Goal: Book appointment/travel/reservation

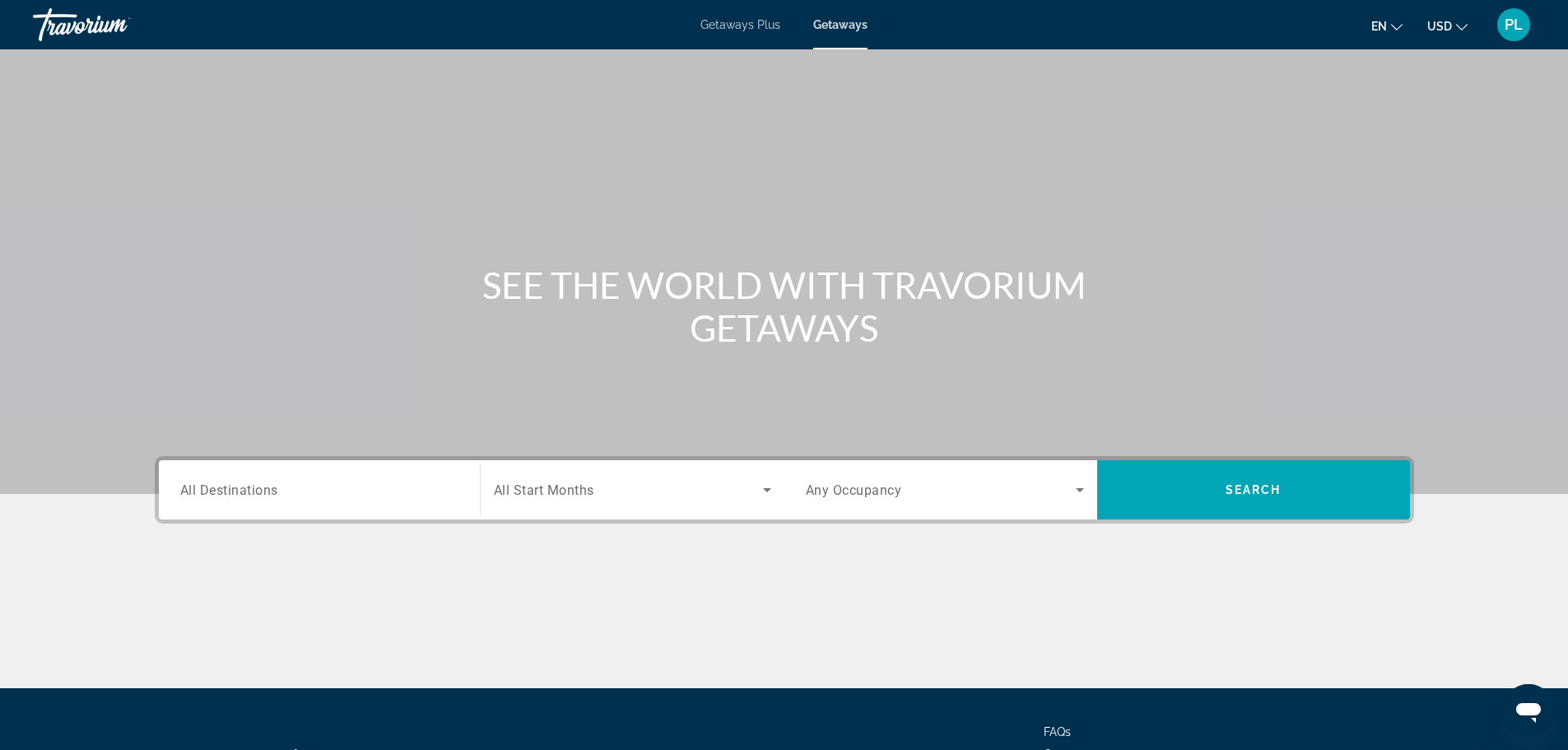
click at [741, 29] on span "Getaways Plus" at bounding box center [741, 25] width 80 height 13
click at [352, 494] on input "Destination All Destinations" at bounding box center [319, 491] width 278 height 20
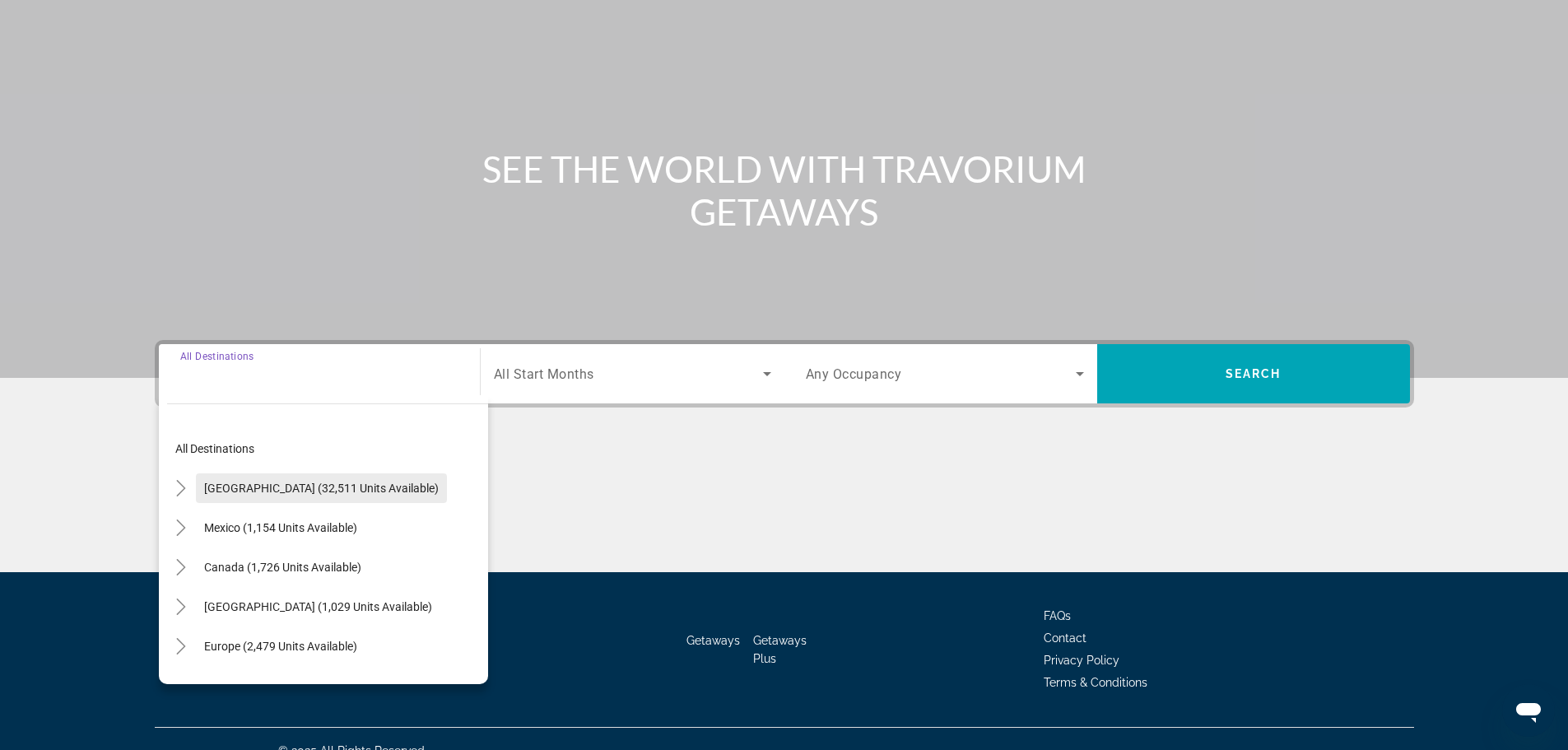
scroll to position [140, 0]
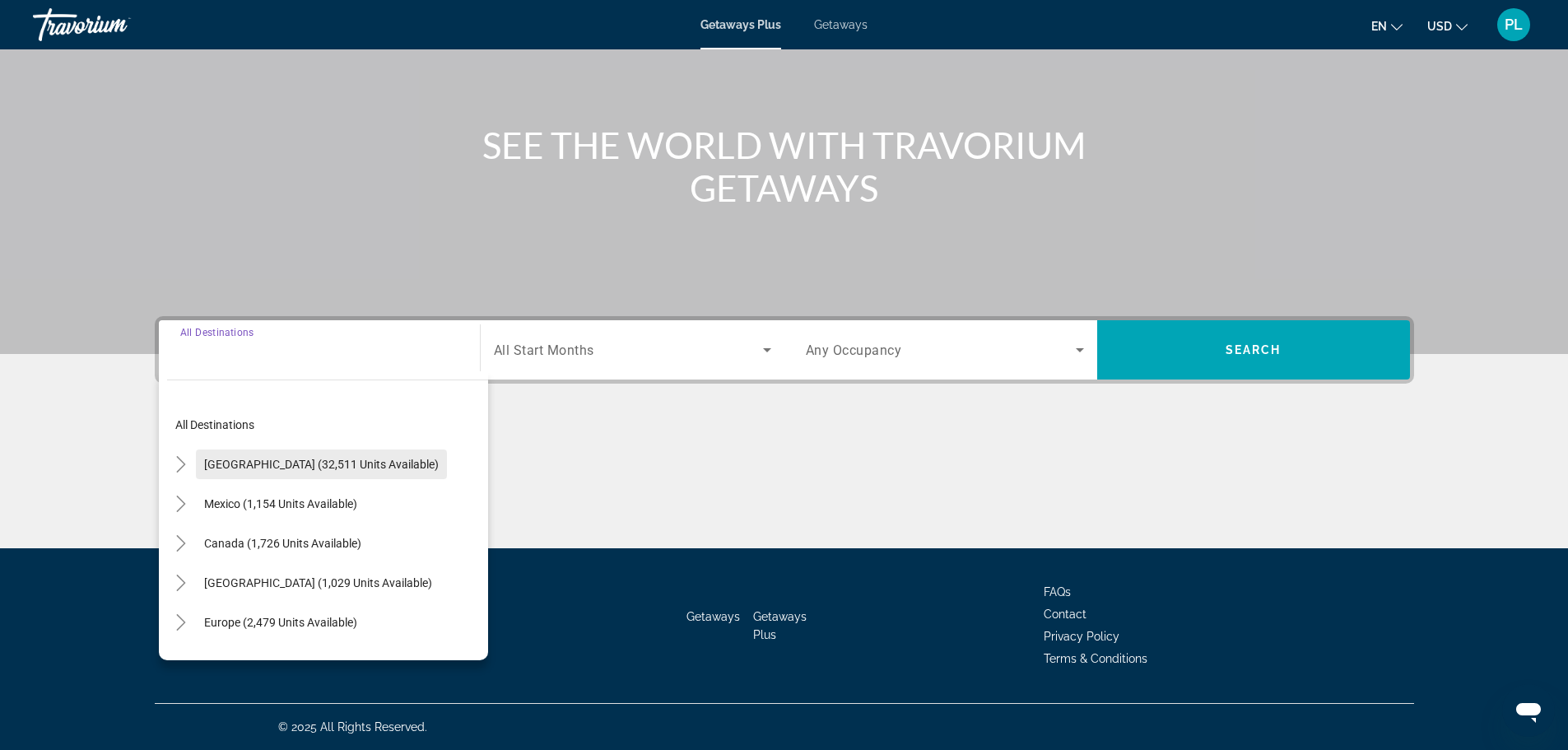
click at [275, 468] on span "[GEOGRAPHIC_DATA] (32,511 units available)" at bounding box center [321, 464] width 235 height 13
type input "**********"
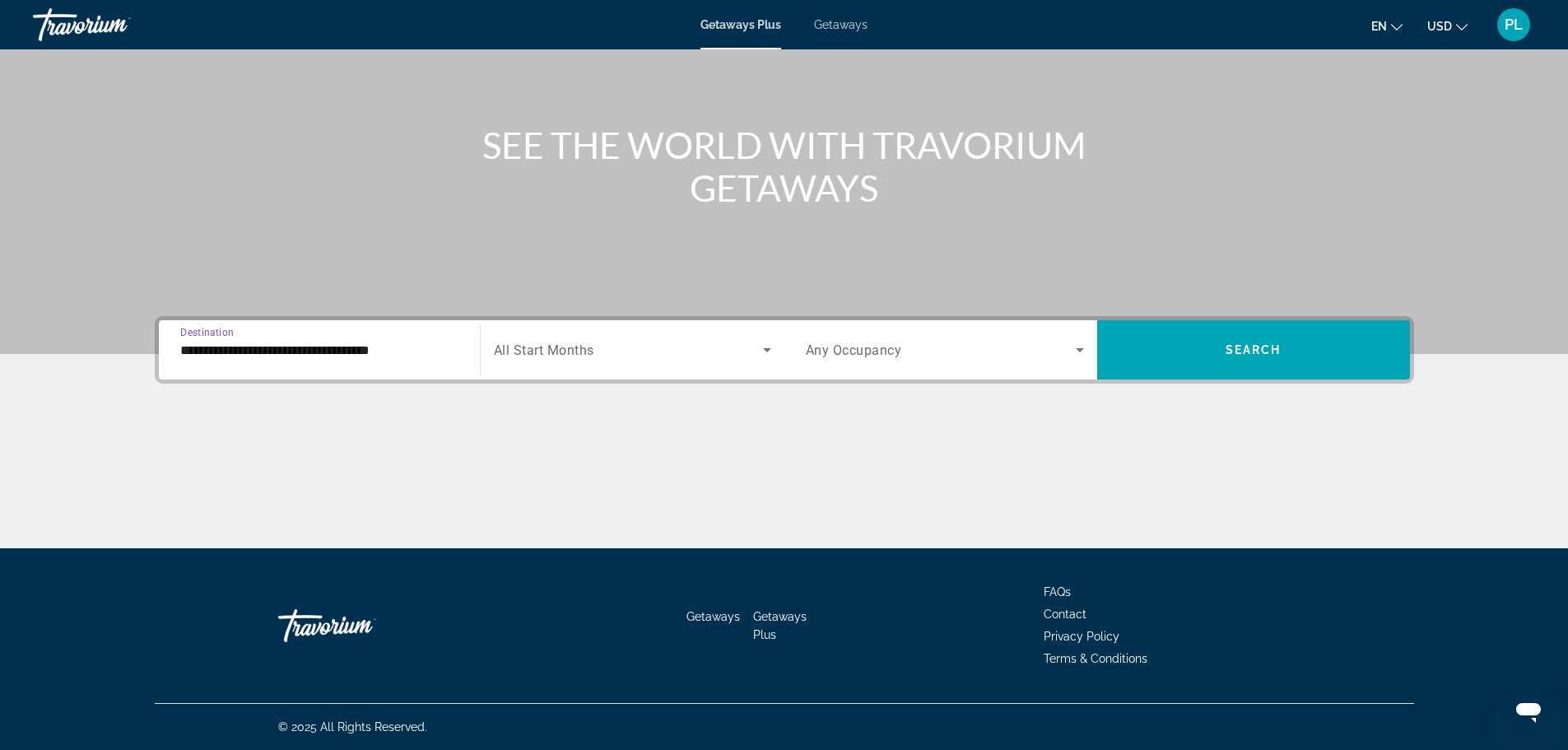
click at [589, 348] on span "All Start Months" at bounding box center [544, 350] width 100 height 16
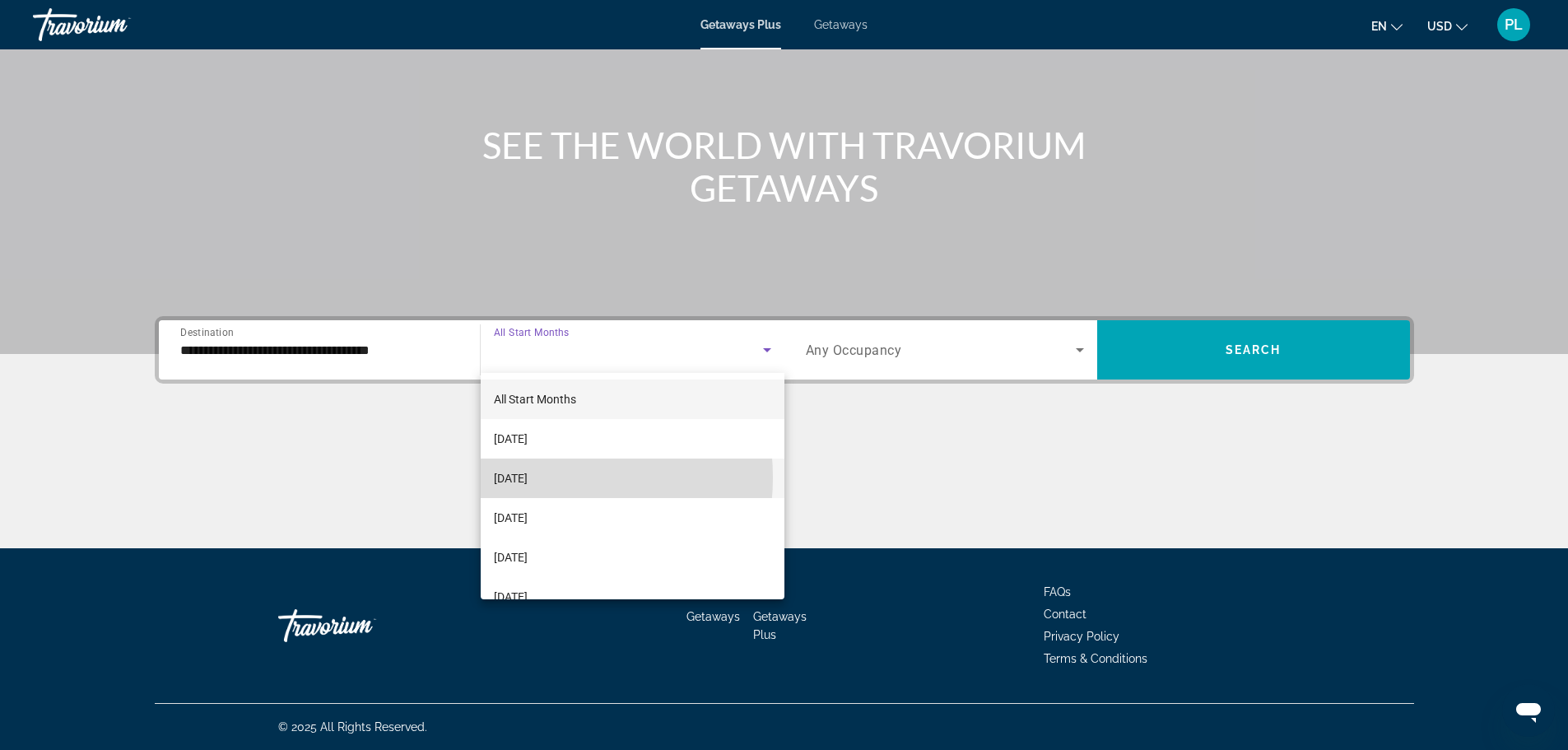
drag, startPoint x: 530, startPoint y: 478, endPoint x: 544, endPoint y: 474, distance: 14.6
click at [528, 478] on span "[DATE]" at bounding box center [510, 479] width 33 height 20
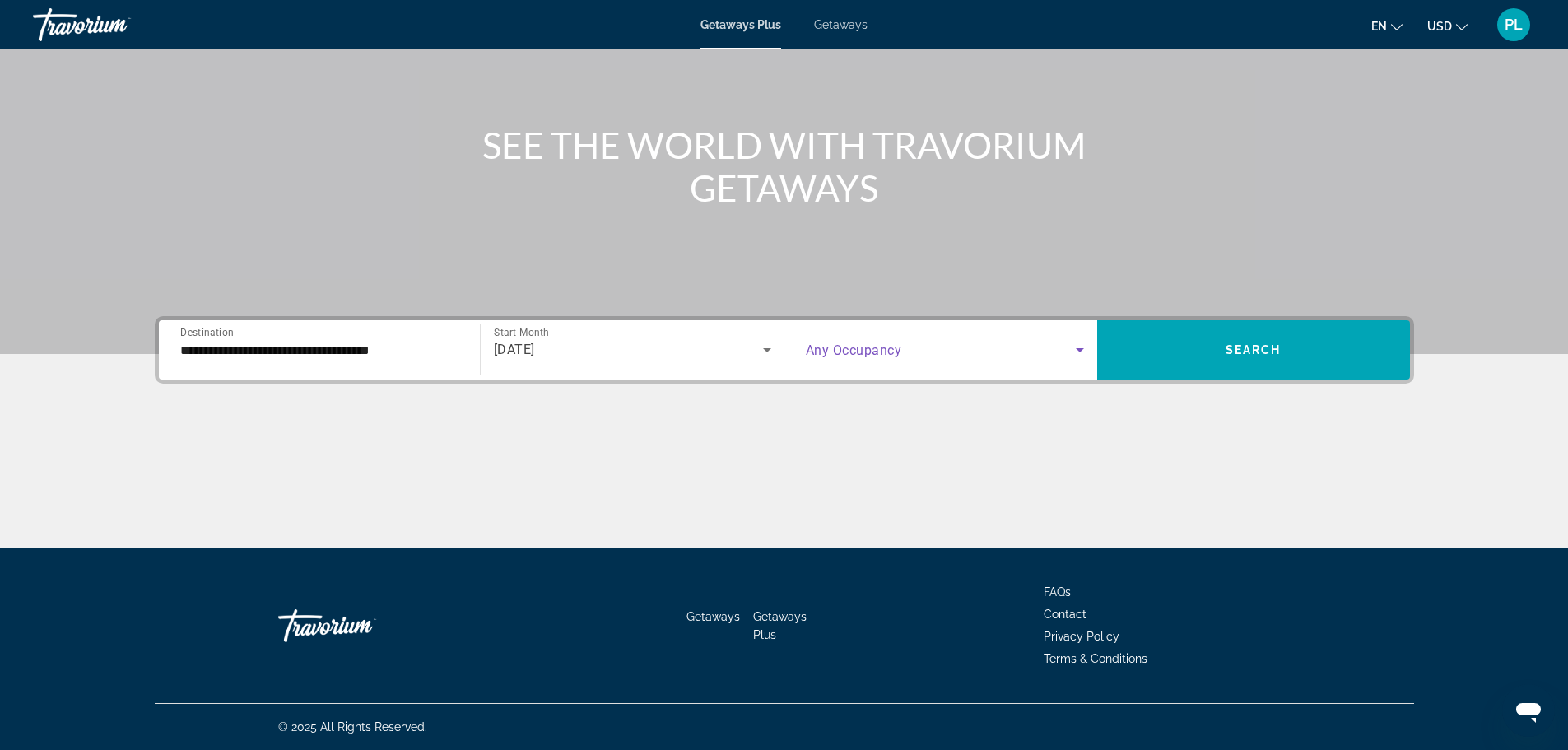
click at [927, 354] on span "Search widget" at bounding box center [940, 350] width 270 height 20
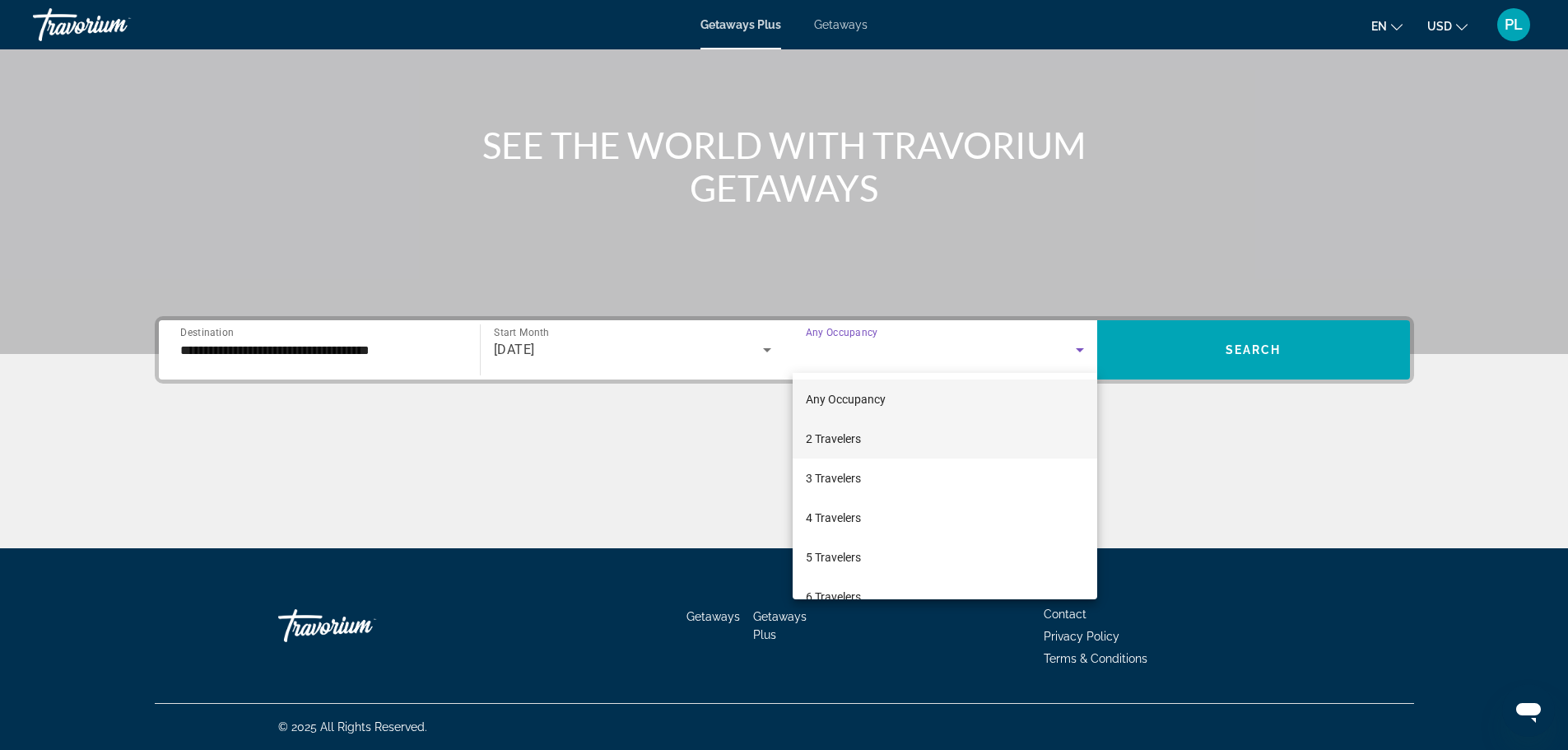
click at [833, 438] on span "2 Travelers" at bounding box center [833, 439] width 55 height 20
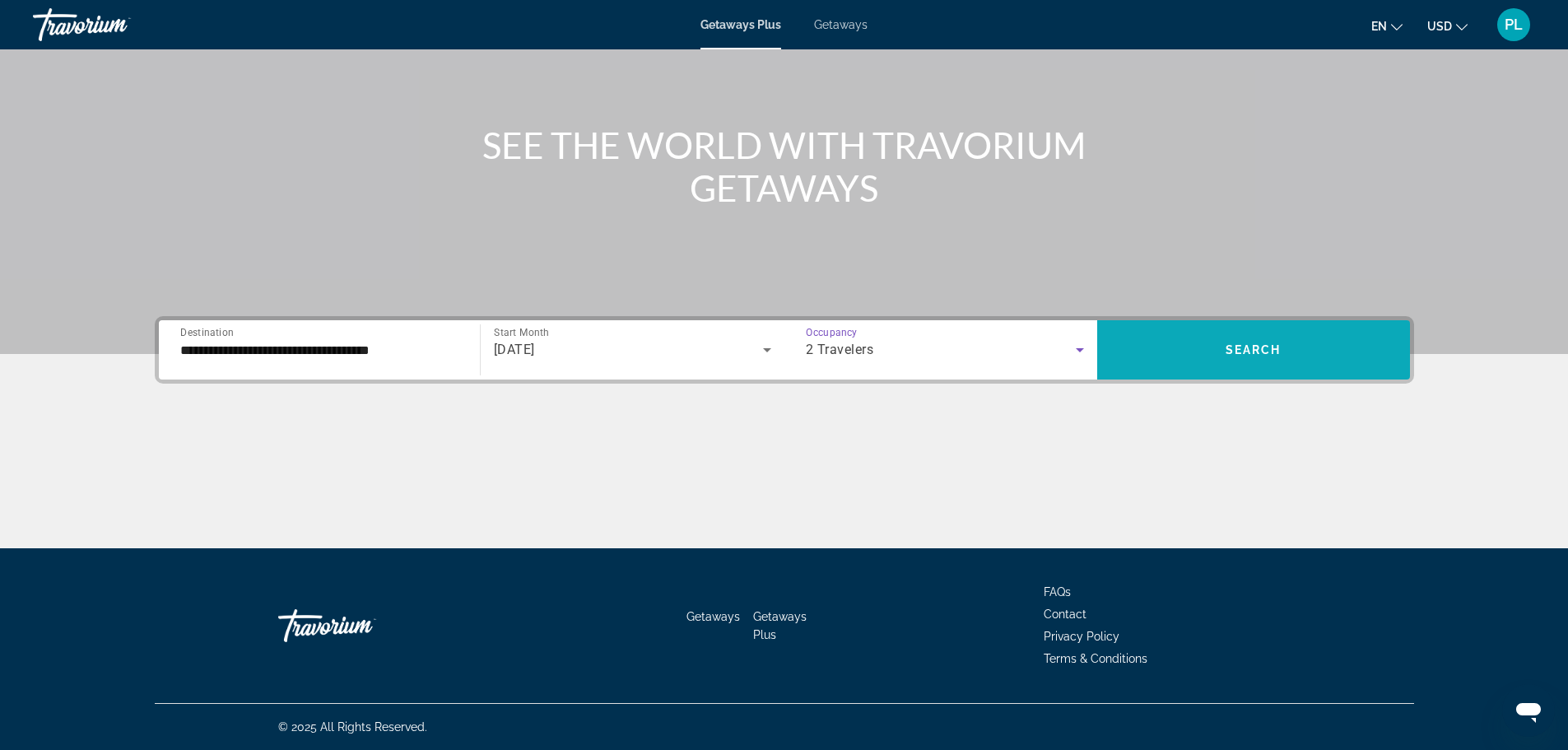
click at [1253, 350] on span "Search" at bounding box center [1253, 350] width 56 height 13
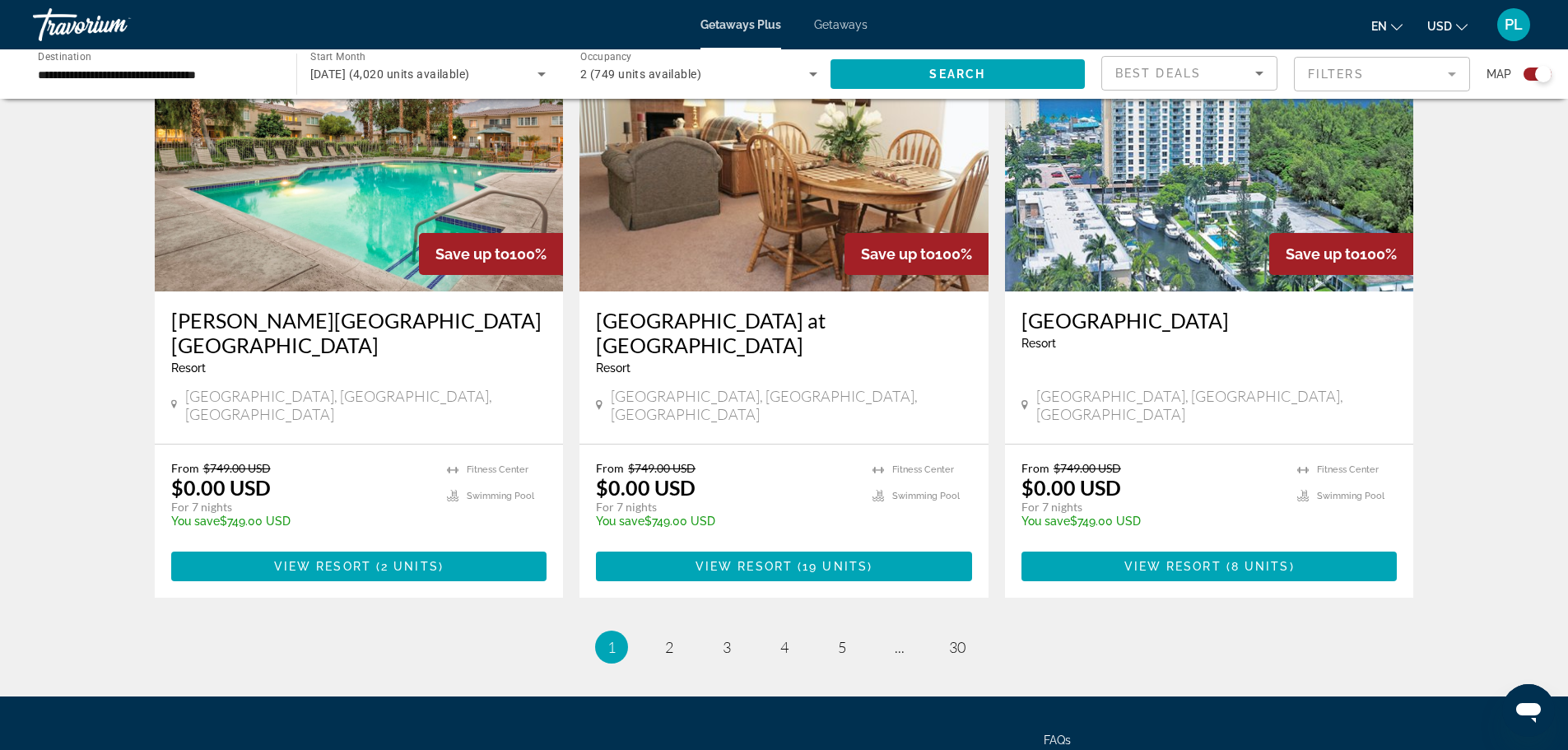
scroll to position [2470, 0]
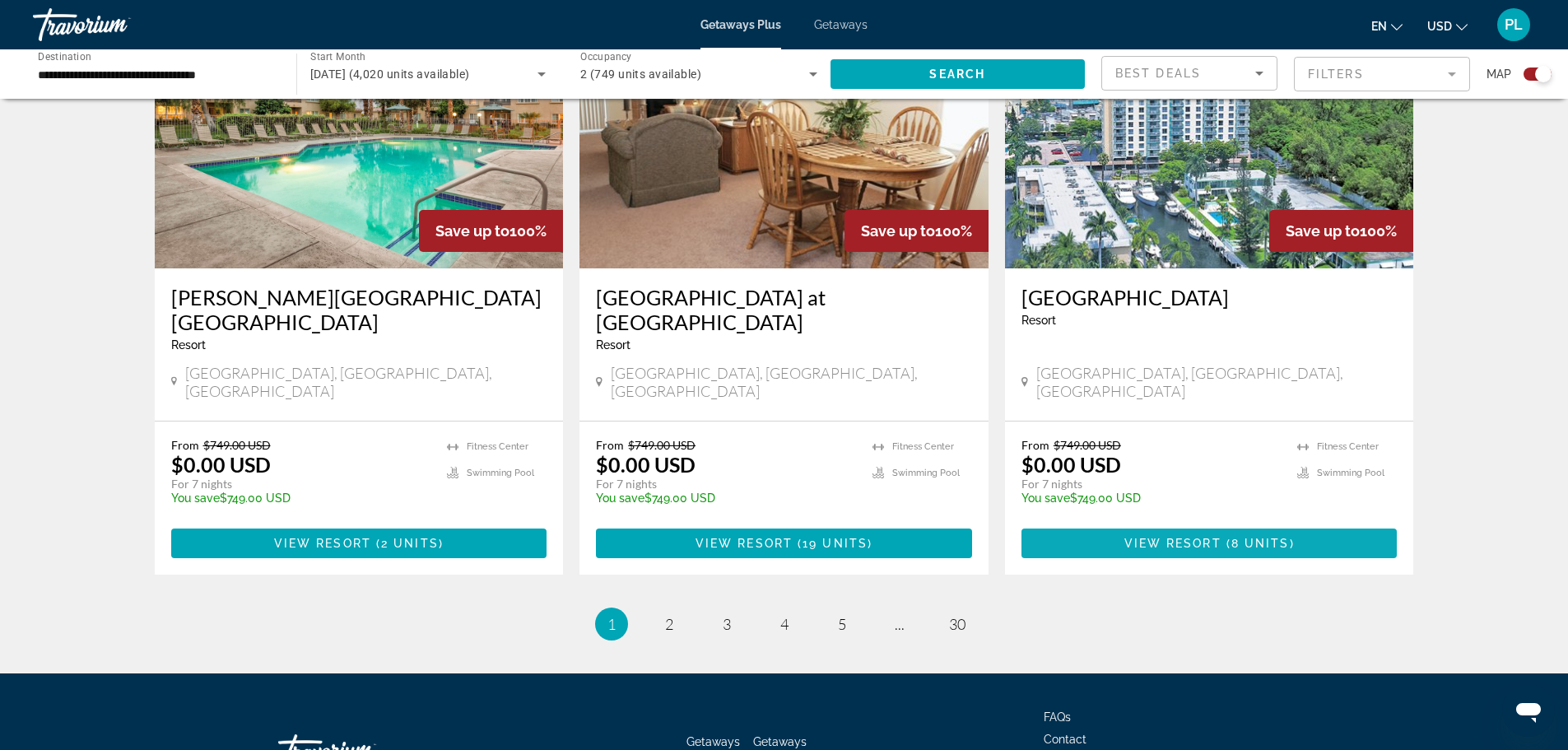
click at [1219, 537] on span "View Resort" at bounding box center [1173, 544] width 97 height 13
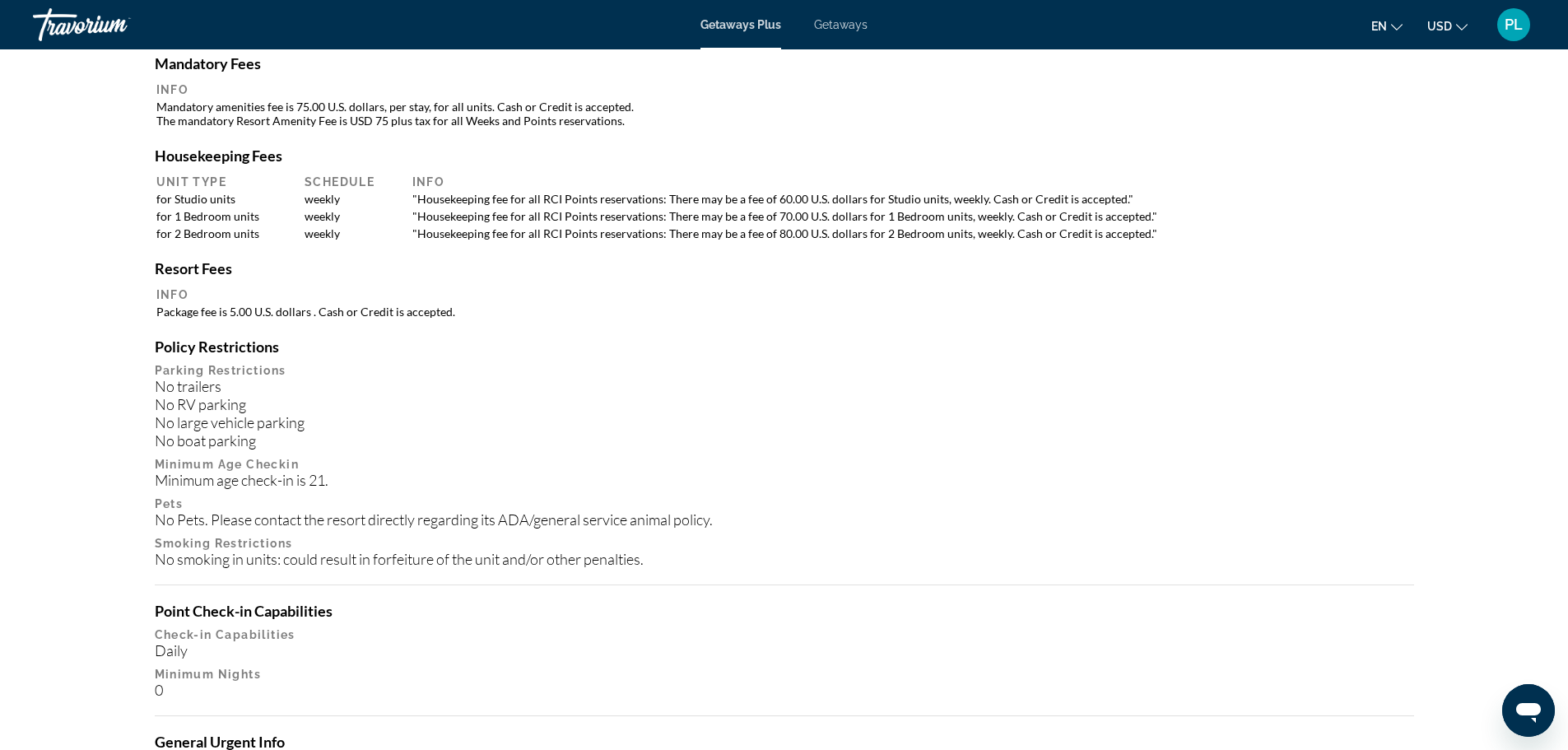
scroll to position [1425, 0]
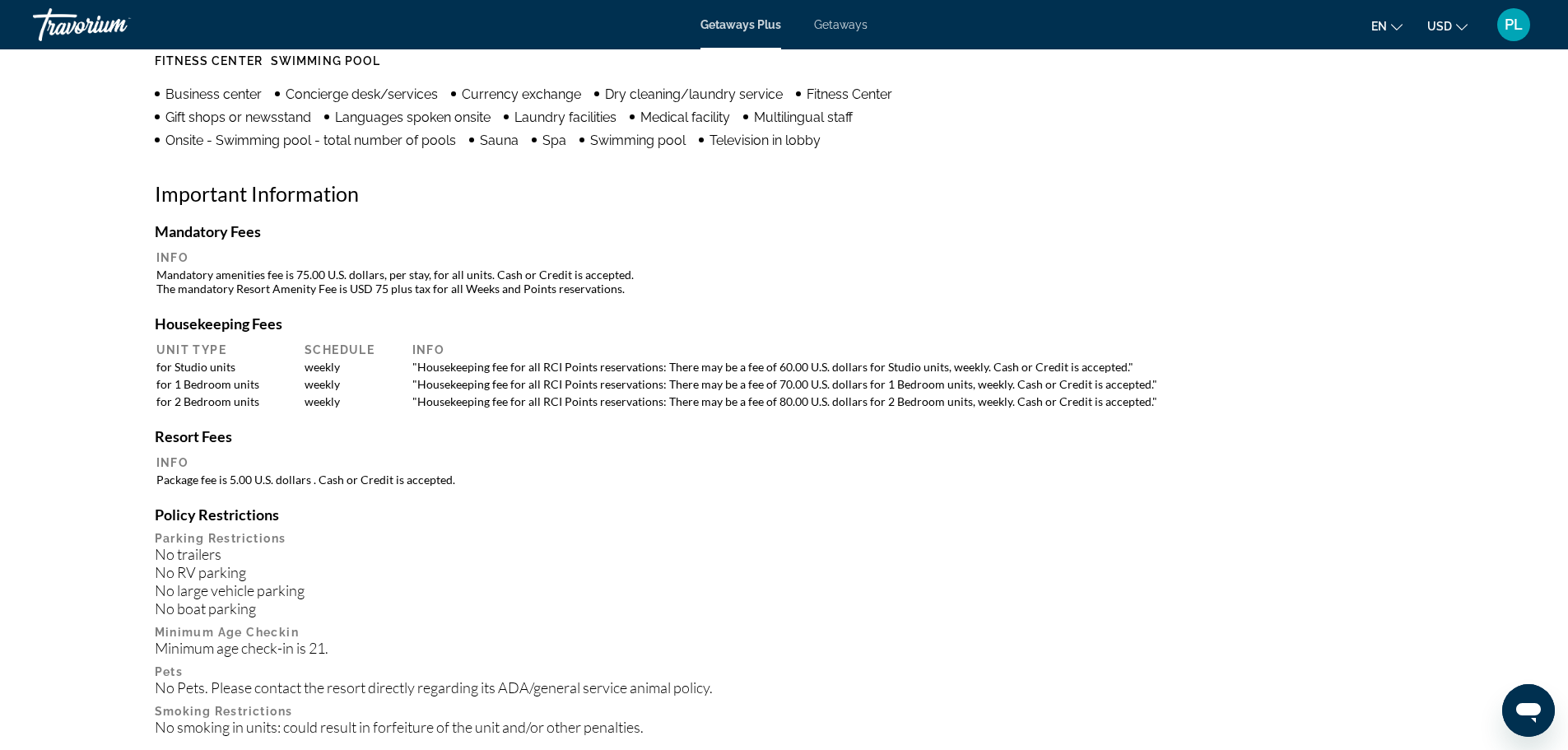
click at [838, 26] on span "Getaways" at bounding box center [841, 25] width 53 height 13
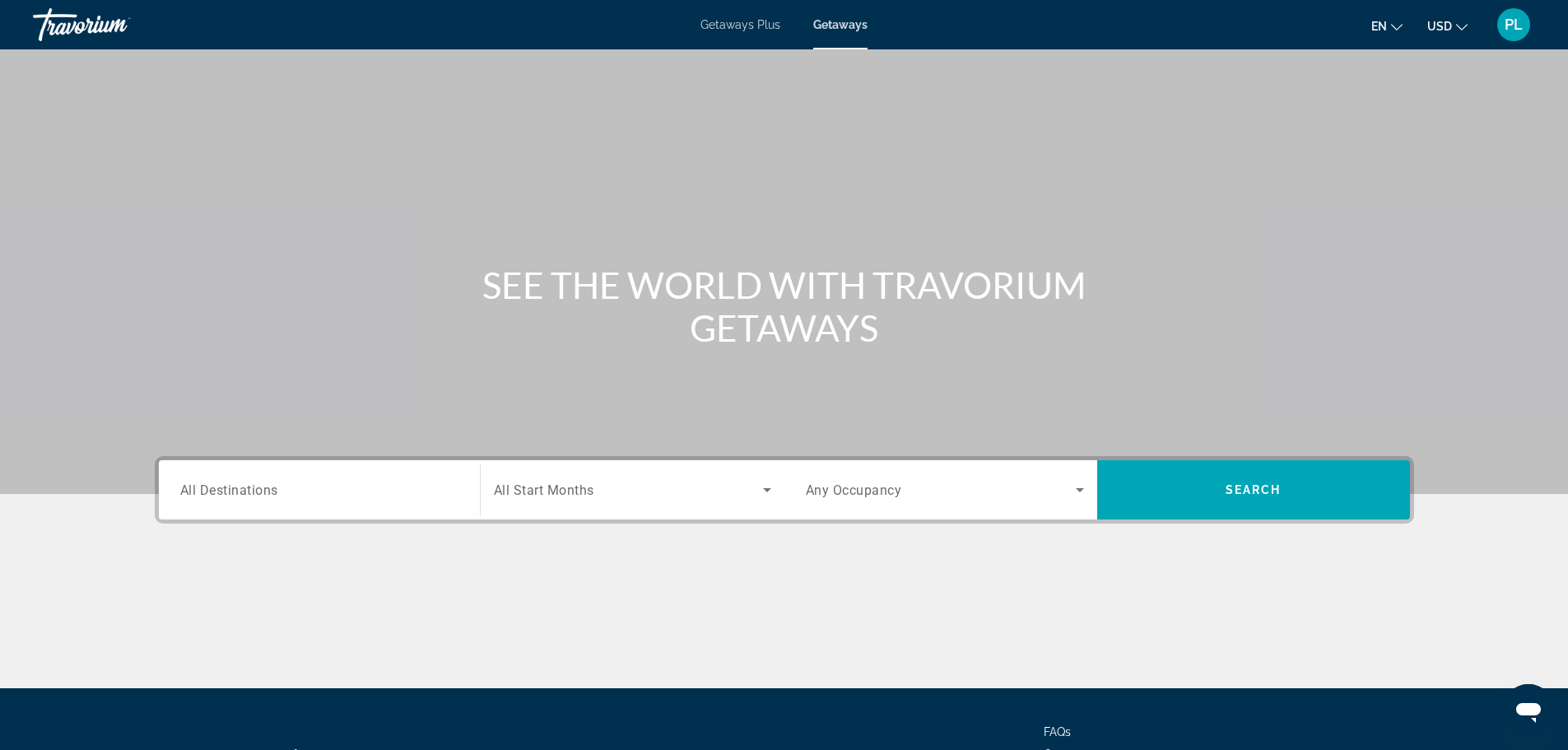
click at [407, 496] on input "Destination All Destinations" at bounding box center [319, 491] width 278 height 20
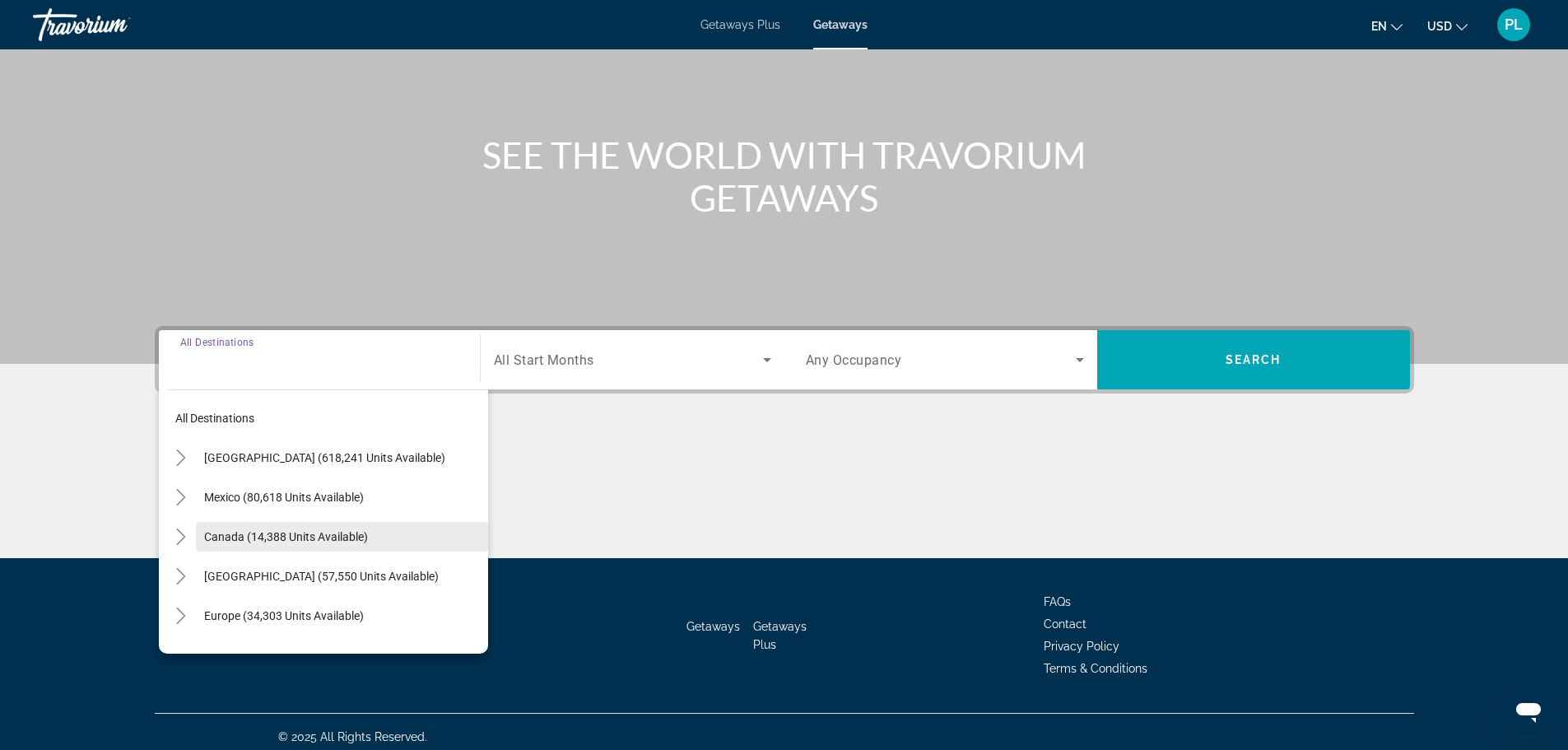
scroll to position [140, 0]
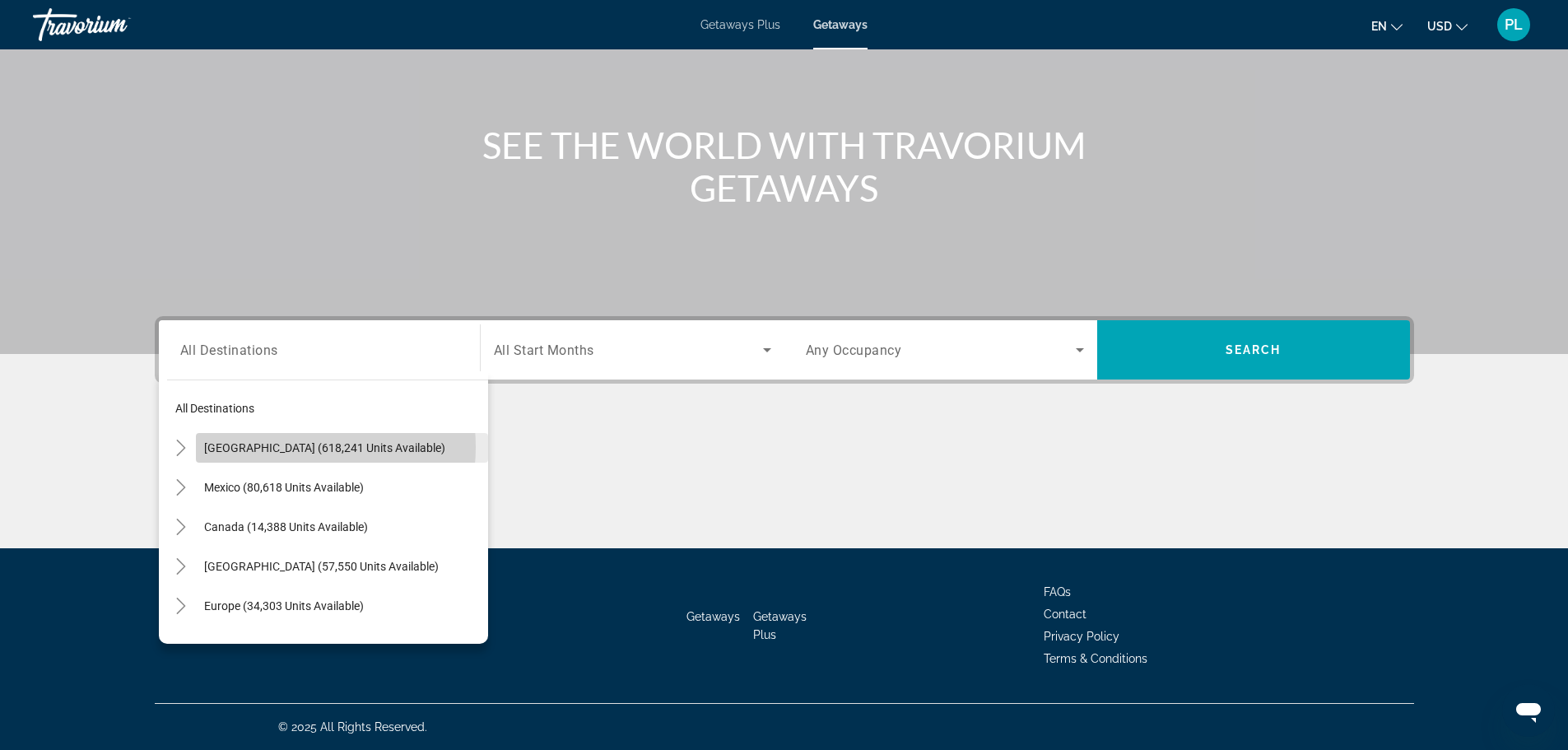
click at [279, 448] on span "[GEOGRAPHIC_DATA] (618,241 units available)" at bounding box center [324, 448] width 241 height 13
type input "**********"
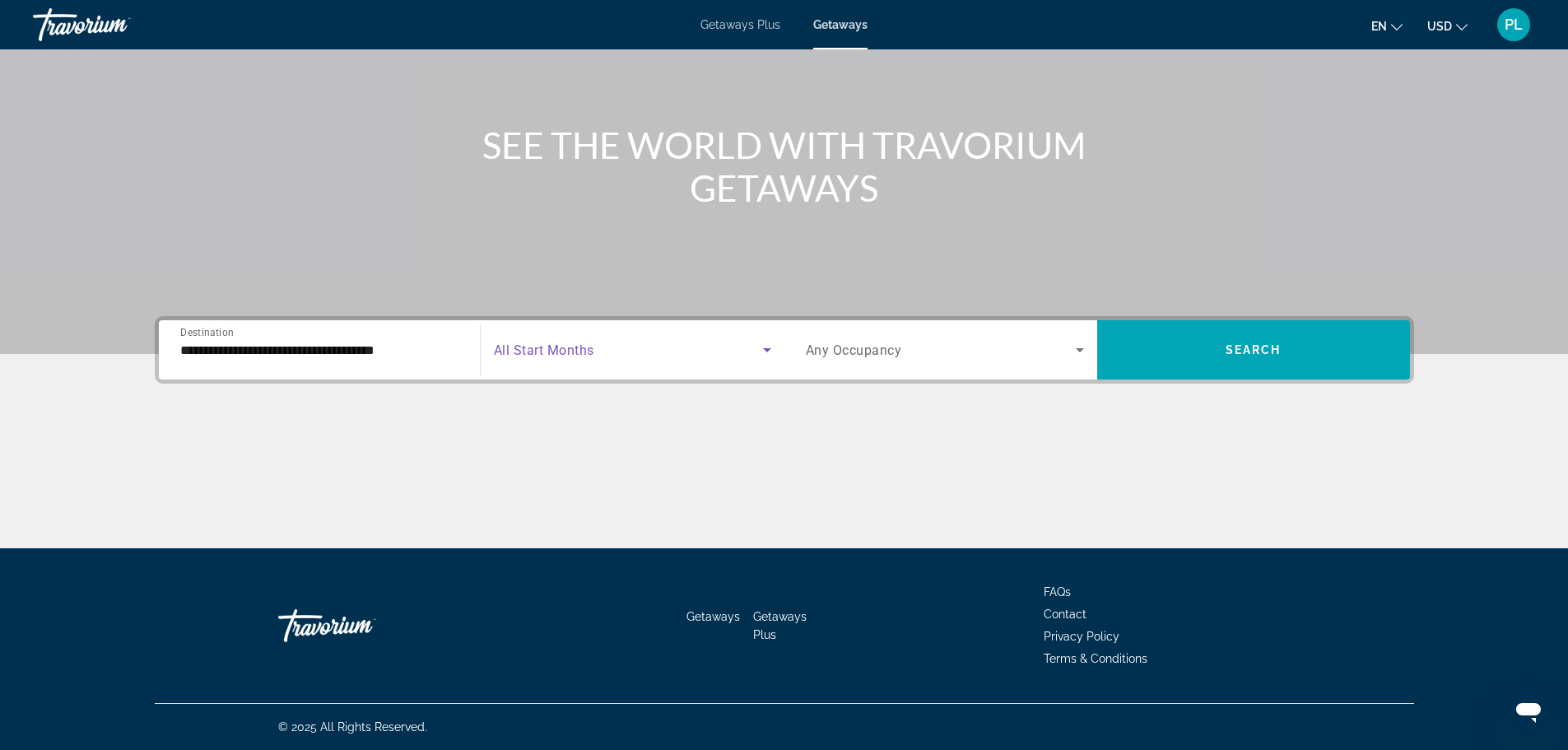
click at [605, 349] on span "Search widget" at bounding box center [628, 350] width 269 height 20
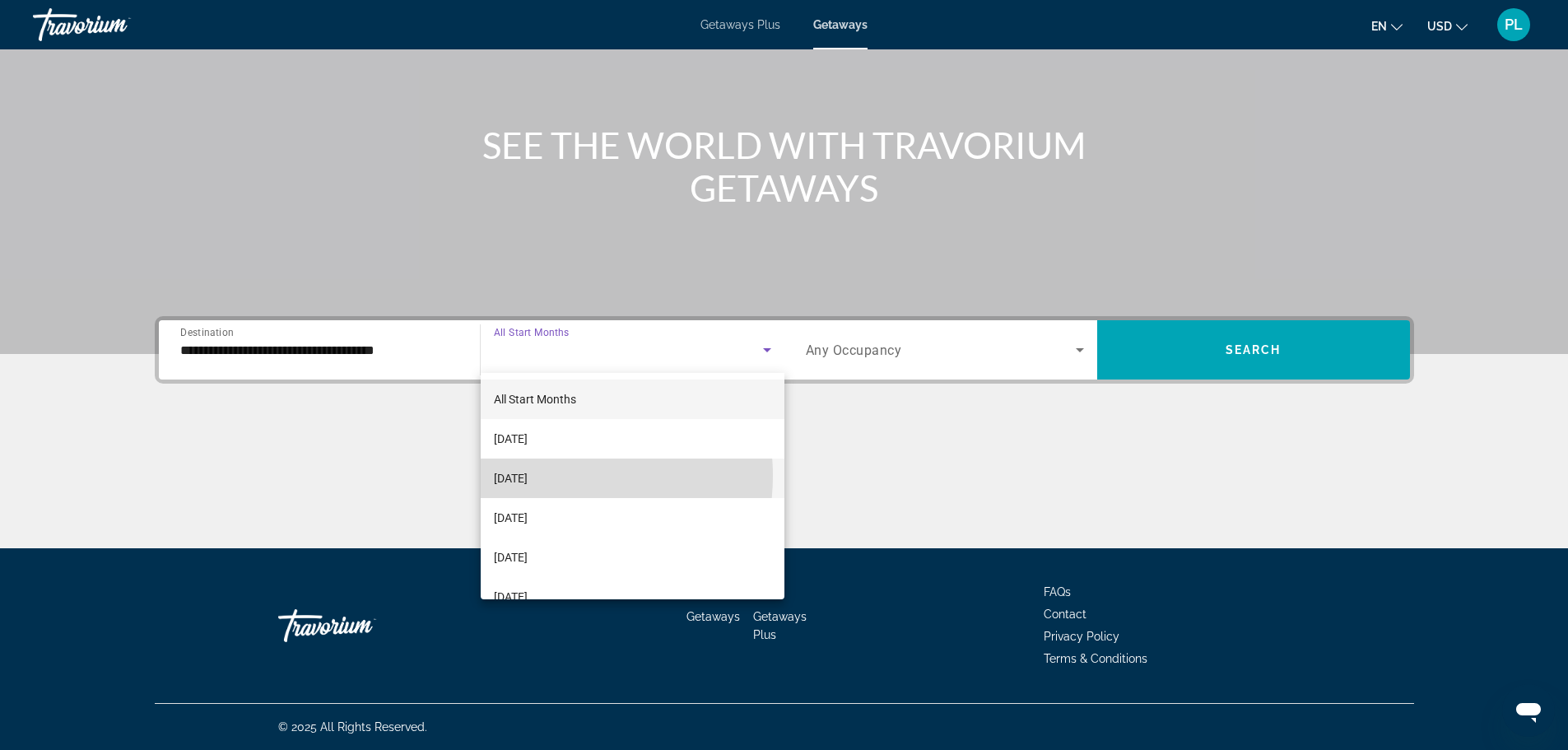
click at [528, 476] on span "[DATE]" at bounding box center [510, 479] width 33 height 20
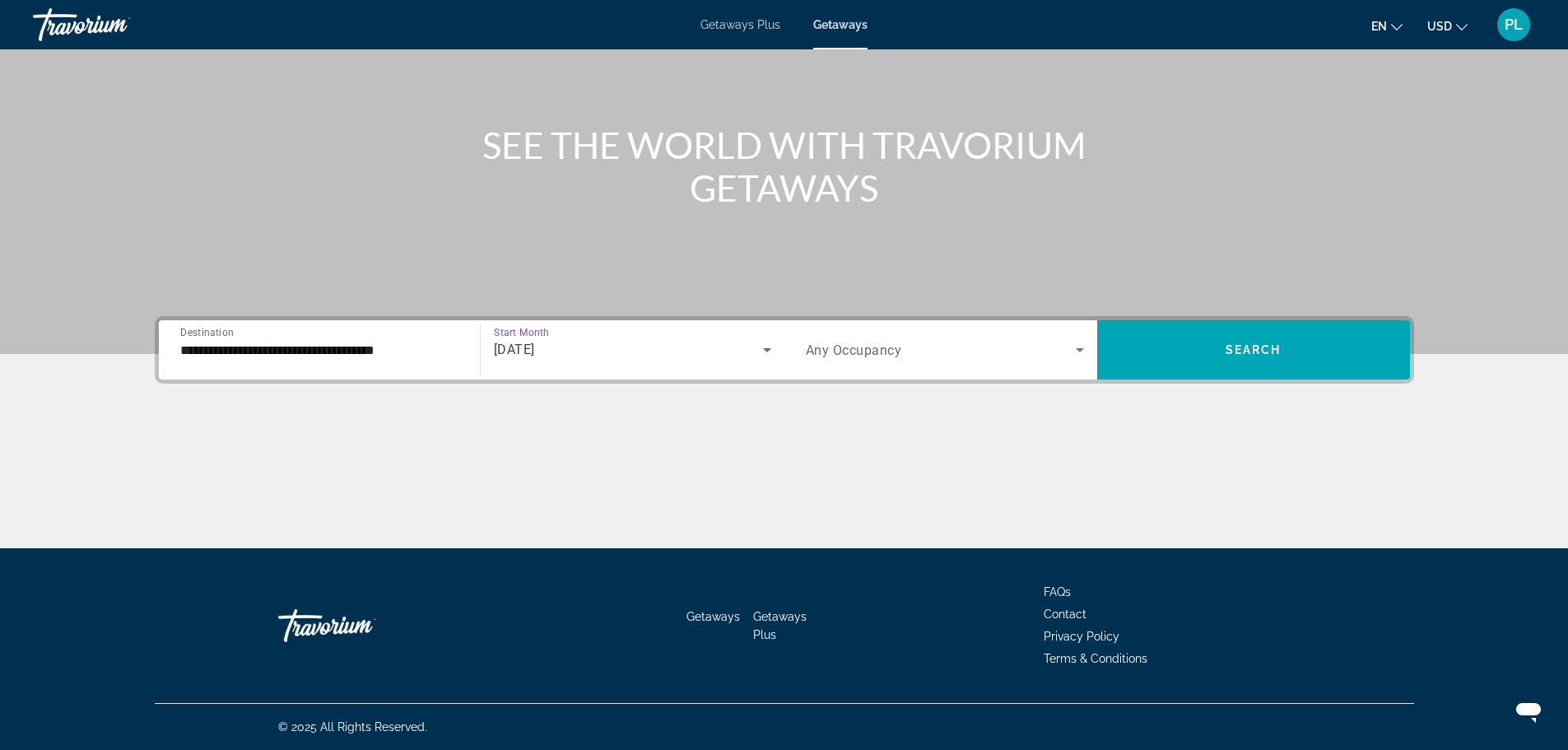
click at [861, 352] on span "Any Occupancy" at bounding box center [853, 350] width 96 height 16
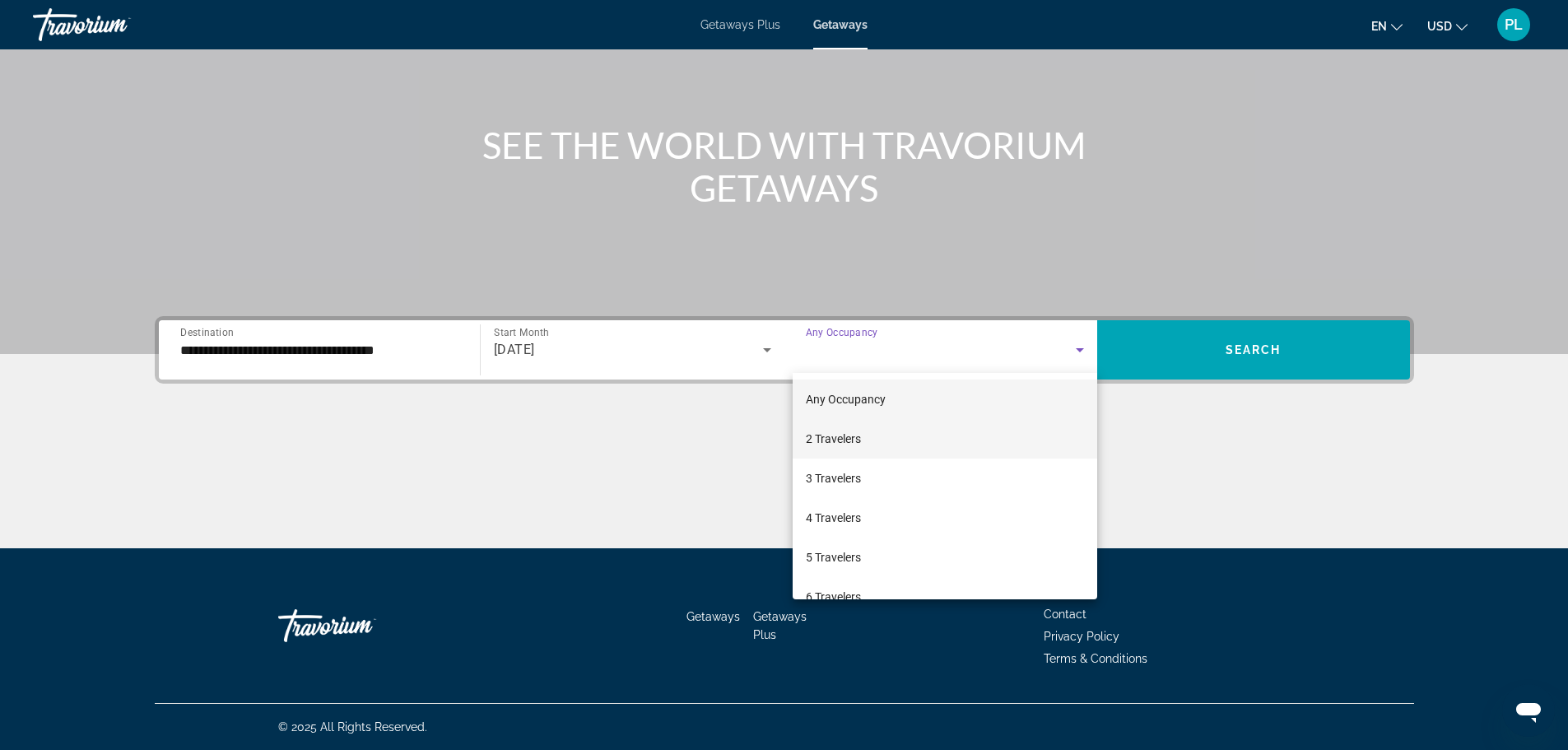
click at [842, 440] on span "2 Travelers" at bounding box center [833, 439] width 55 height 20
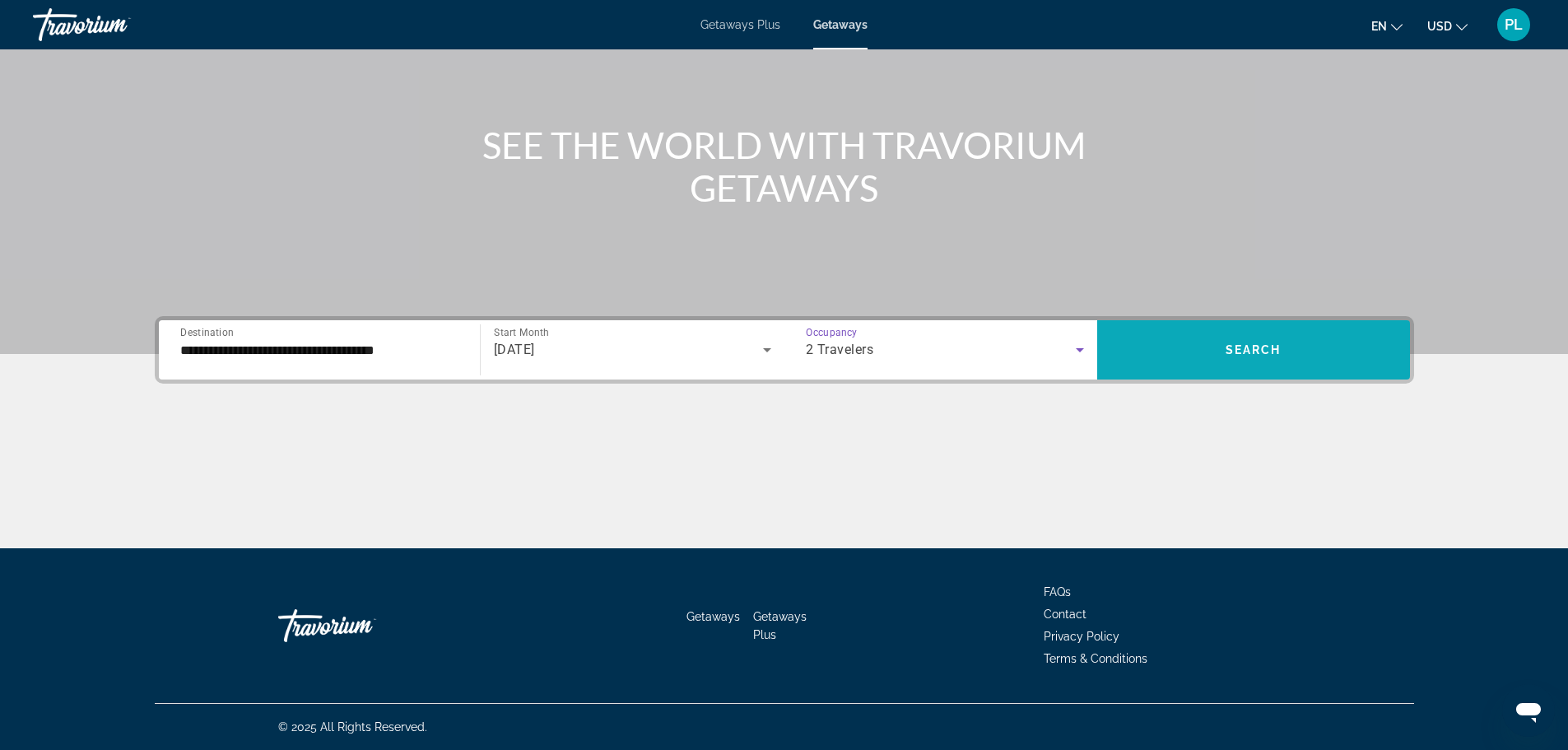
click at [1240, 351] on span "Search" at bounding box center [1253, 350] width 56 height 13
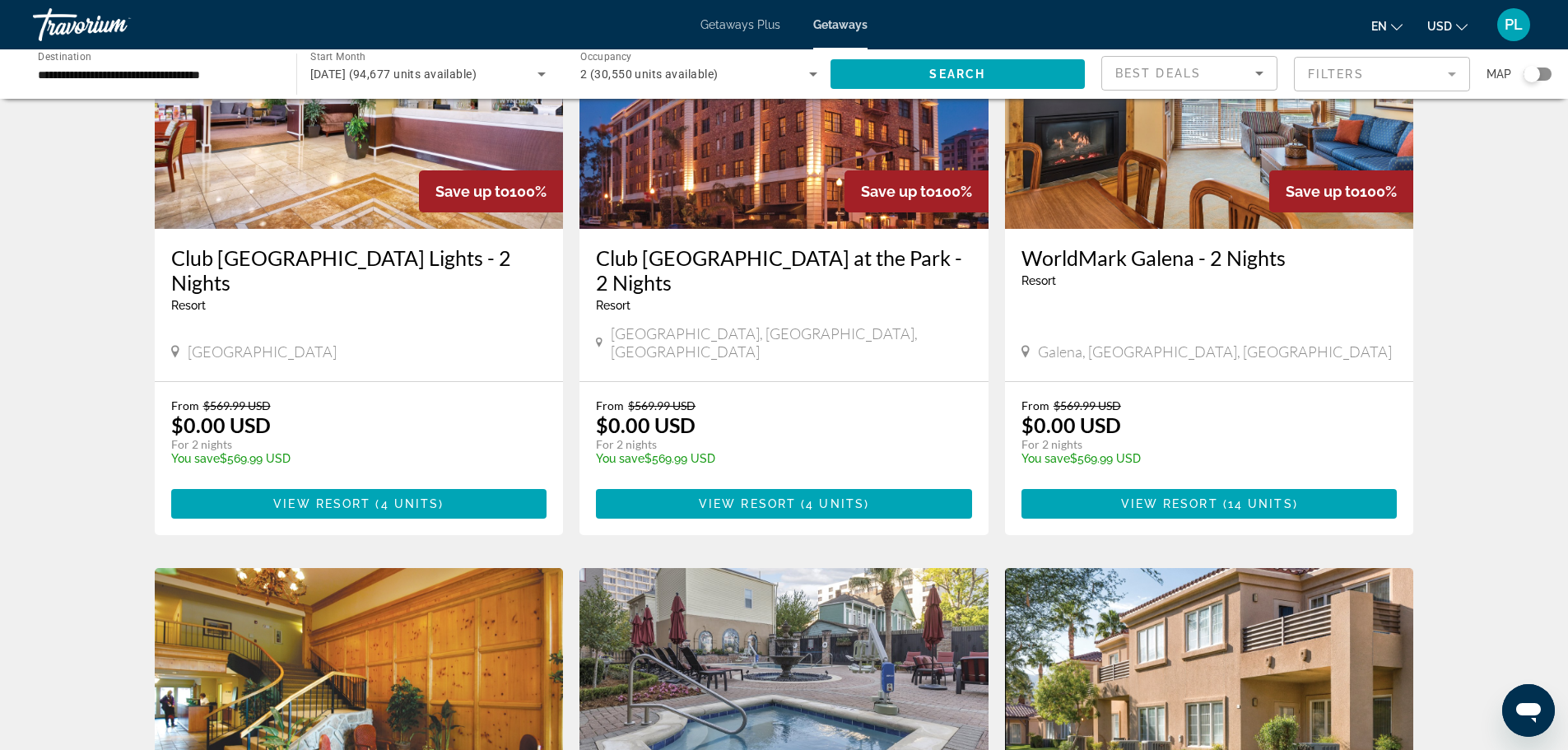
scroll to position [165, 0]
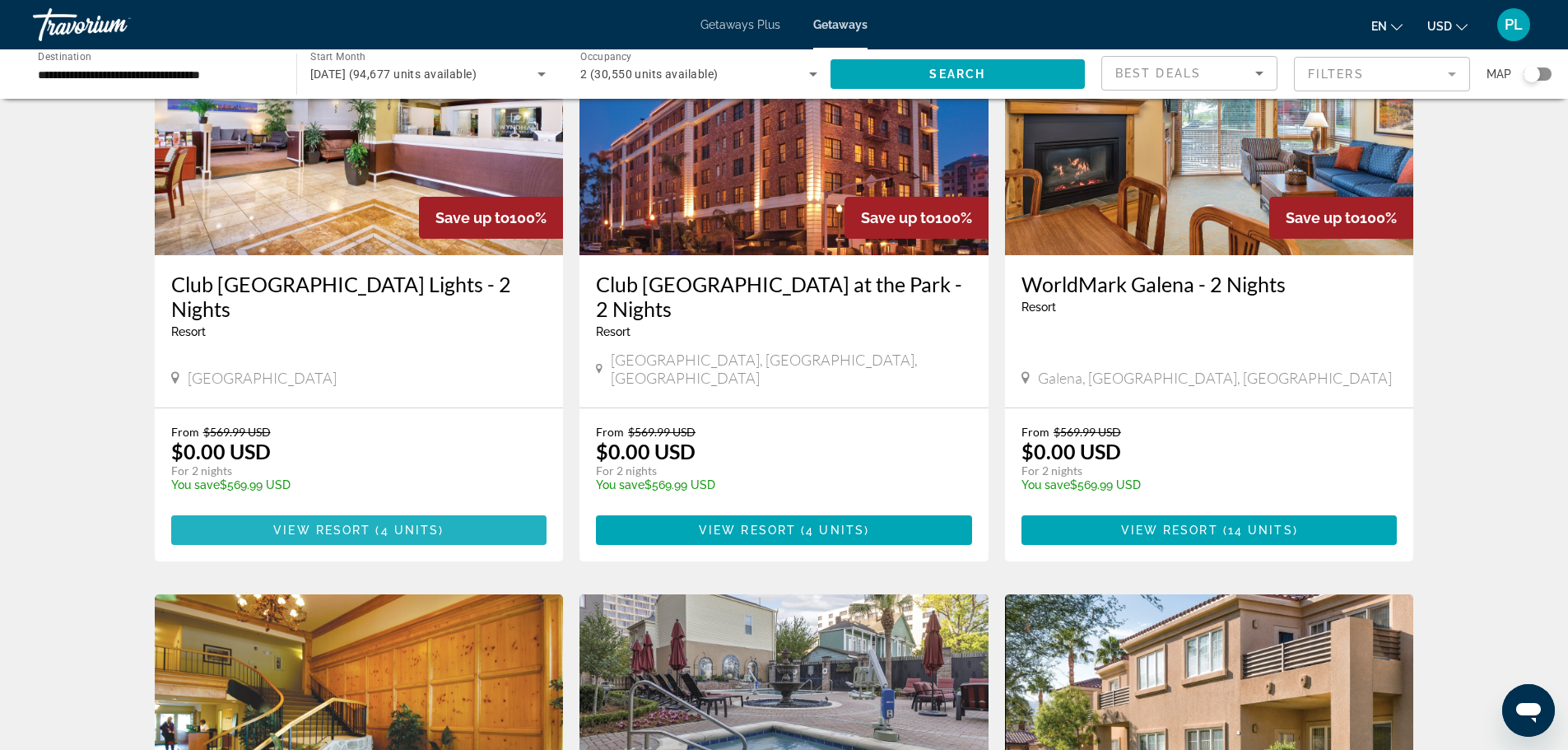
click at [308, 524] on span "View Resort" at bounding box center [321, 530] width 97 height 13
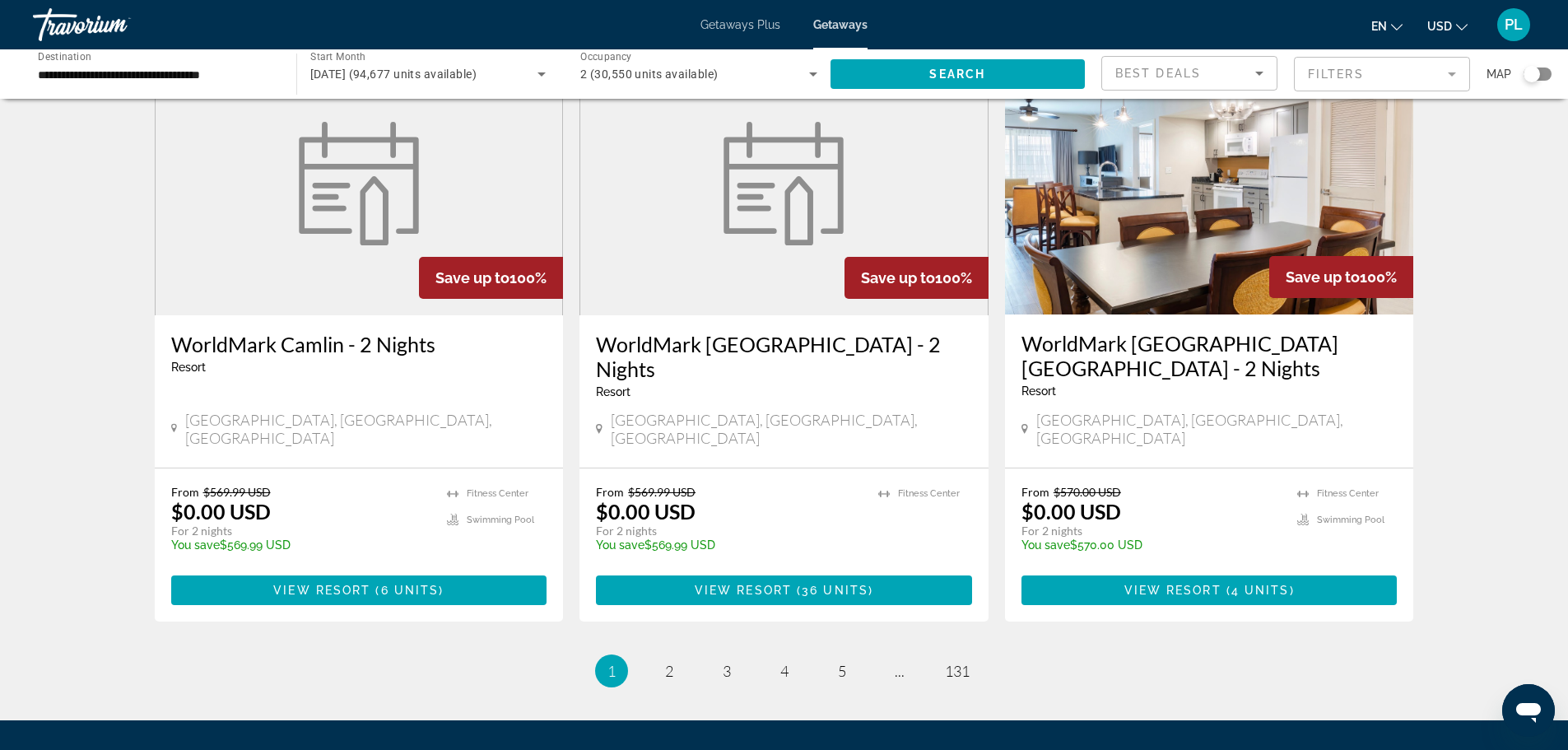
scroll to position [1963, 0]
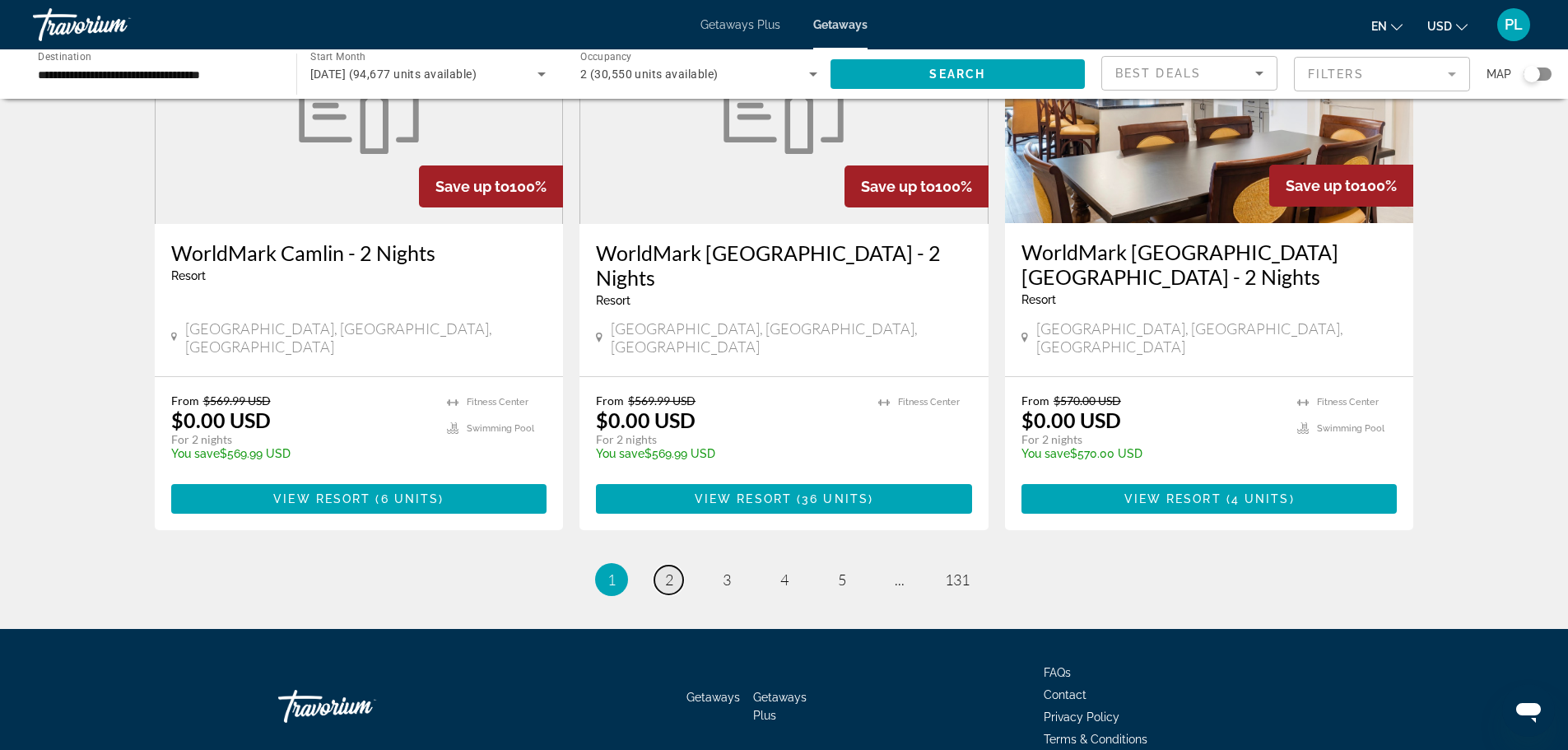
click at [667, 570] on span "2" at bounding box center [669, 580] width 8 height 18
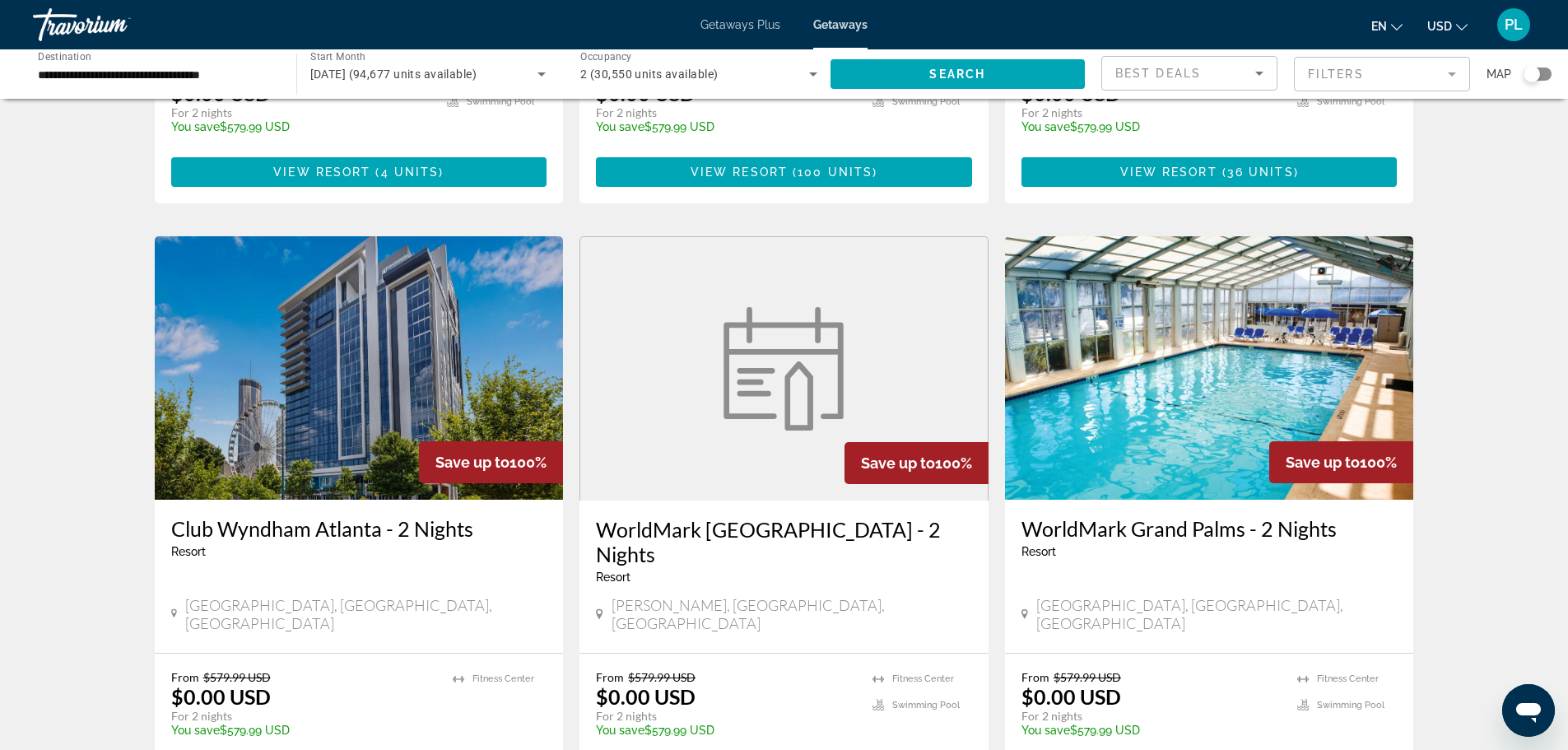
scroll to position [1989, 0]
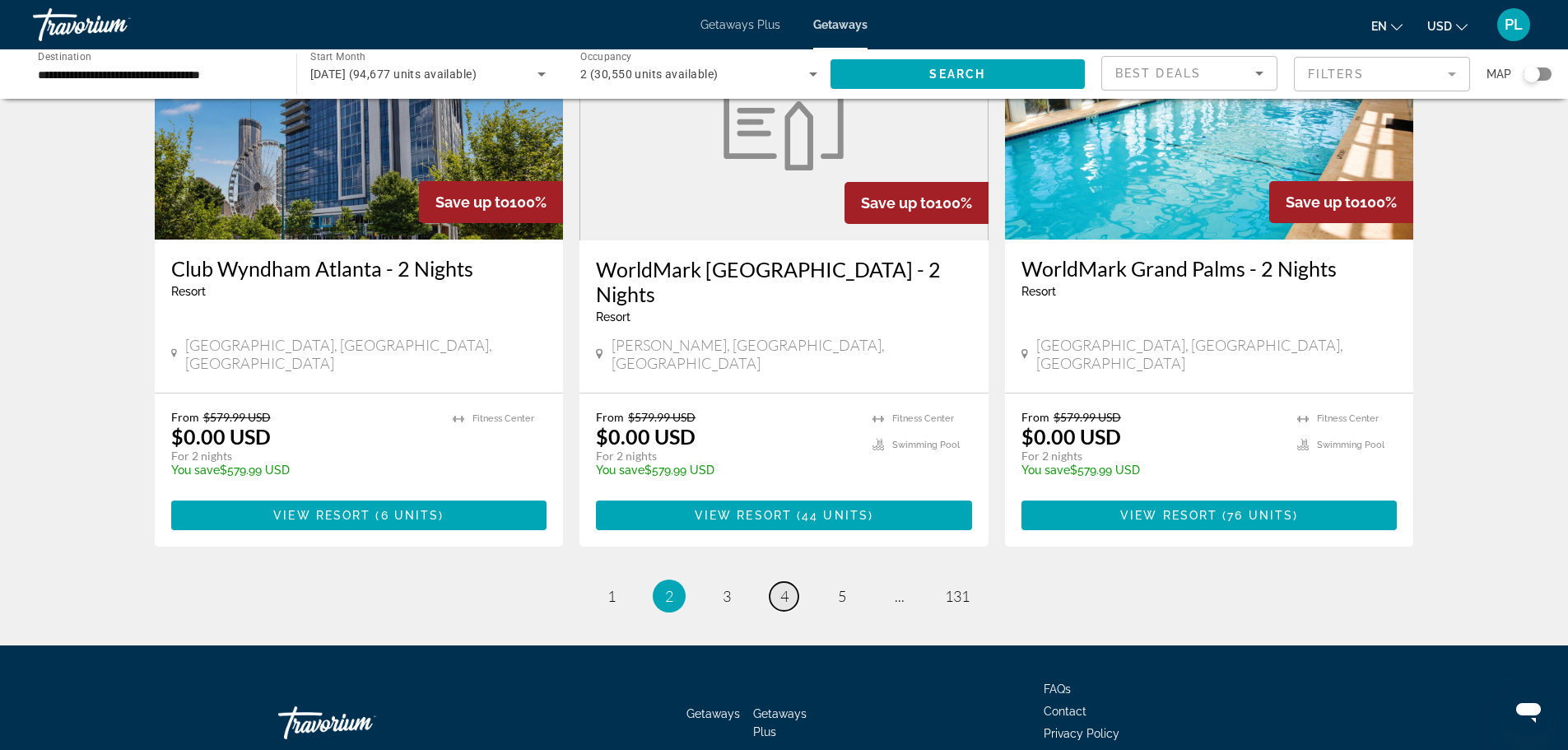
click at [779, 582] on link "page 4" at bounding box center [784, 596] width 29 height 29
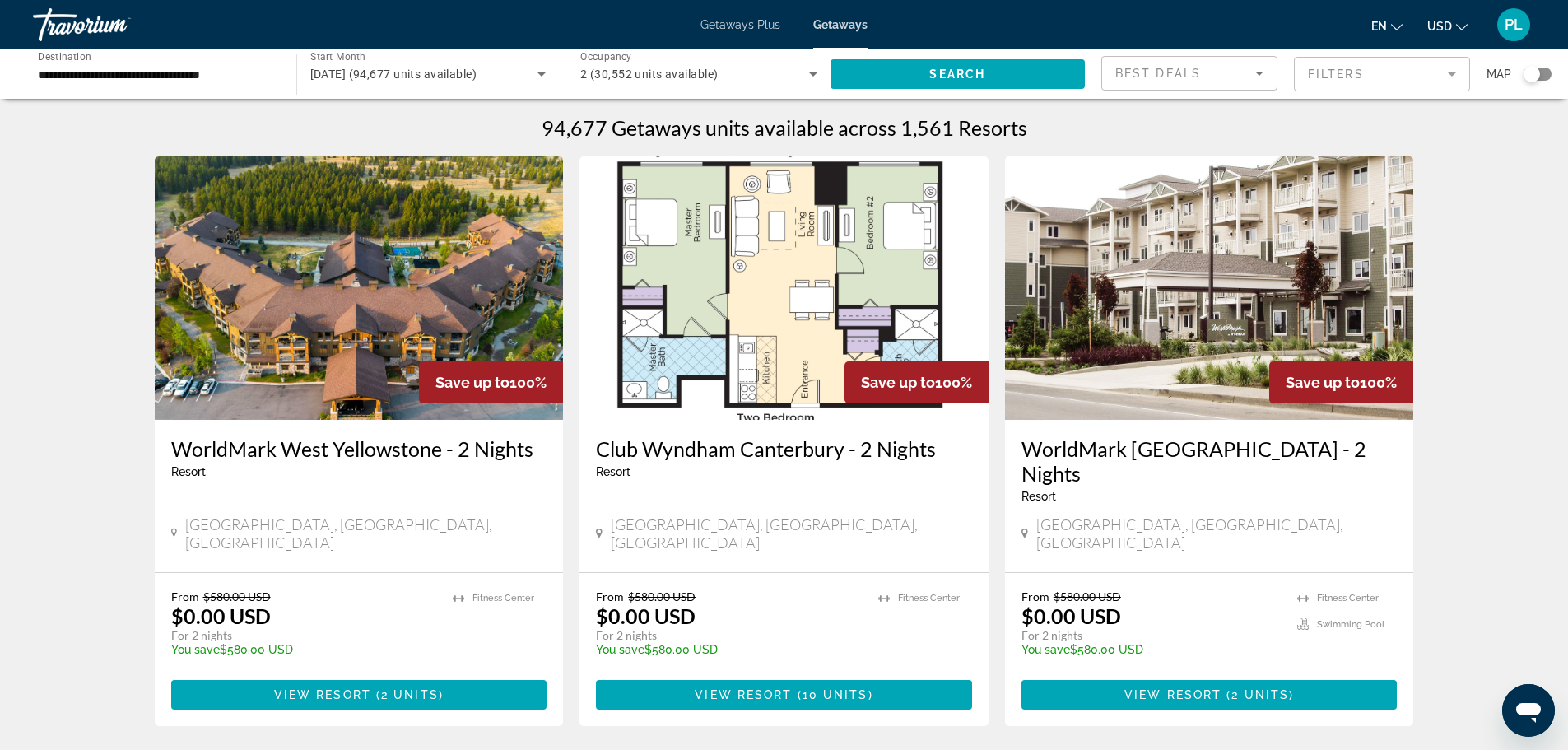
click at [736, 22] on span "Getaways Plus" at bounding box center [741, 25] width 80 height 13
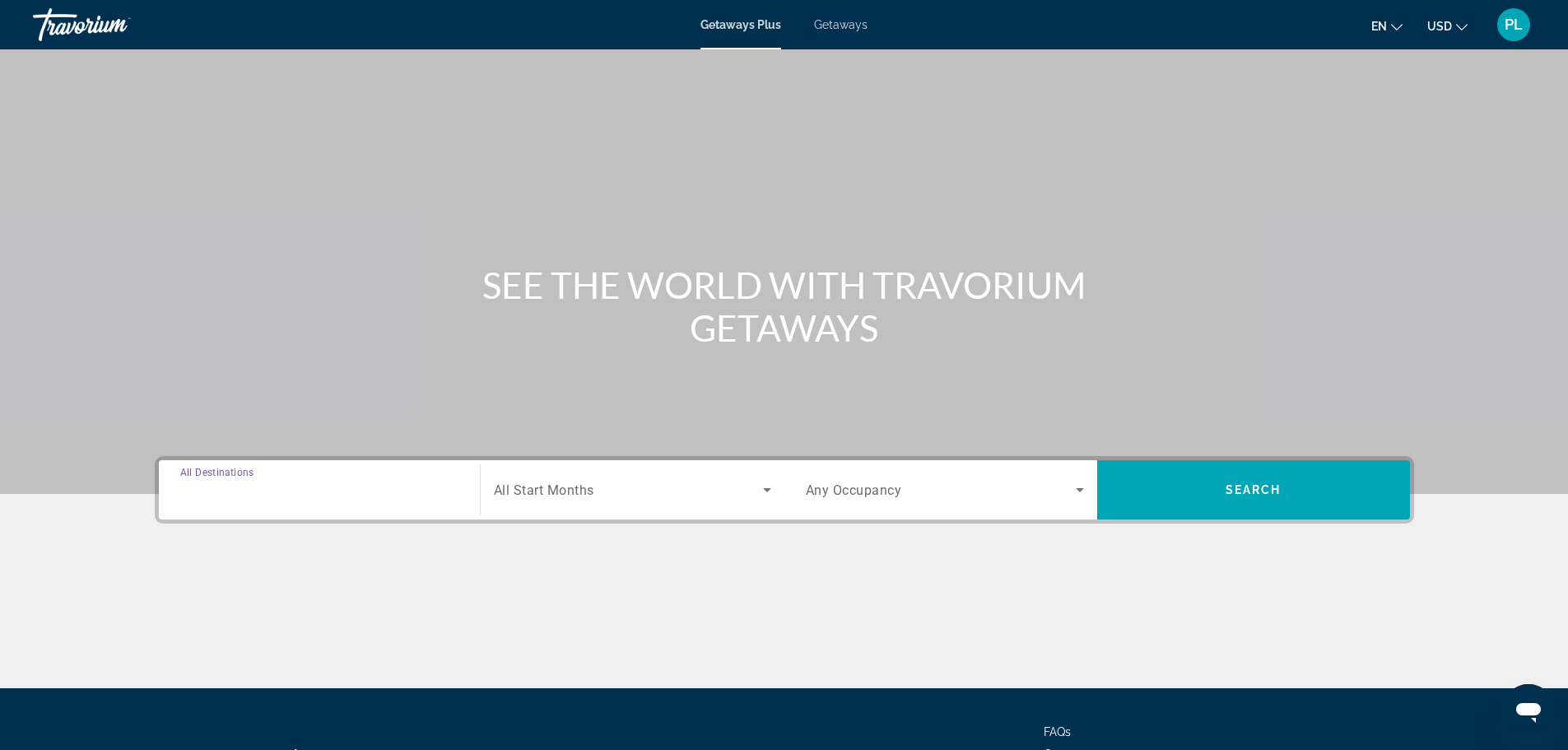
click at [279, 495] on input "Destination All Destinations" at bounding box center [319, 491] width 278 height 20
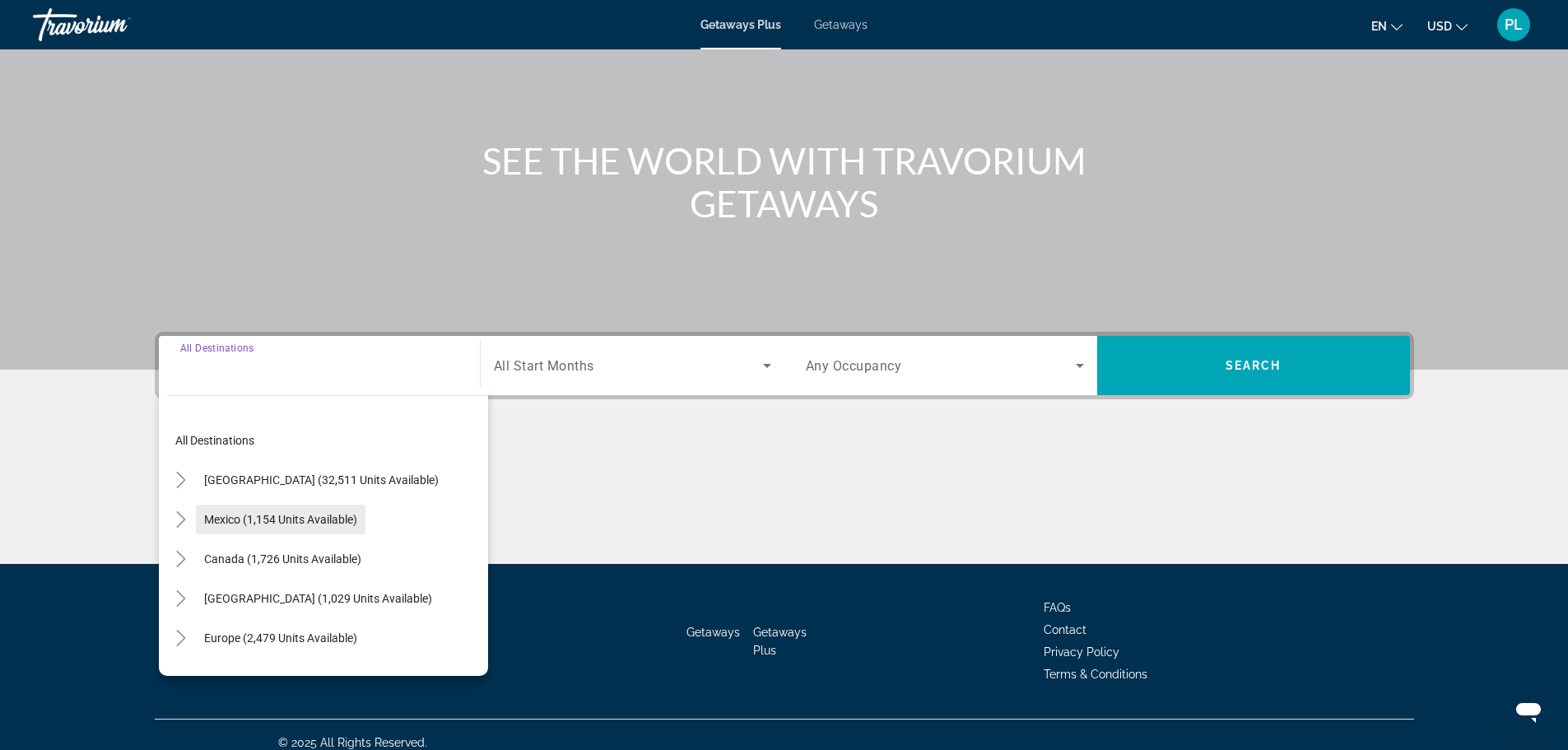
scroll to position [140, 0]
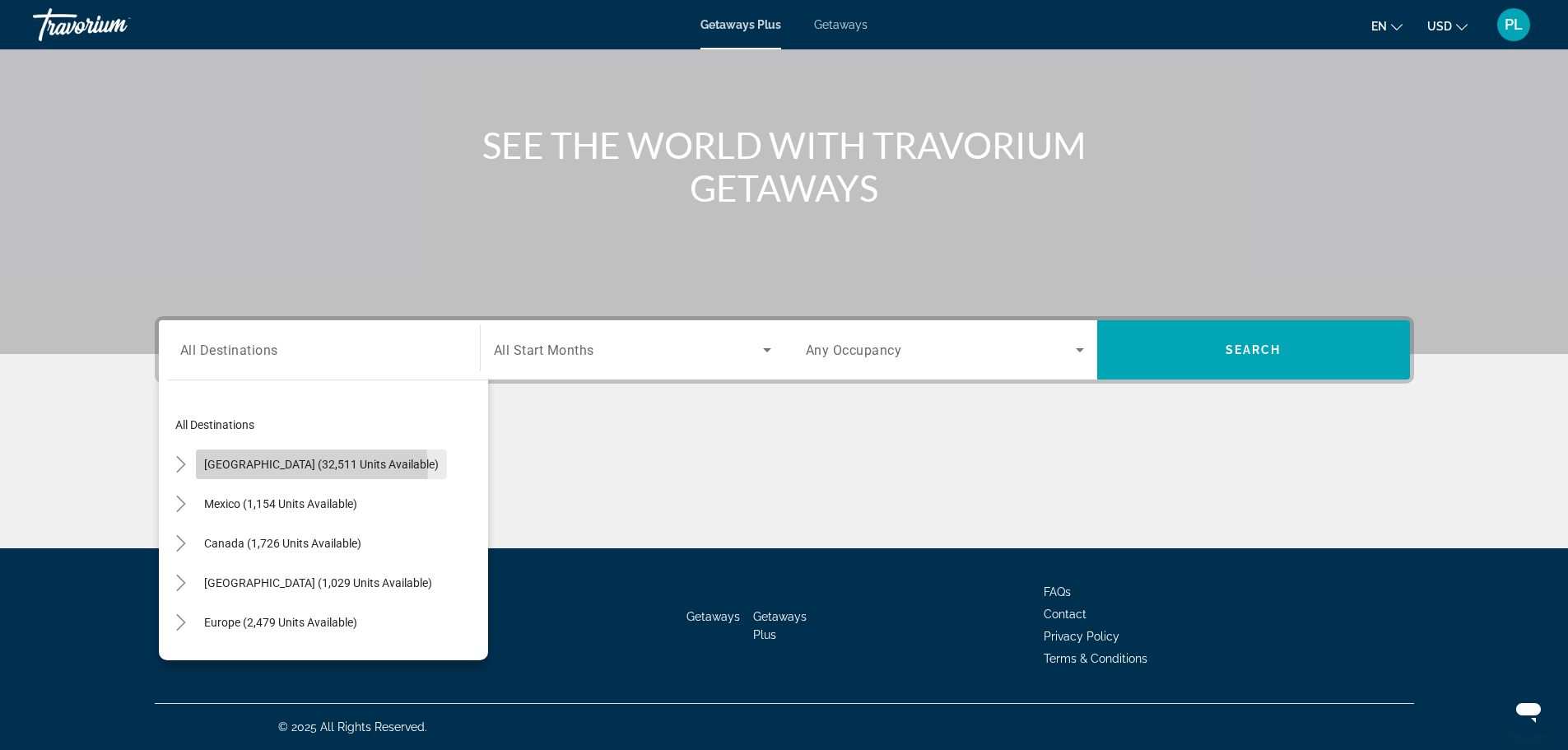
click at [311, 468] on span "[GEOGRAPHIC_DATA] (32,511 units available)" at bounding box center [321, 464] width 235 height 13
type input "**********"
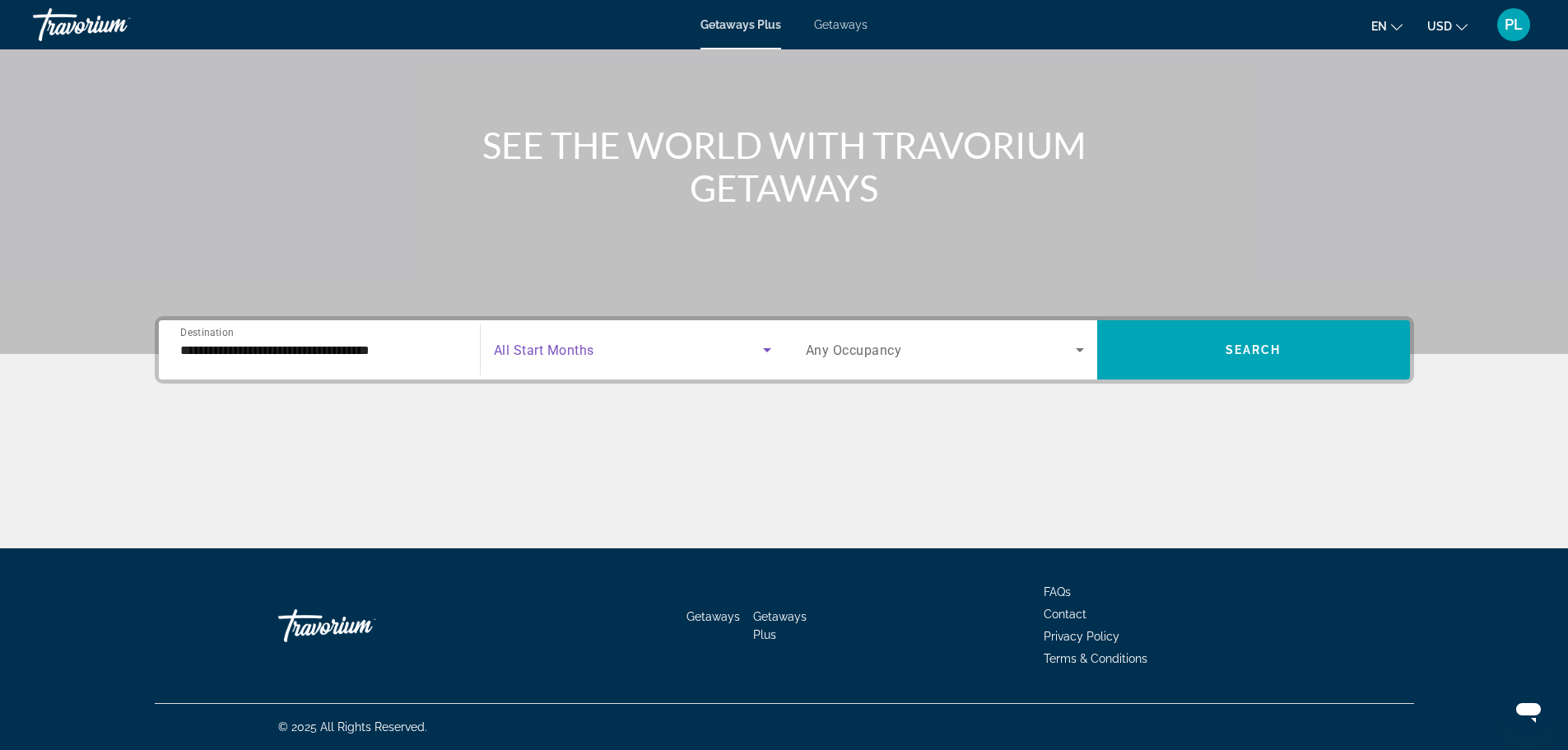
click at [626, 352] on span "Search widget" at bounding box center [628, 350] width 269 height 20
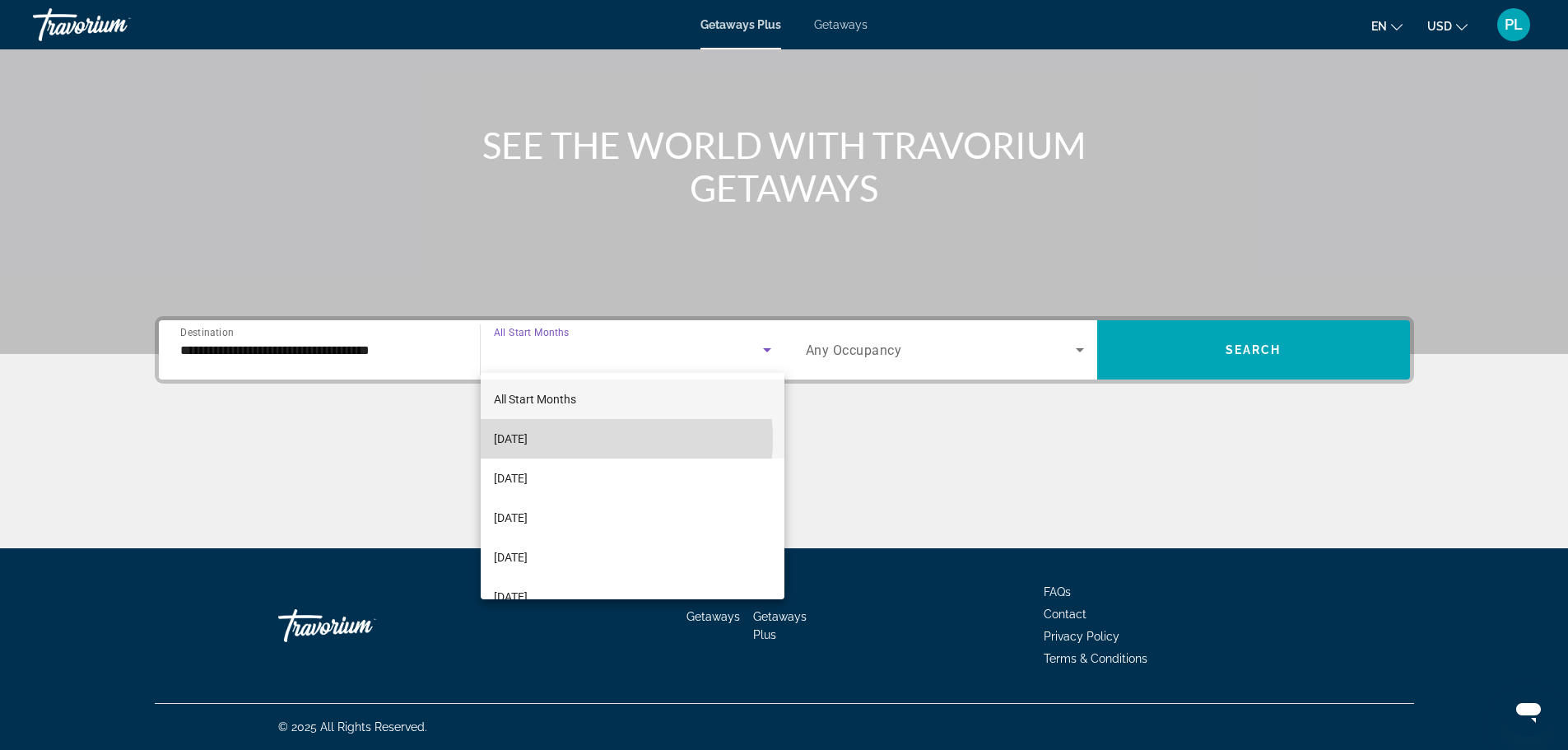
click at [528, 439] on span "[DATE]" at bounding box center [510, 439] width 33 height 20
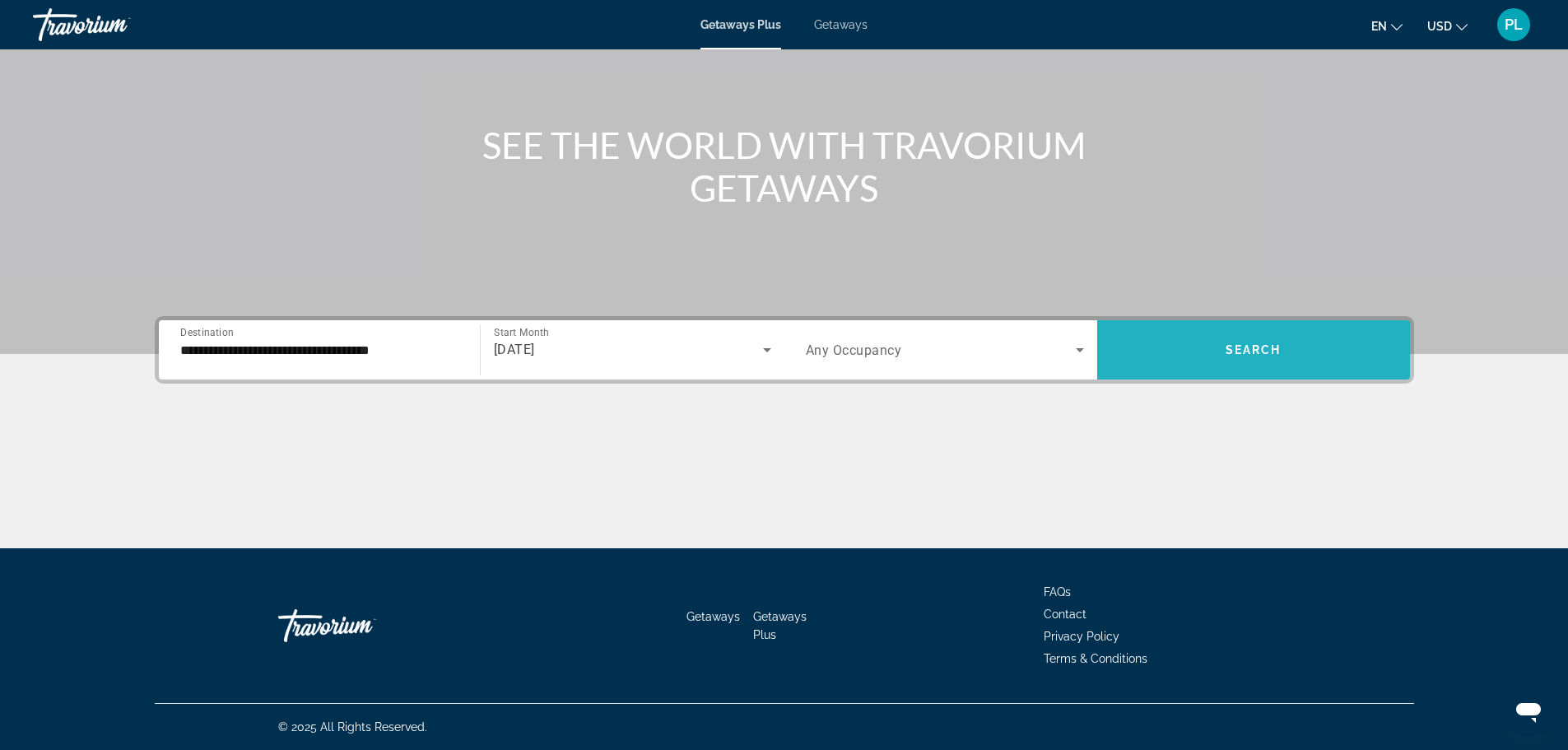
click at [1199, 352] on span "Search widget" at bounding box center [1253, 349] width 313 height 39
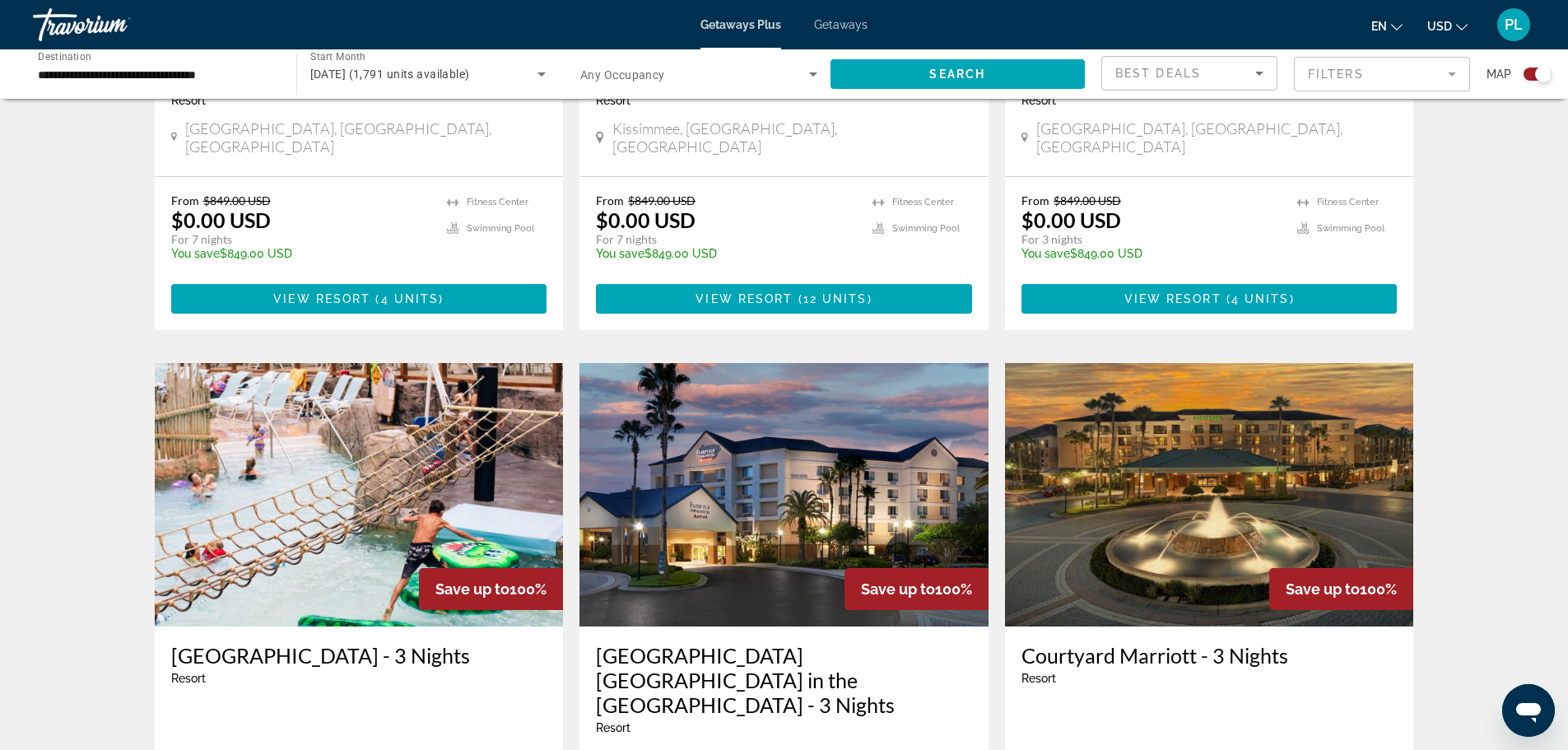
scroll to position [2388, 0]
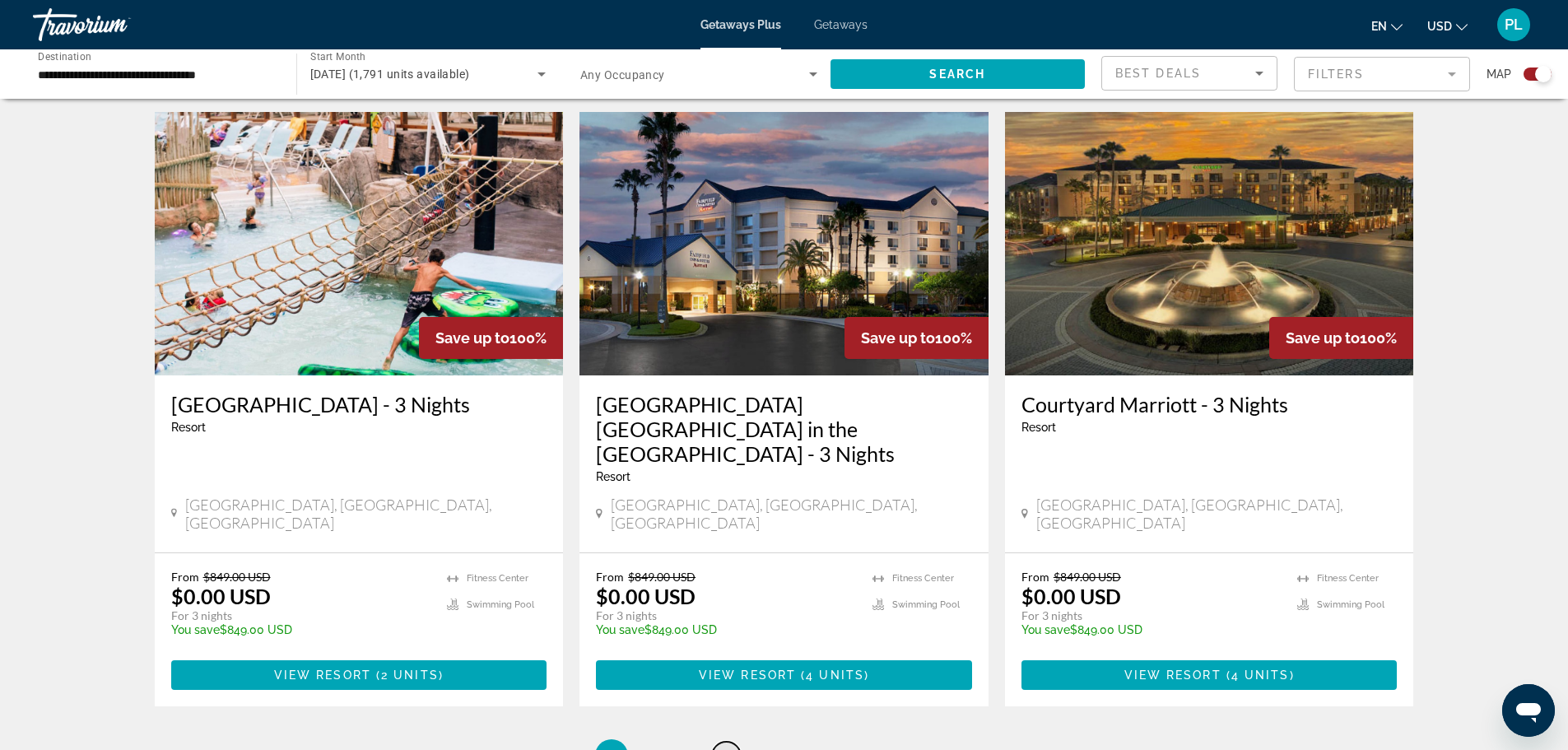
click at [724, 747] on span "3" at bounding box center [726, 756] width 8 height 18
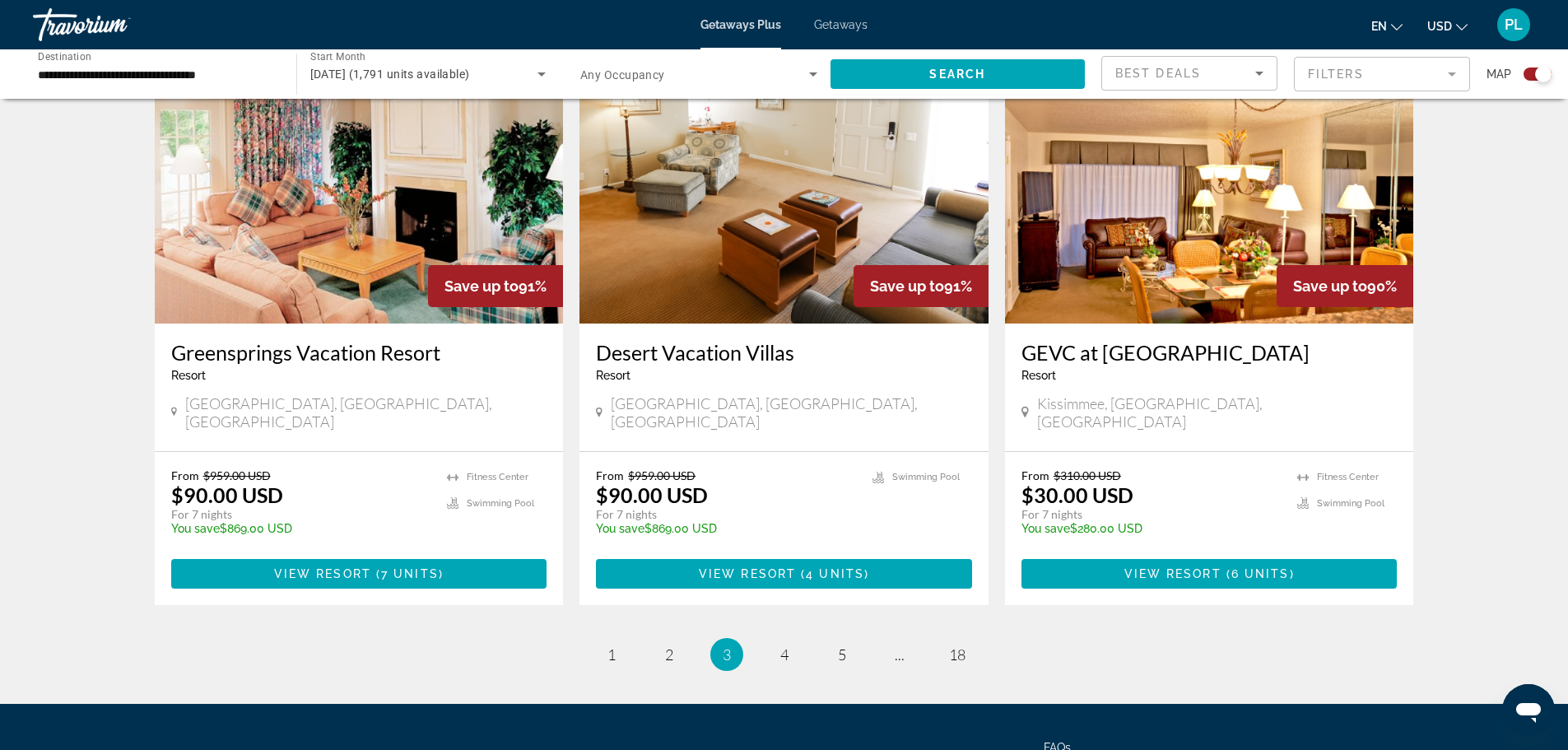
scroll to position [2470, 0]
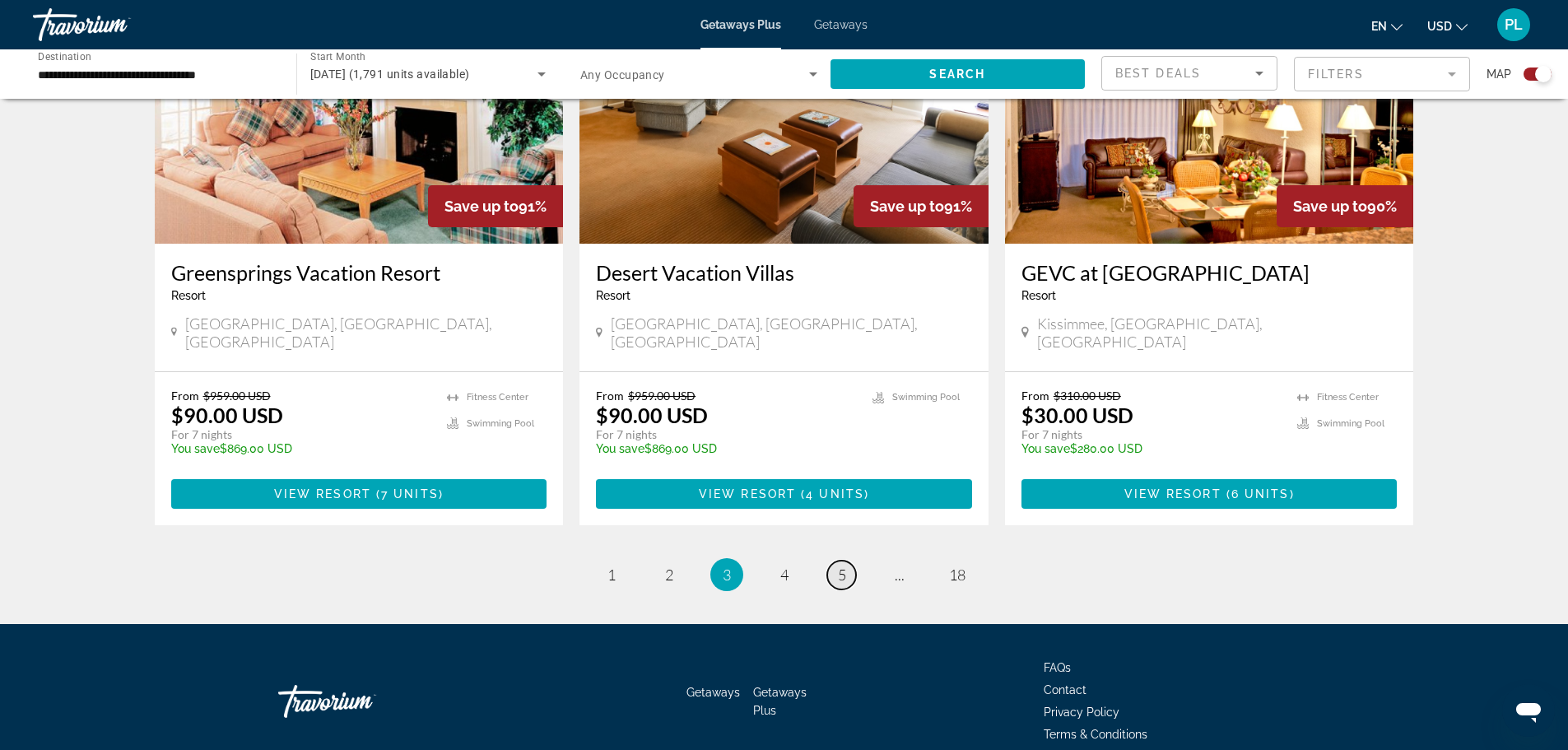
click at [838, 565] on span "5" at bounding box center [842, 575] width 8 height 18
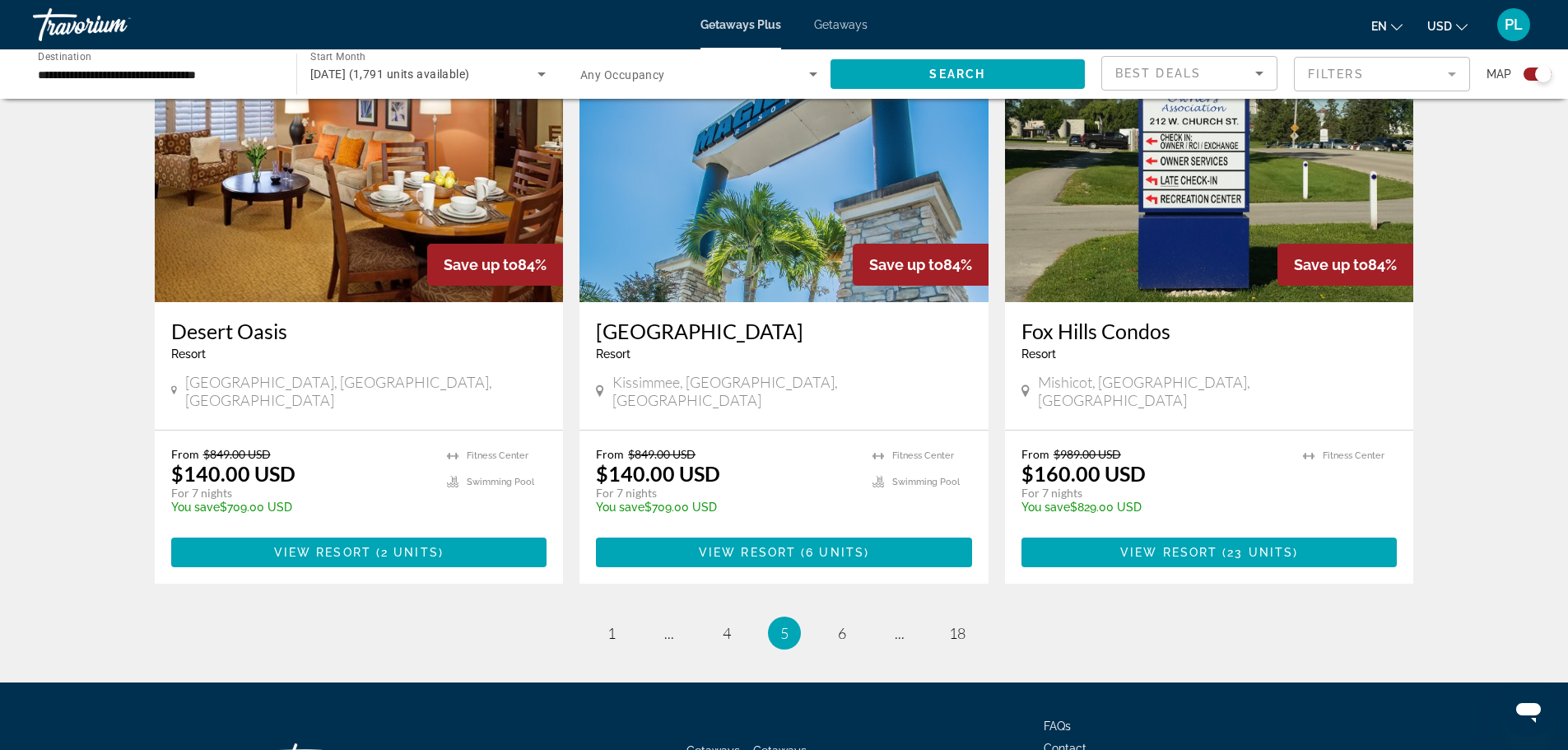
scroll to position [2424, 0]
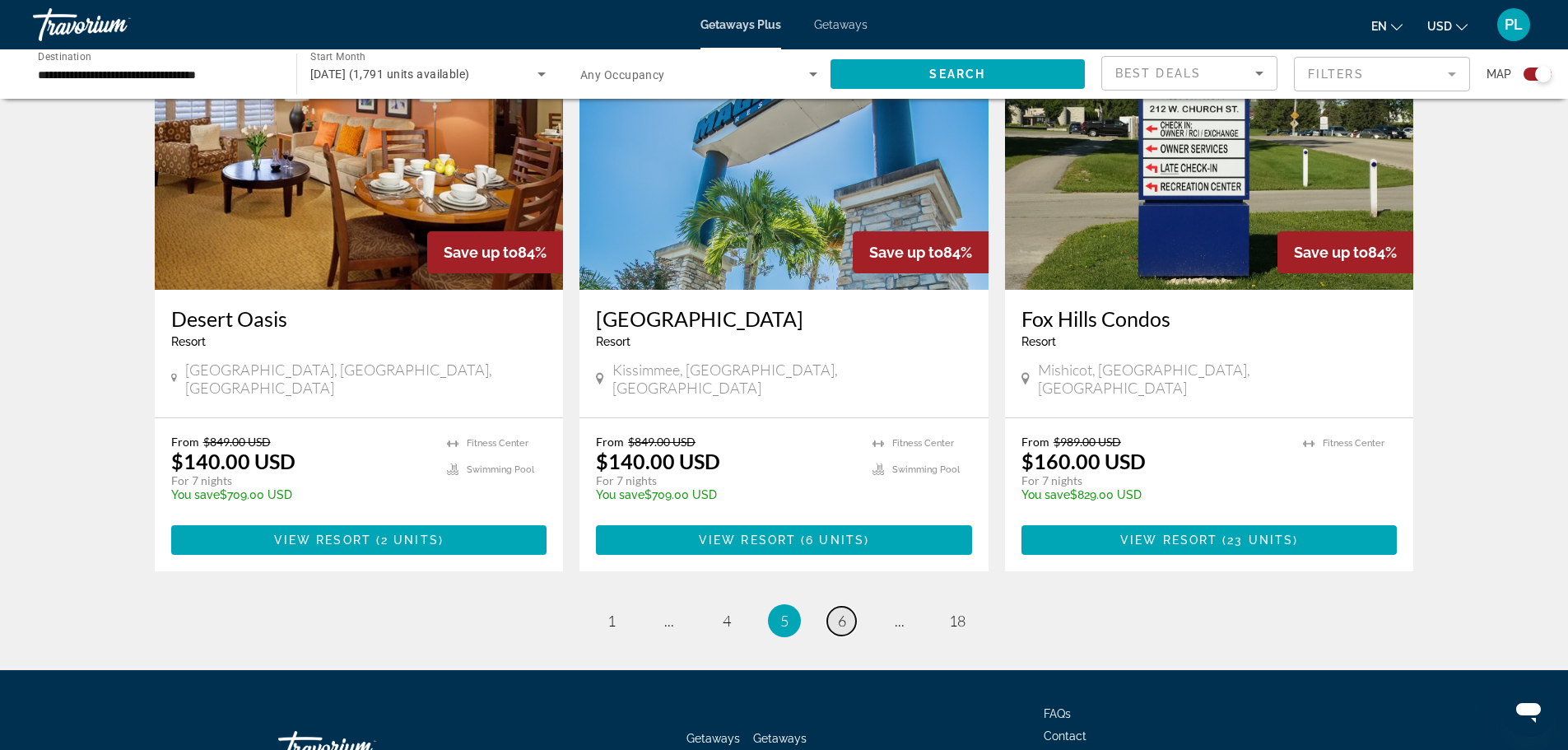
click at [843, 611] on span "6" at bounding box center [842, 621] width 8 height 18
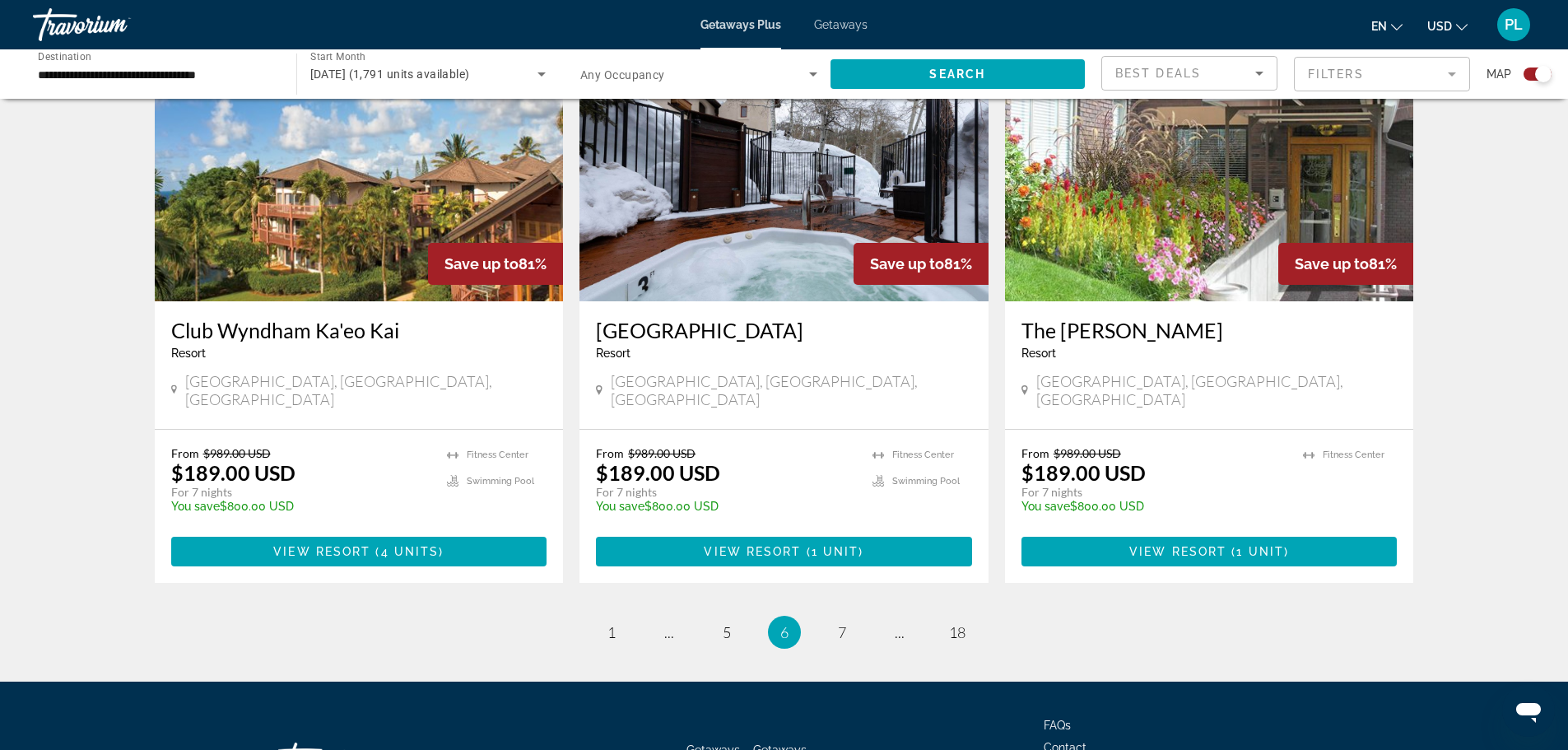
scroll to position [2449, 0]
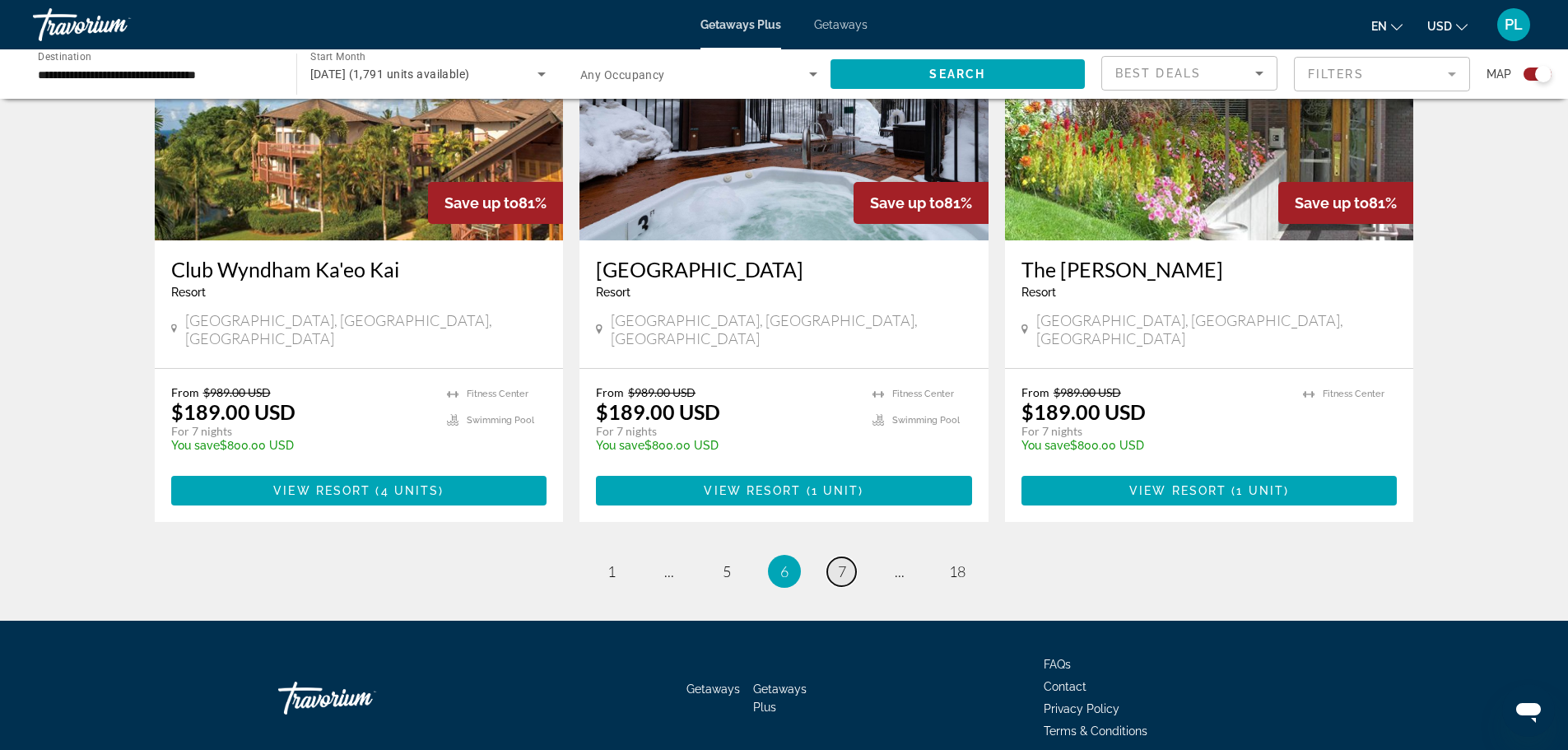
click at [842, 562] on span "7" at bounding box center [842, 571] width 8 height 18
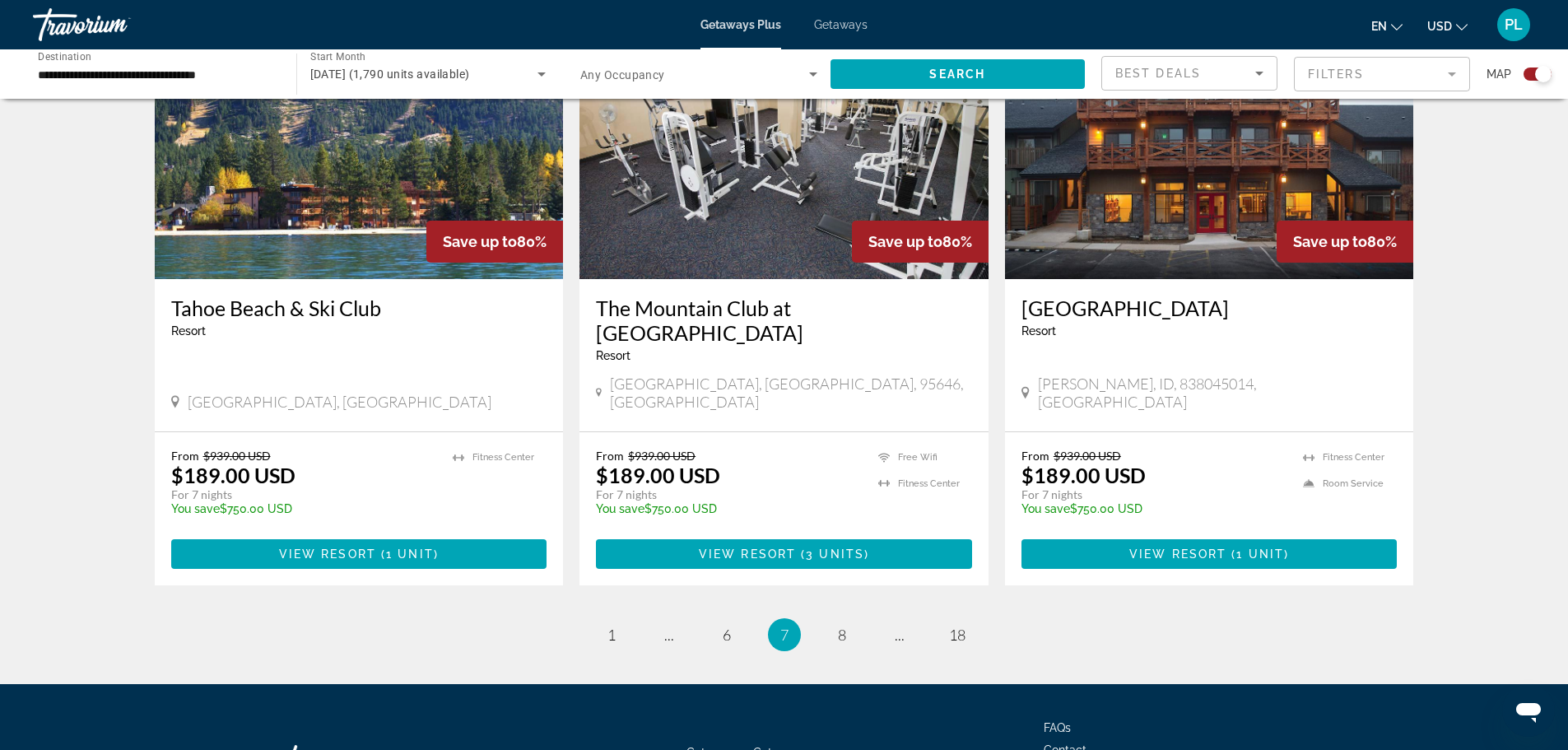
scroll to position [2424, 0]
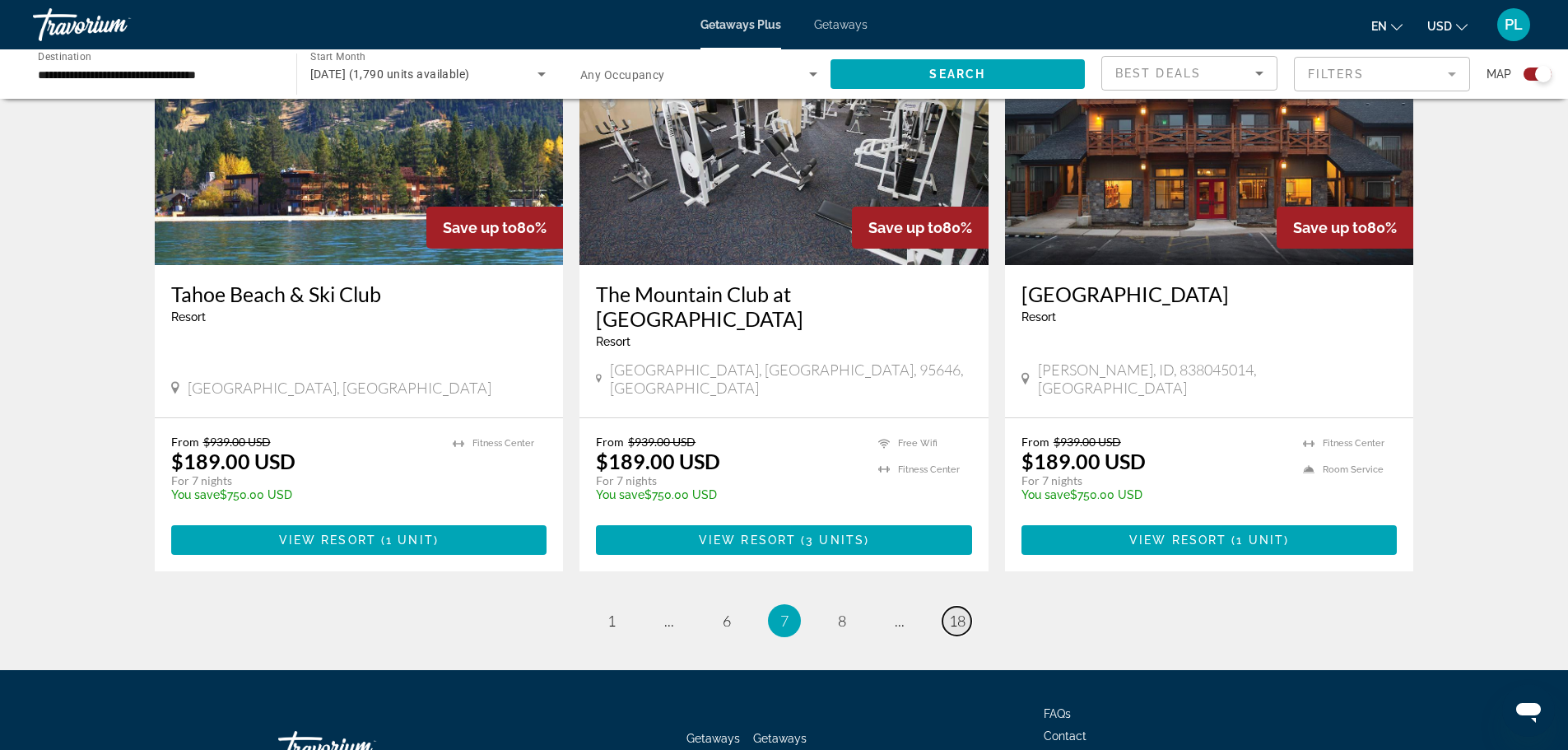
click at [959, 611] on span "18" at bounding box center [958, 621] width 17 height 18
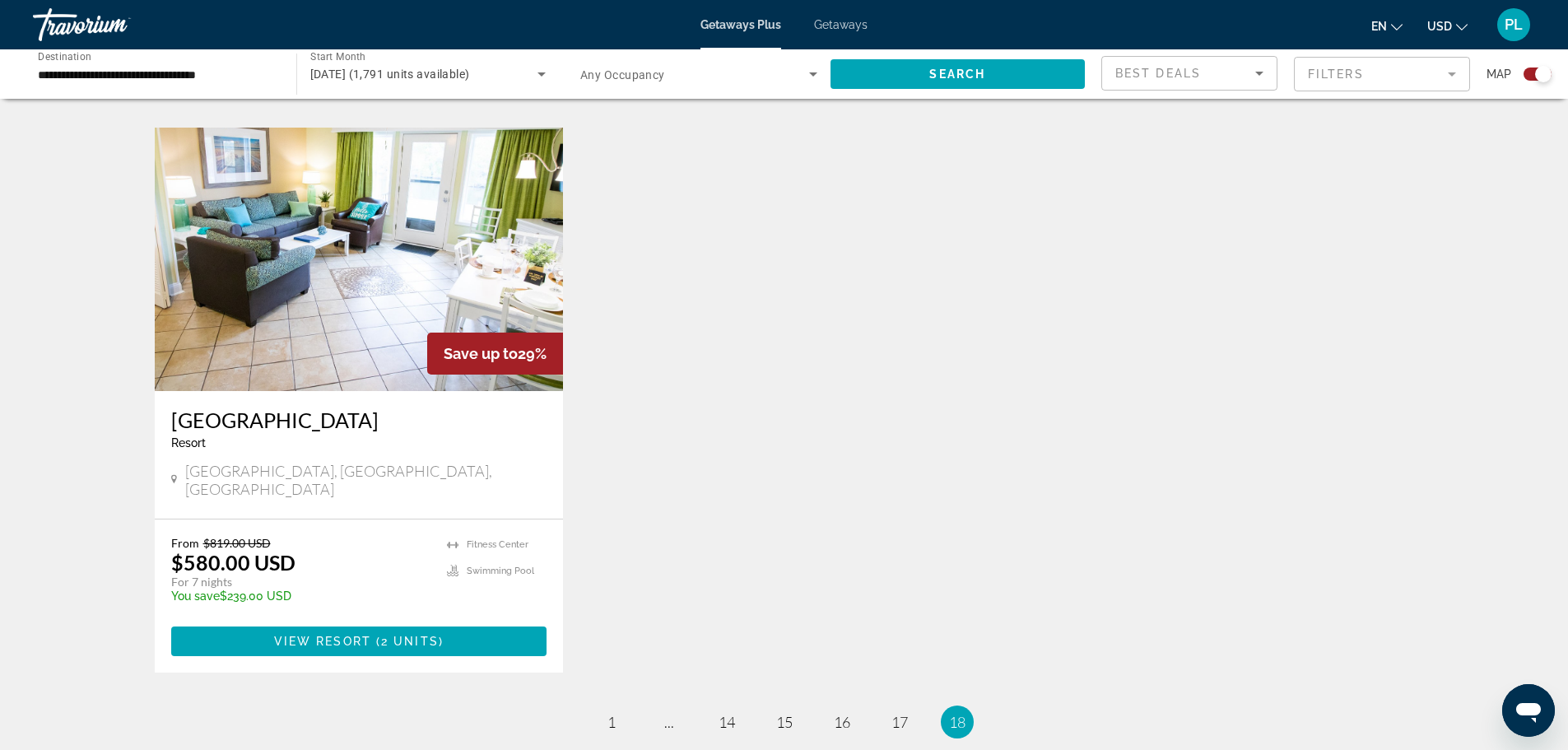
scroll to position [1729, 0]
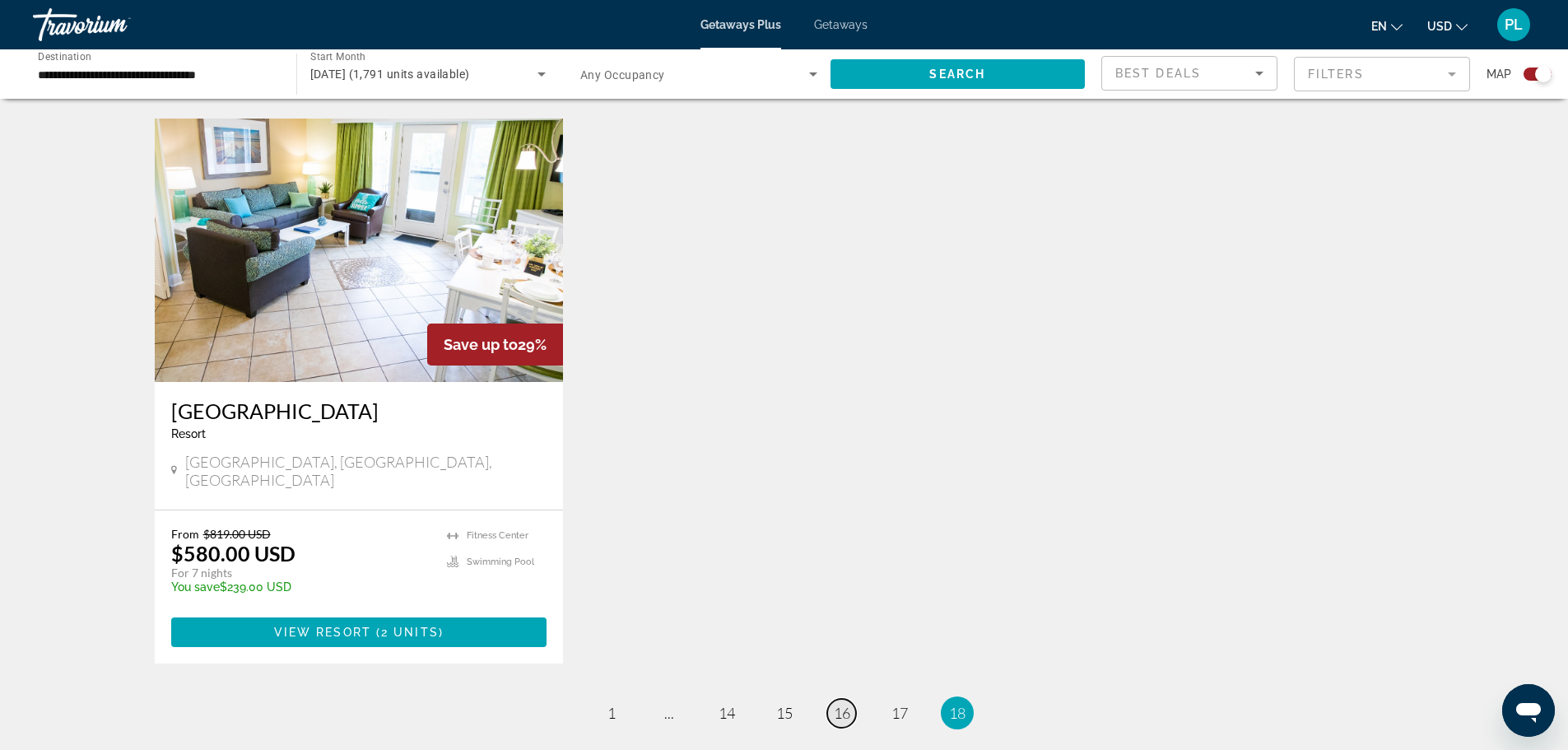
click at [843, 704] on span "16" at bounding box center [842, 713] width 17 height 18
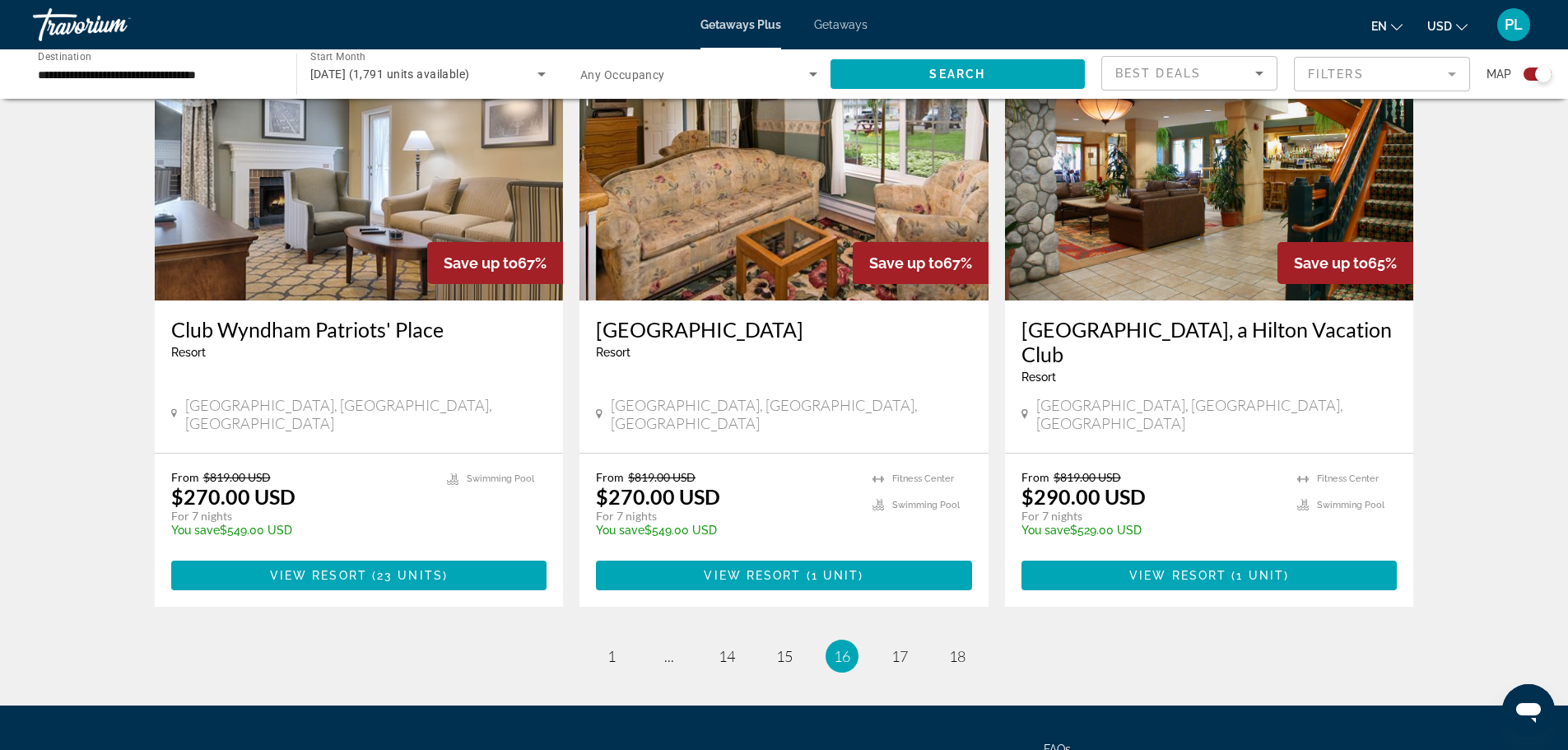
scroll to position [2449, 0]
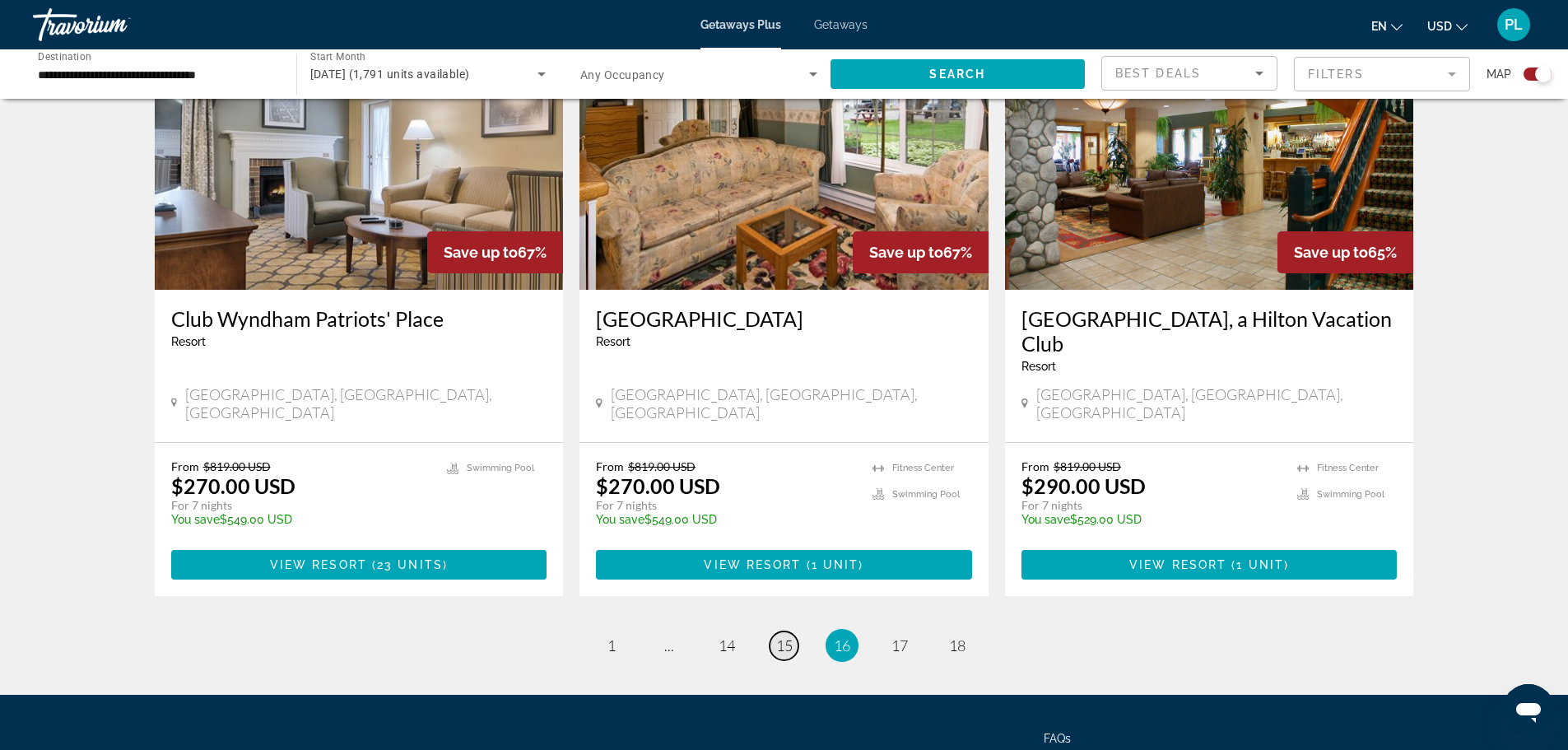
click at [787, 636] on span "15" at bounding box center [785, 646] width 17 height 18
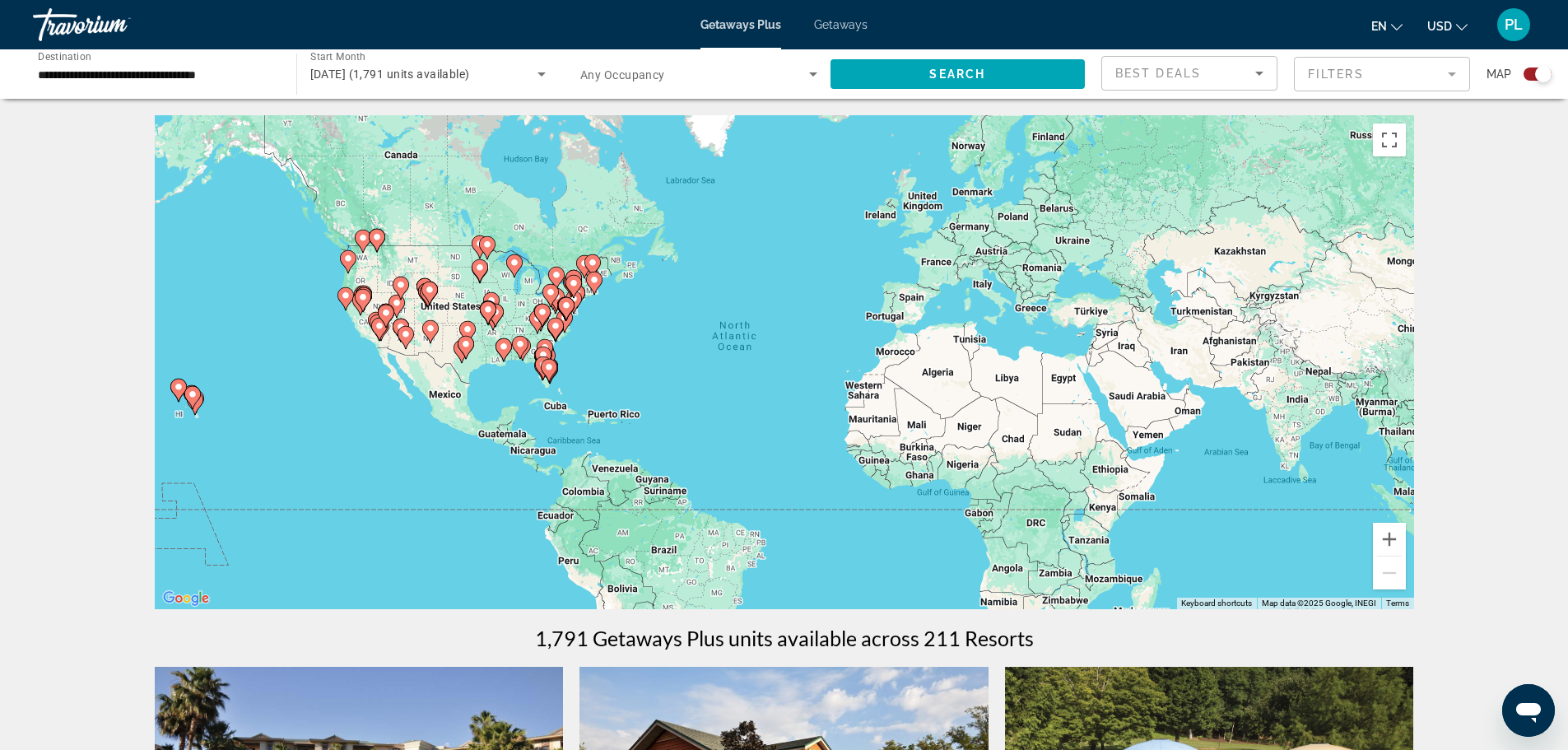
click at [133, 73] on input "**********" at bounding box center [156, 75] width 237 height 20
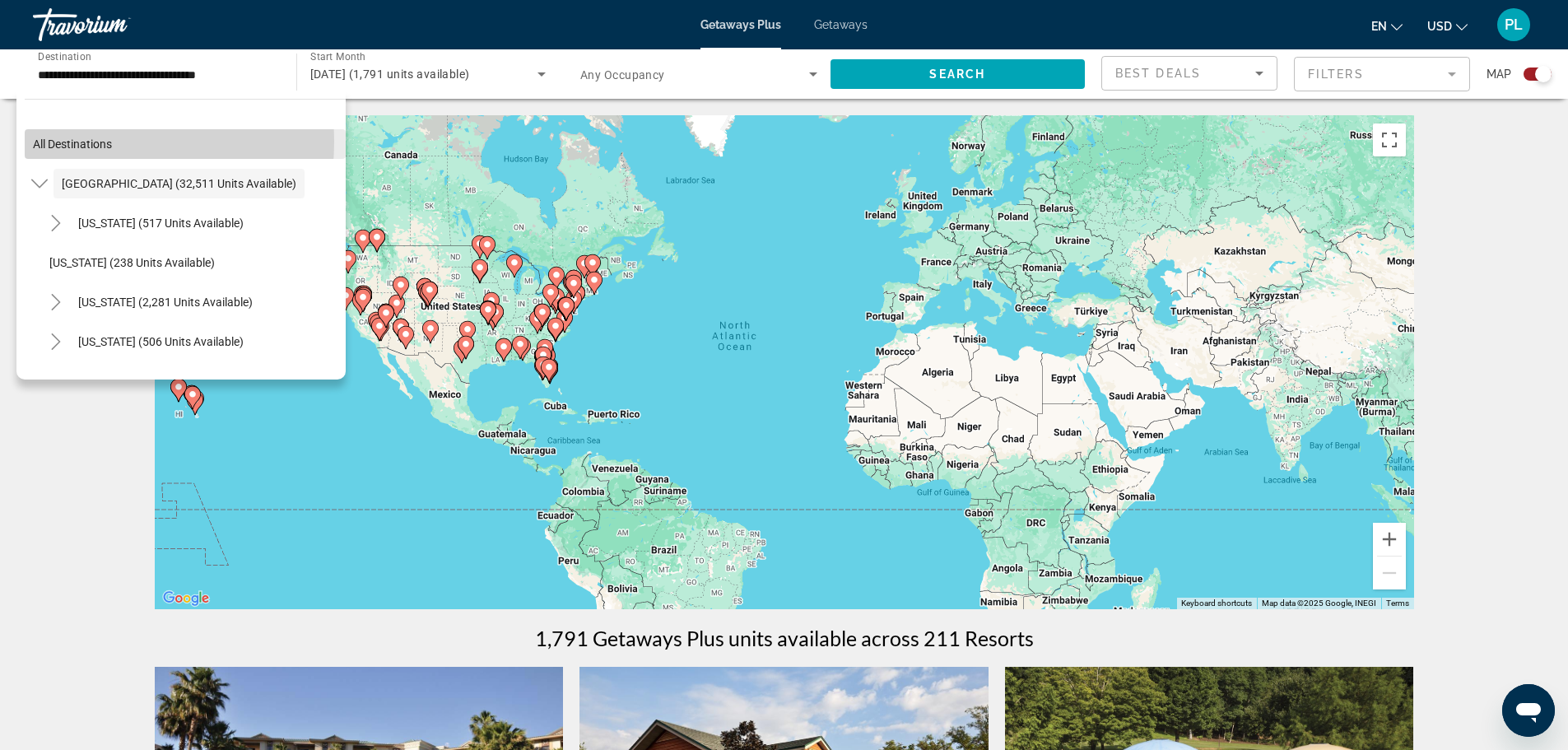
click at [83, 142] on span "All destinations" at bounding box center [72, 144] width 79 height 13
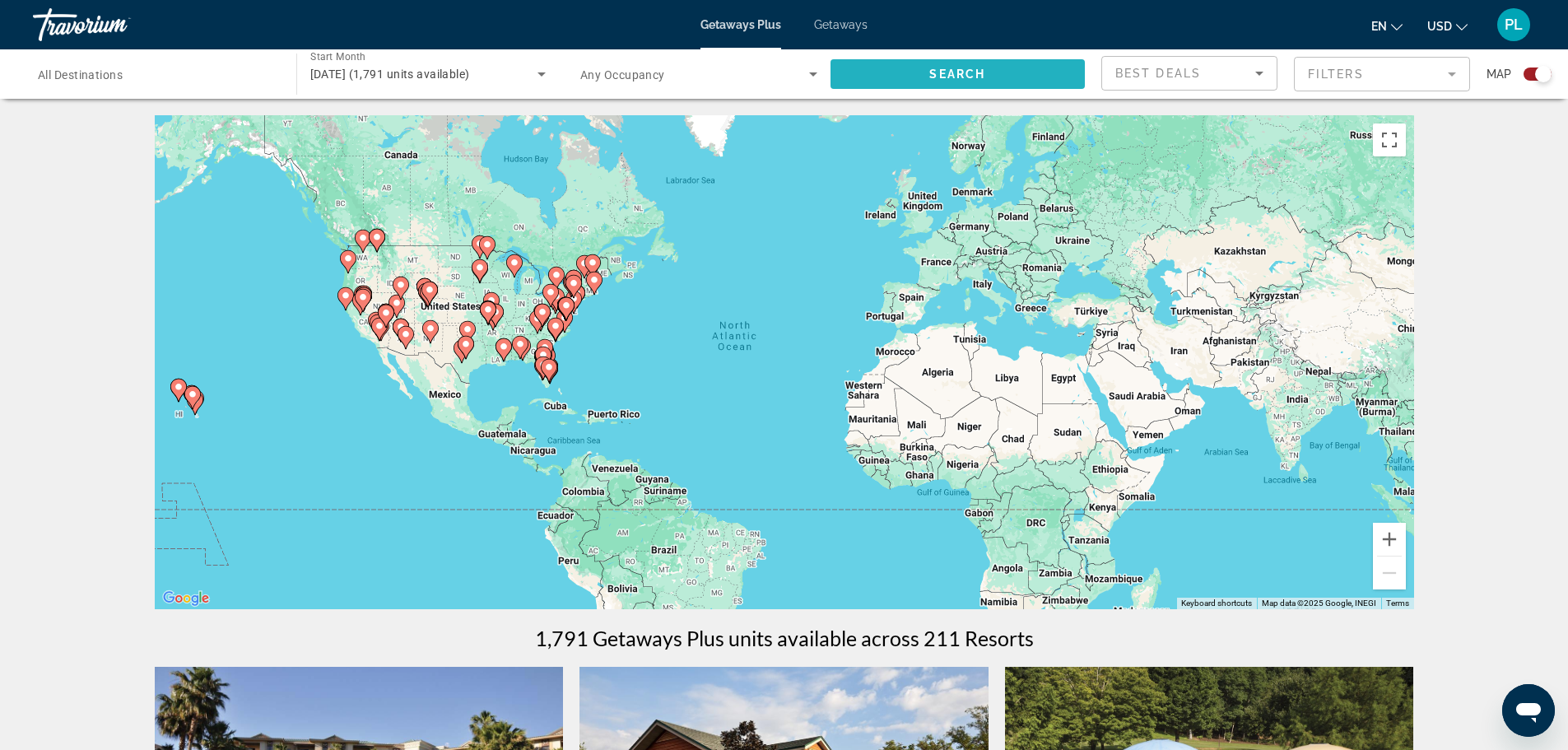
click at [943, 78] on span "Search" at bounding box center [957, 74] width 56 height 13
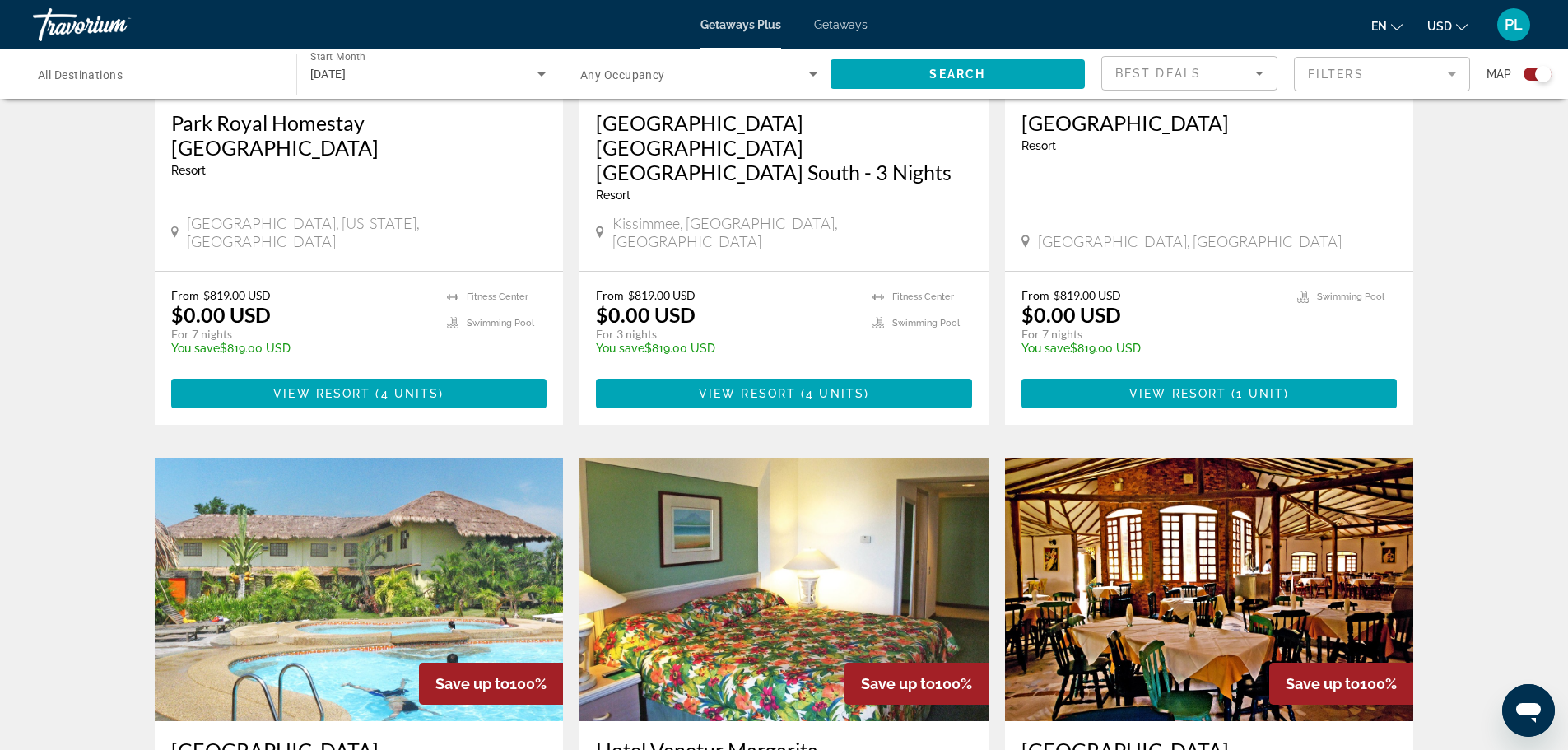
scroll to position [2223, 0]
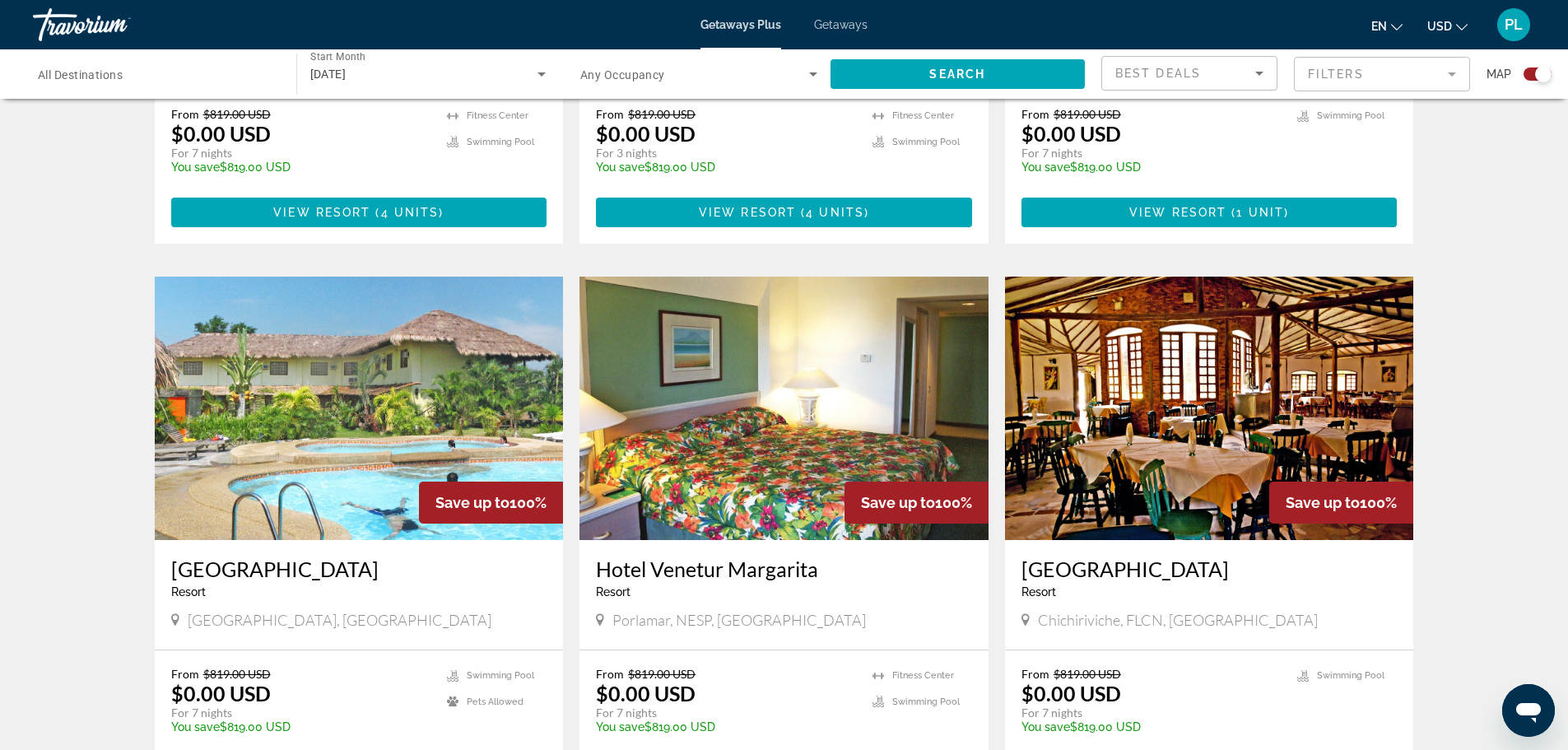
click at [759, 335] on img "Main content" at bounding box center [784, 408] width 409 height 263
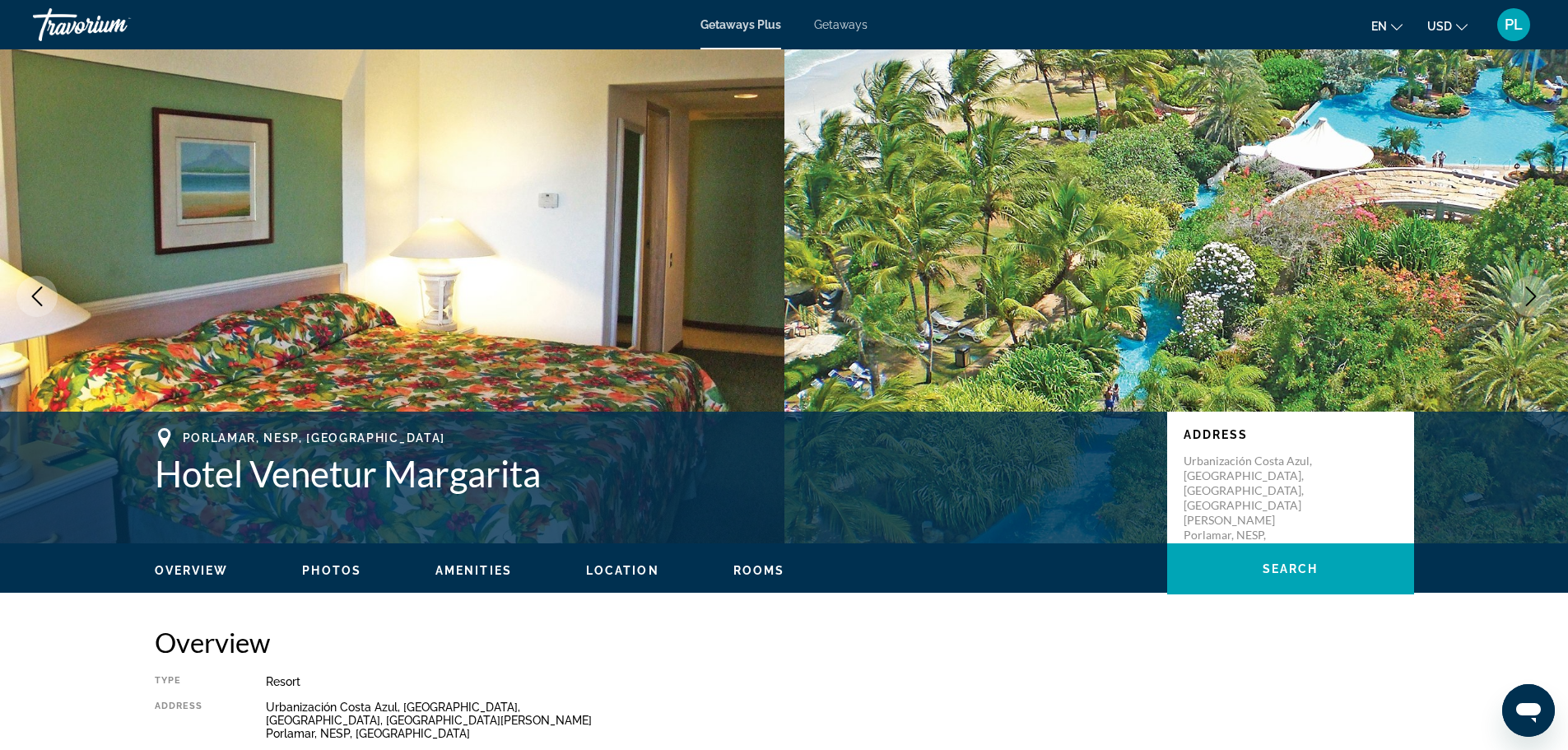
click at [837, 26] on span "Getaways" at bounding box center [841, 25] width 53 height 13
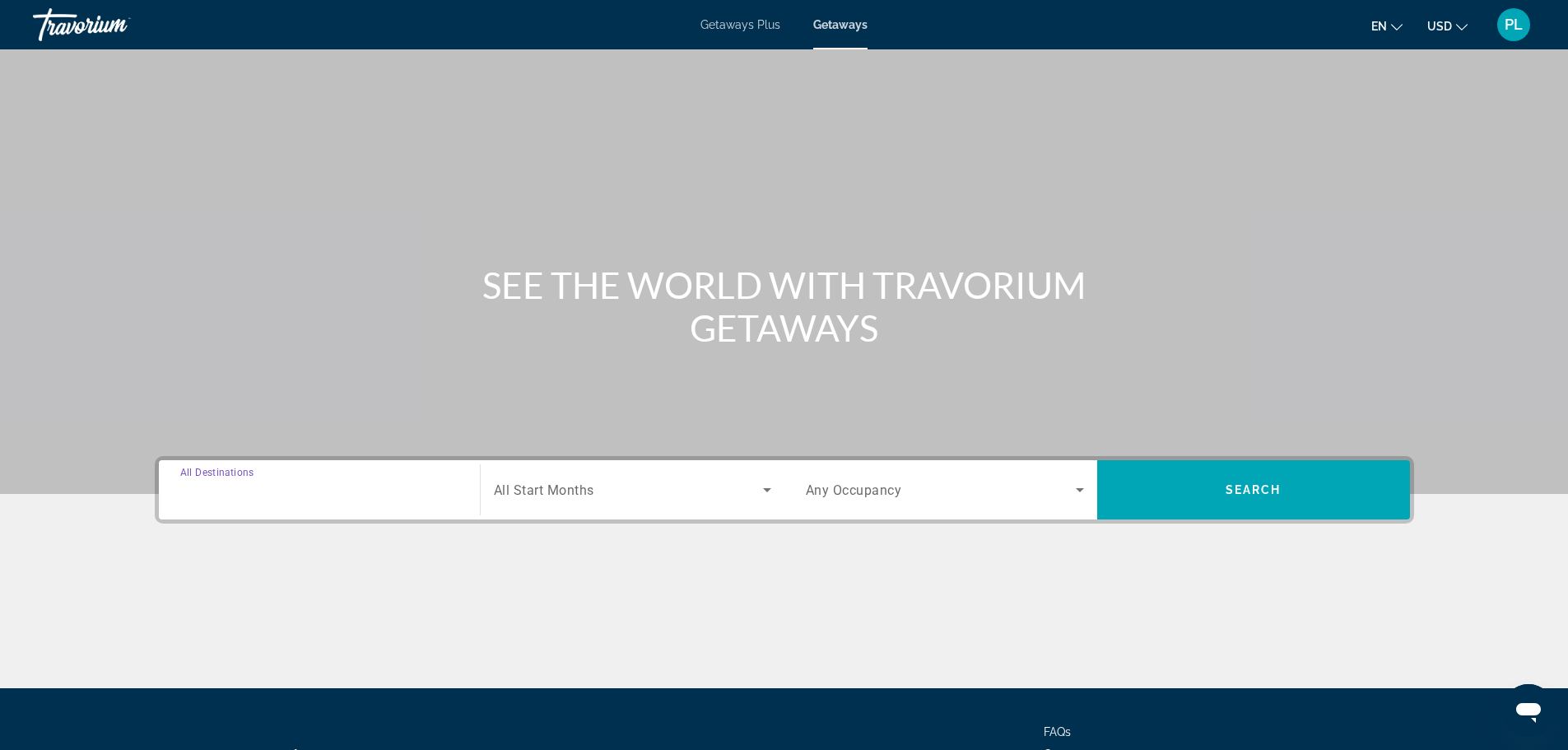
click at [453, 494] on input "Destination All Destinations" at bounding box center [319, 491] width 278 height 20
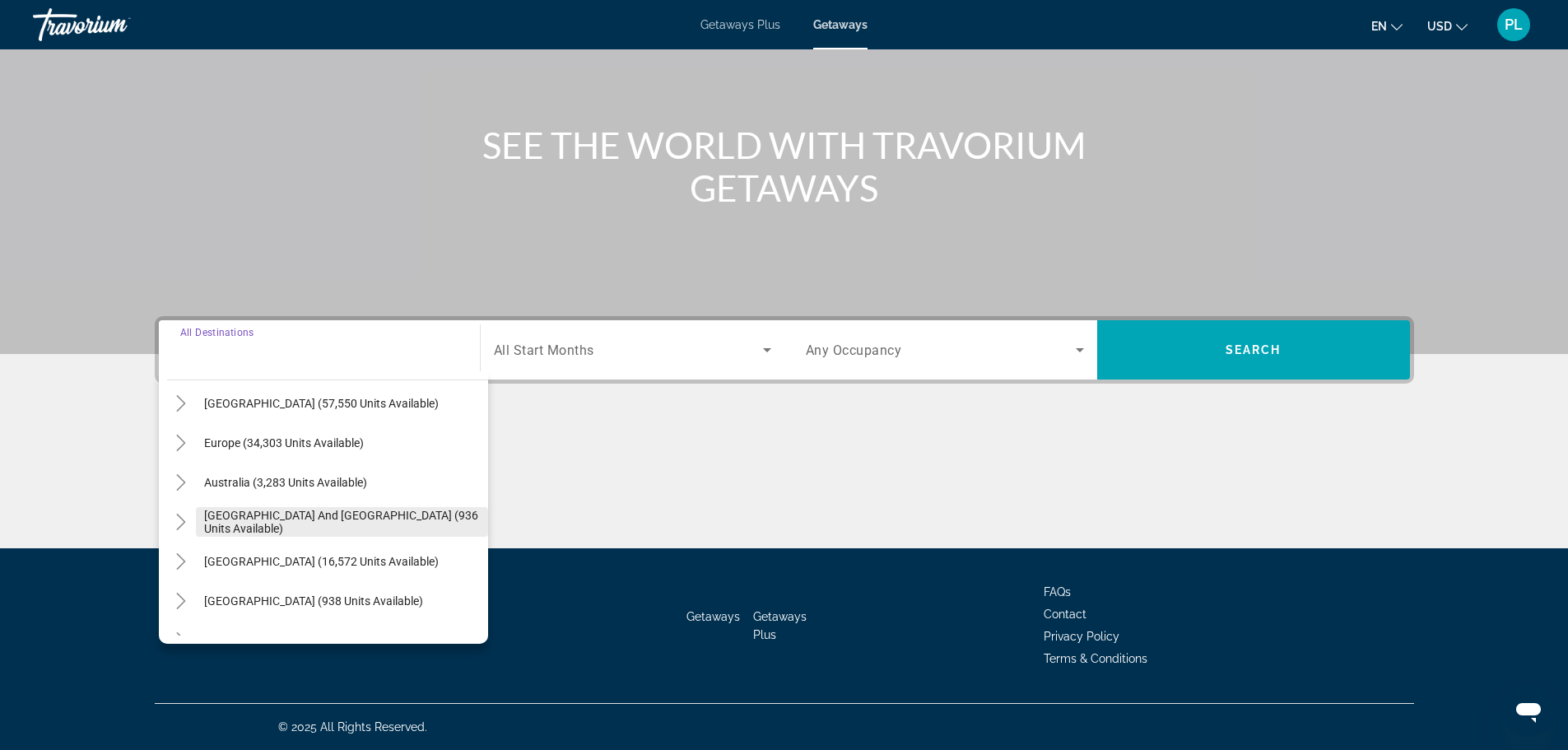
scroll to position [165, 0]
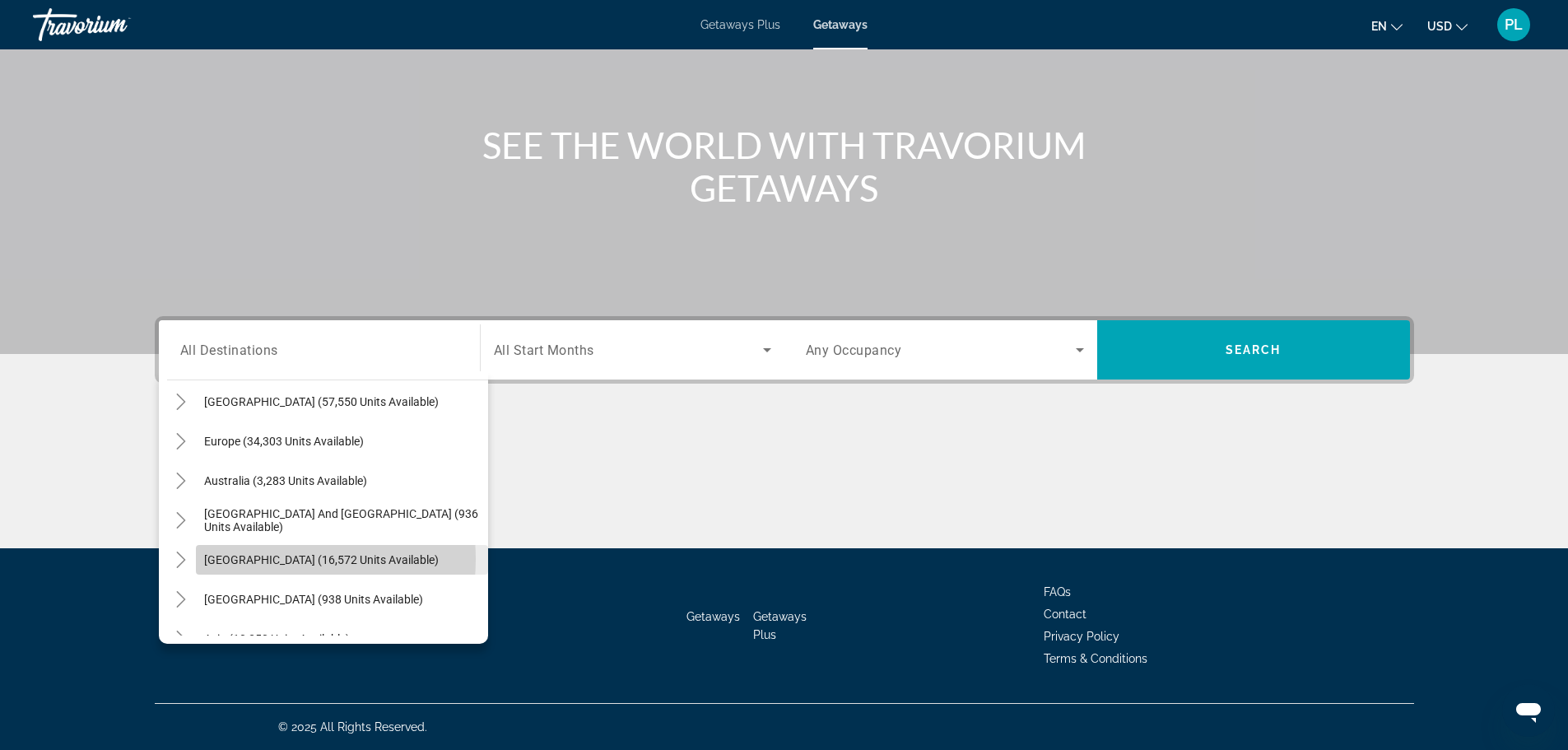
click at [250, 559] on span "[GEOGRAPHIC_DATA] (16,572 units available)" at bounding box center [321, 560] width 235 height 13
type input "**********"
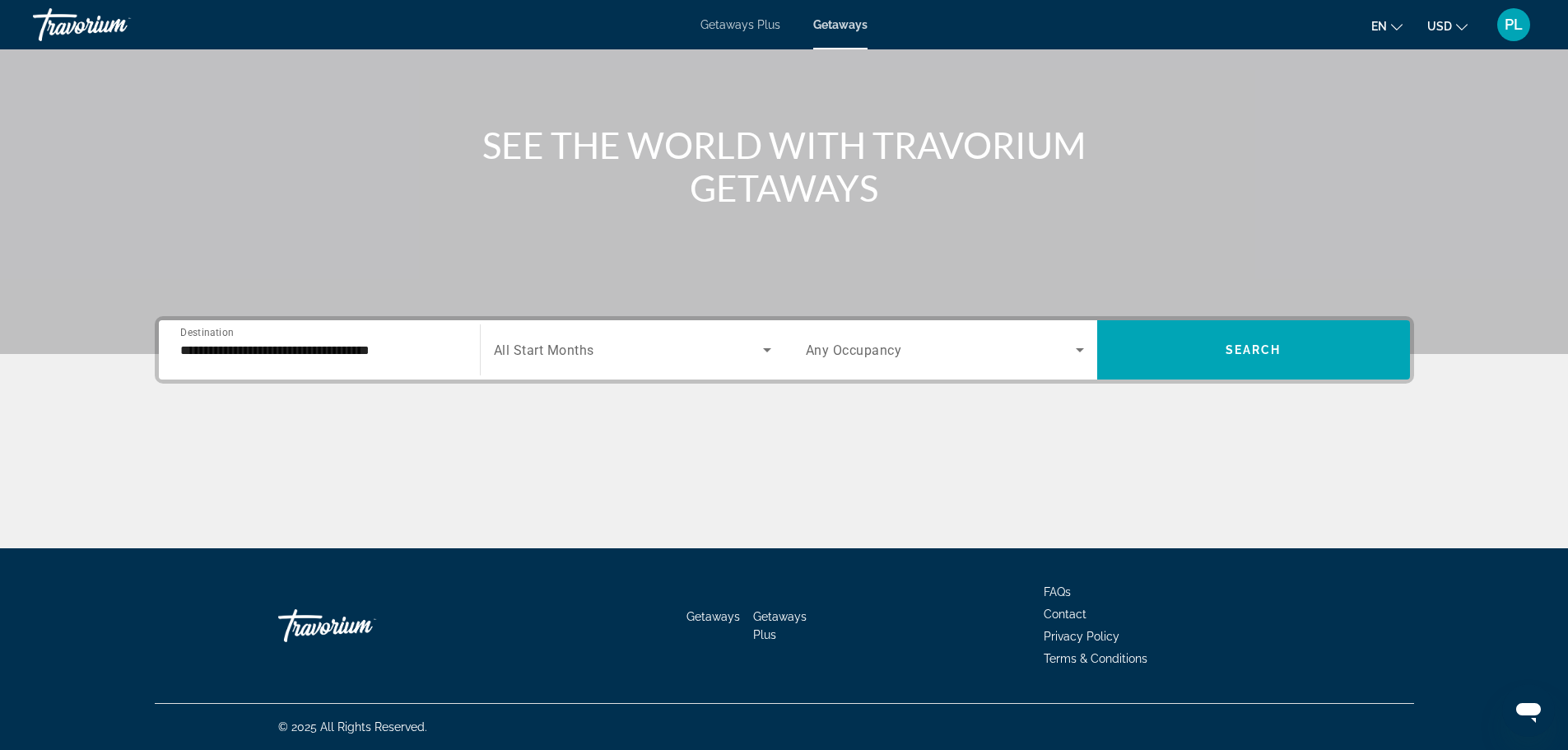
click at [687, 367] on div "Search widget" at bounding box center [632, 349] width 277 height 46
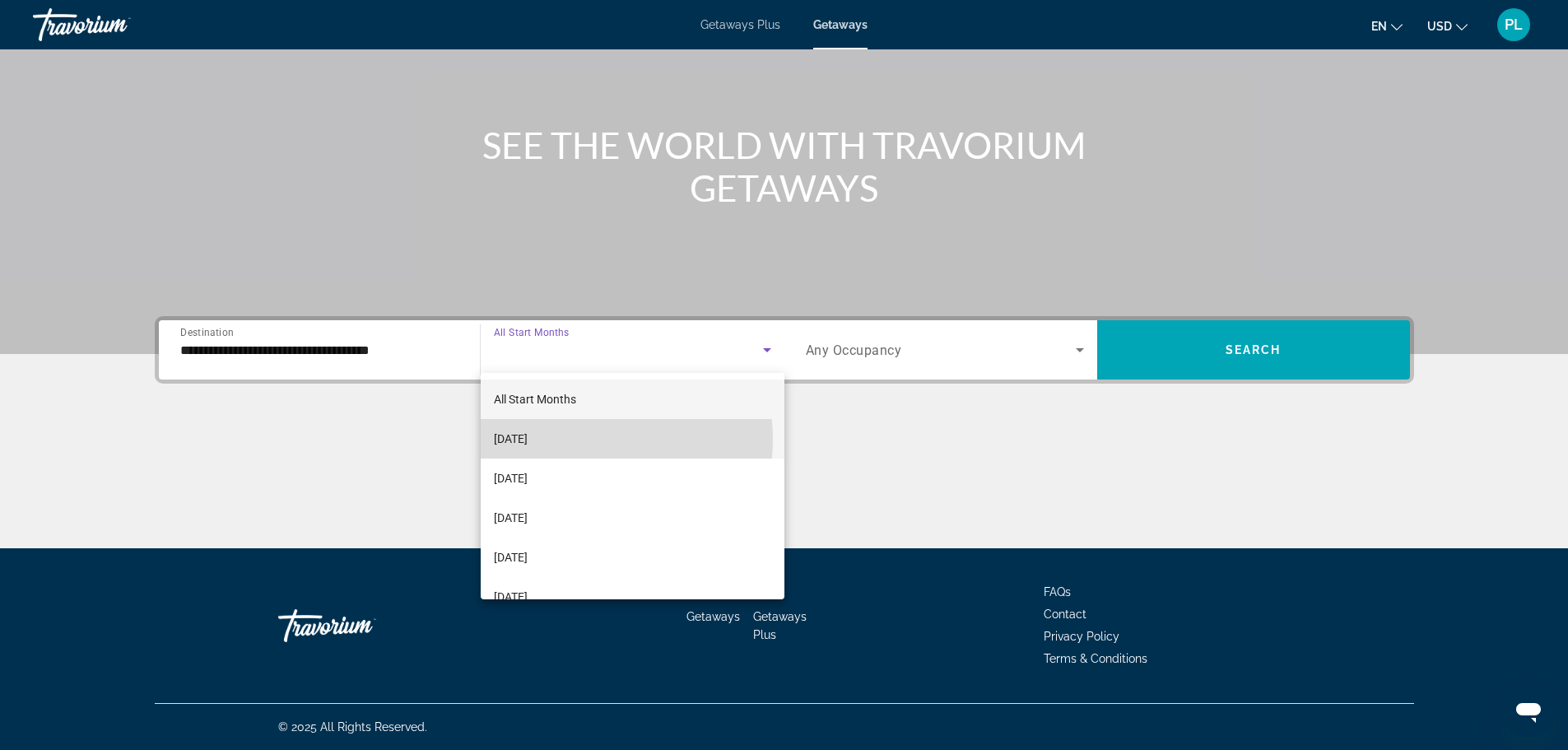
click at [588, 440] on mat-option "[DATE]" at bounding box center [633, 438] width 304 height 39
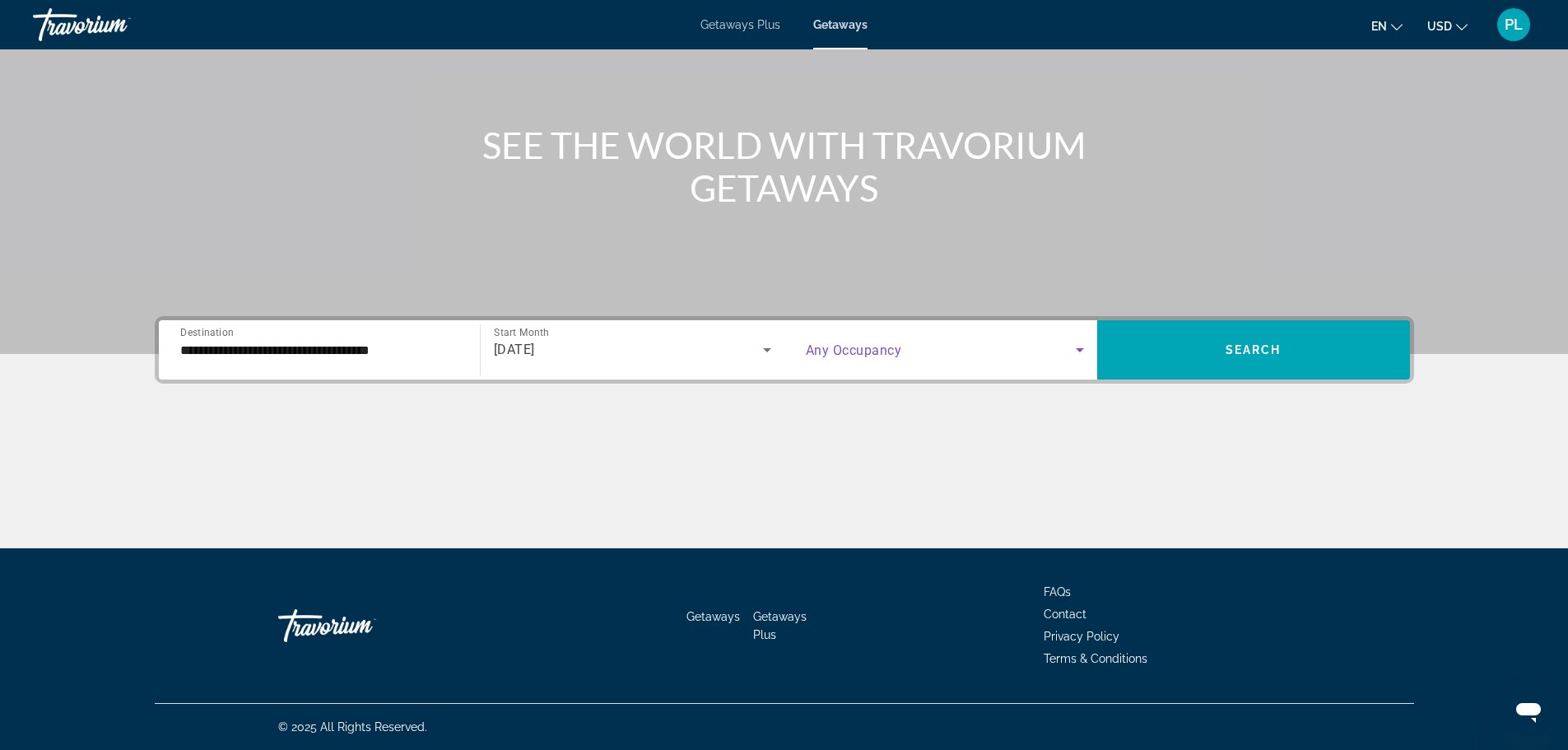
click at [943, 348] on span "Search widget" at bounding box center [940, 350] width 270 height 20
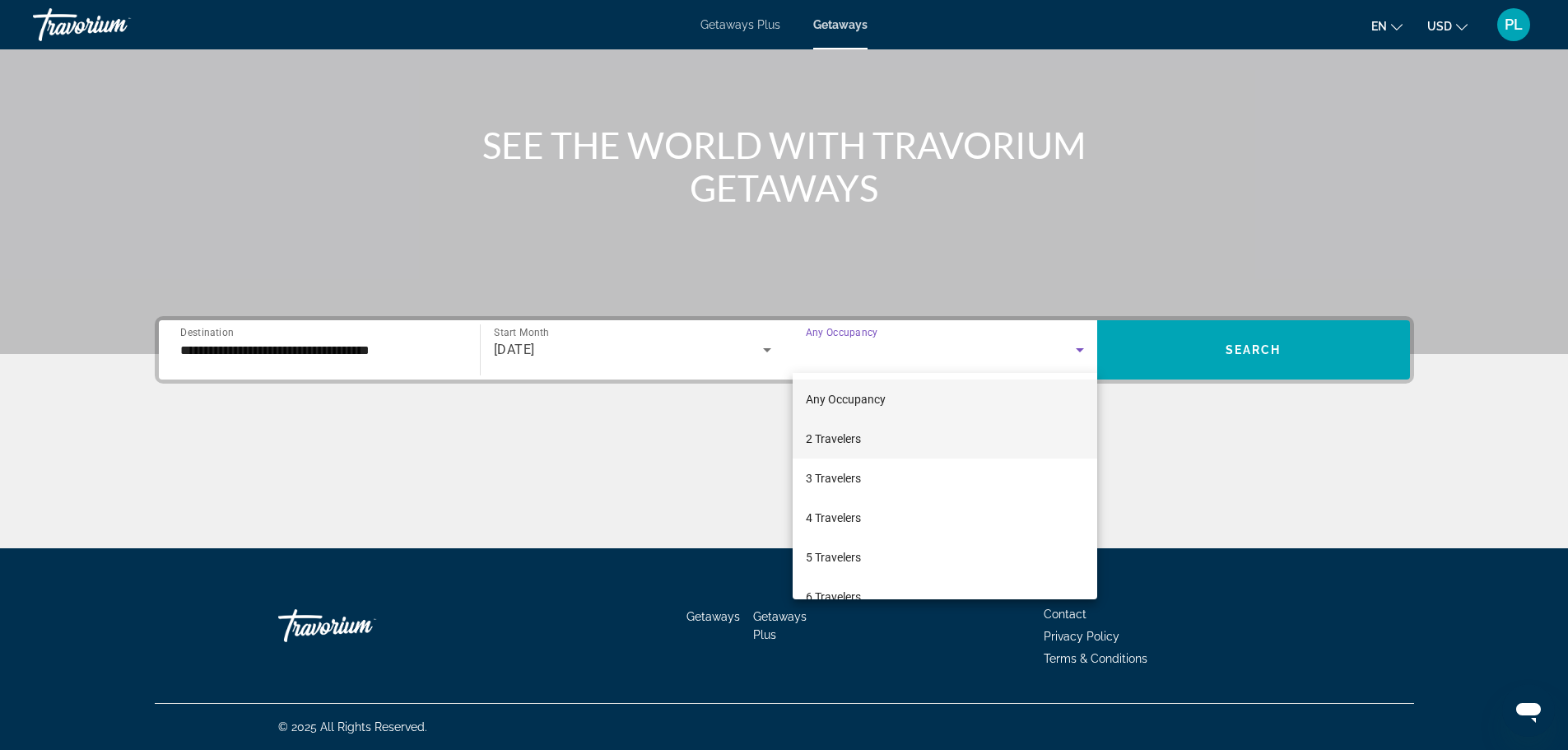
click at [878, 444] on mat-option "2 Travelers" at bounding box center [944, 438] width 305 height 39
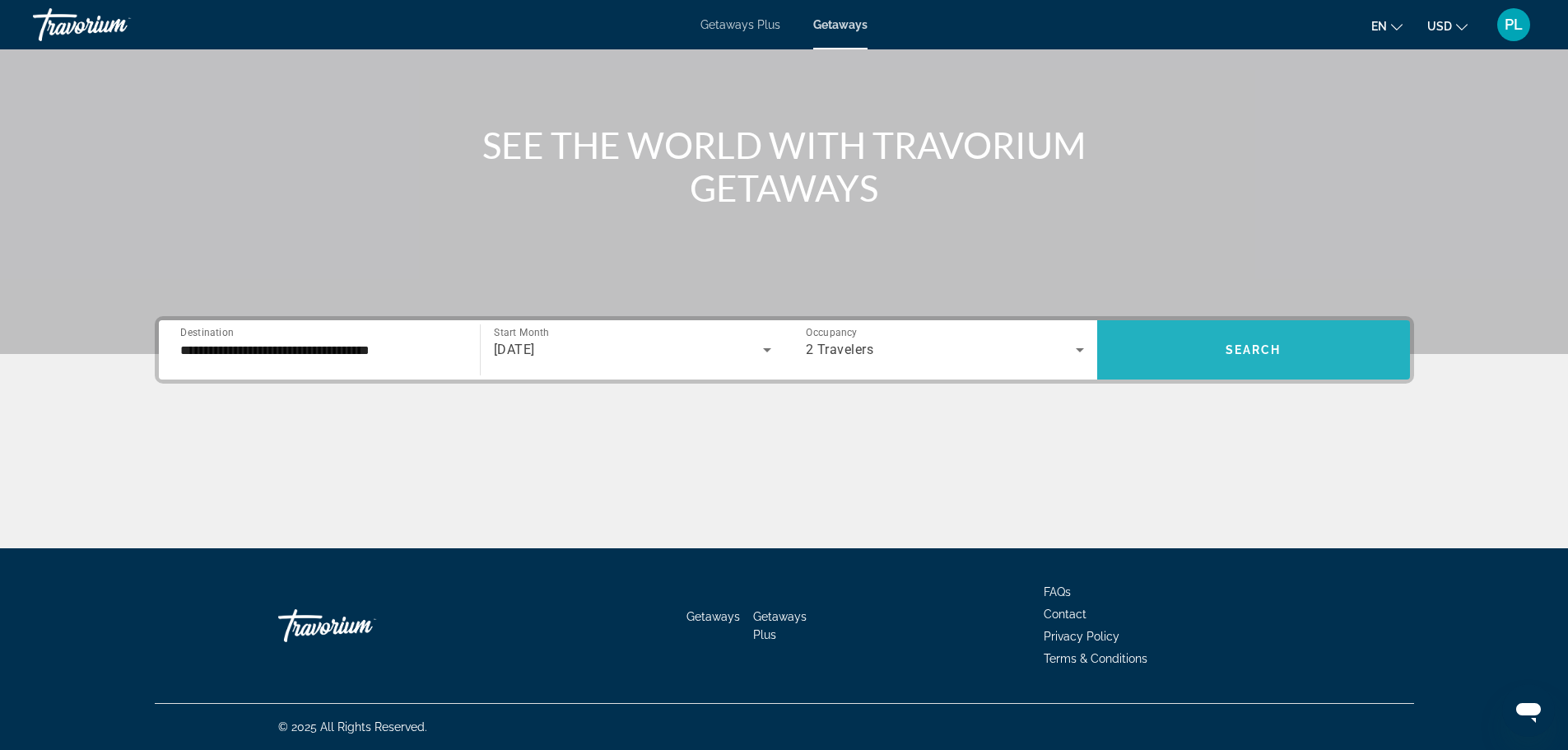
click at [1313, 360] on span "Search widget" at bounding box center [1253, 349] width 313 height 39
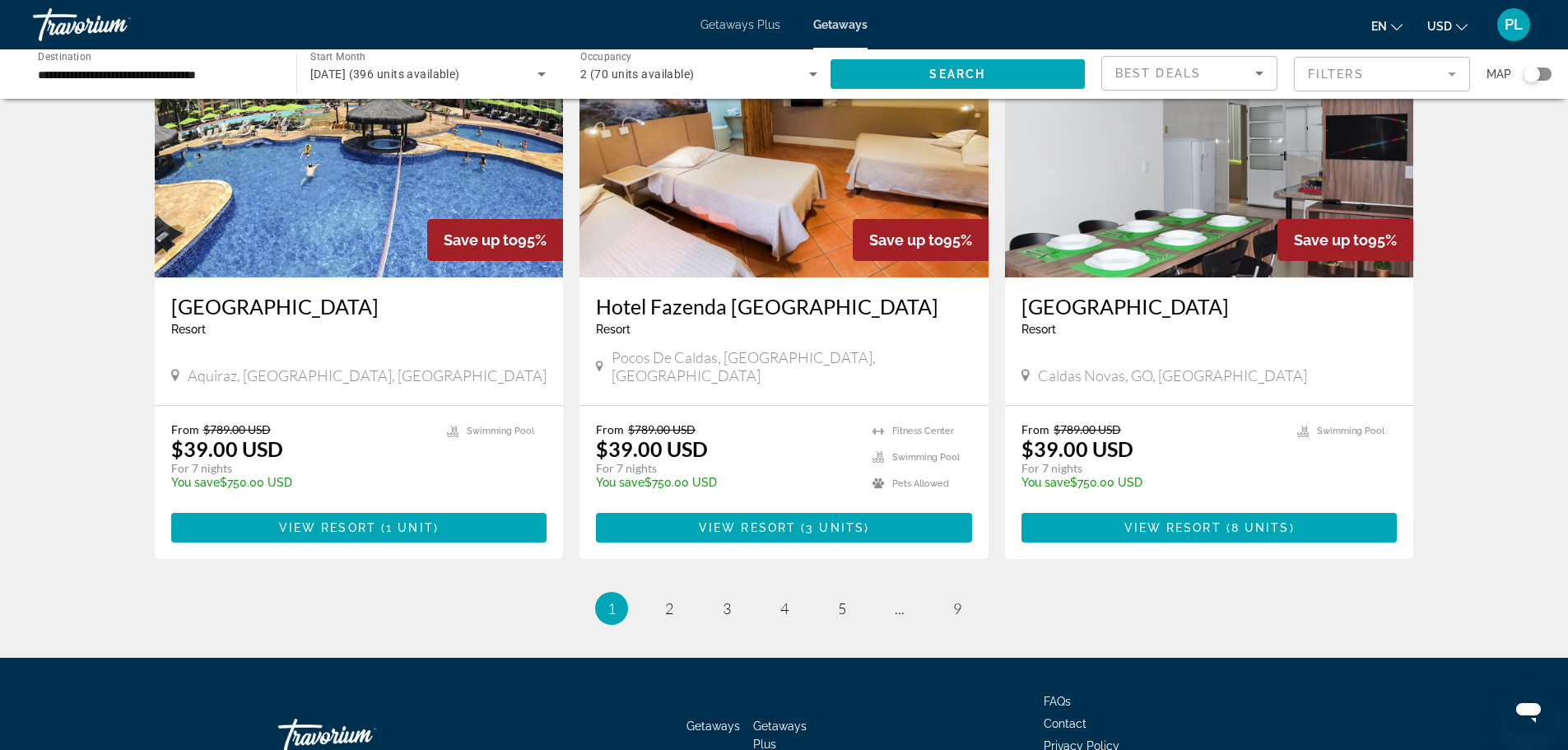
scroll to position [1927, 0]
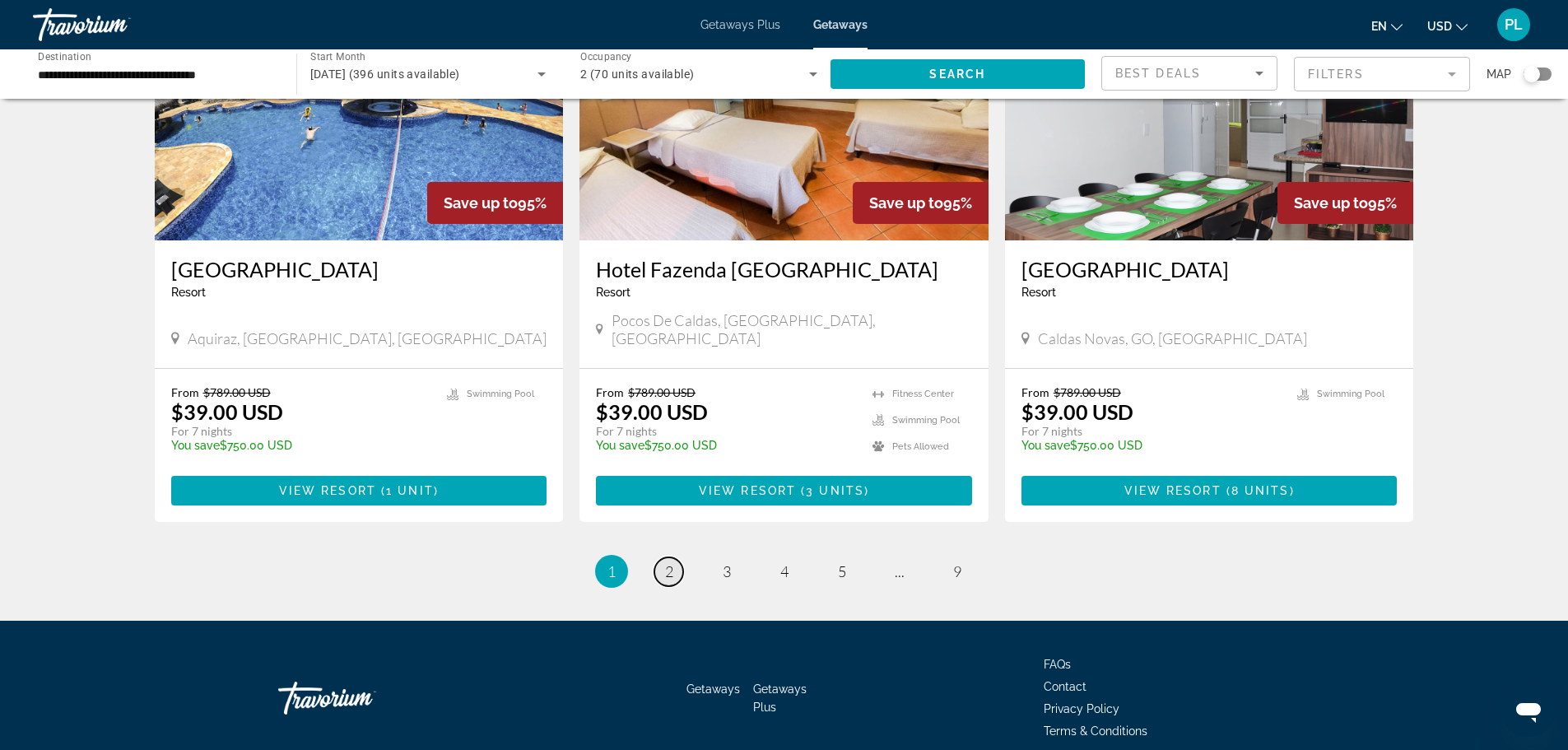
click at [665, 562] on span "2" at bounding box center [669, 571] width 8 height 18
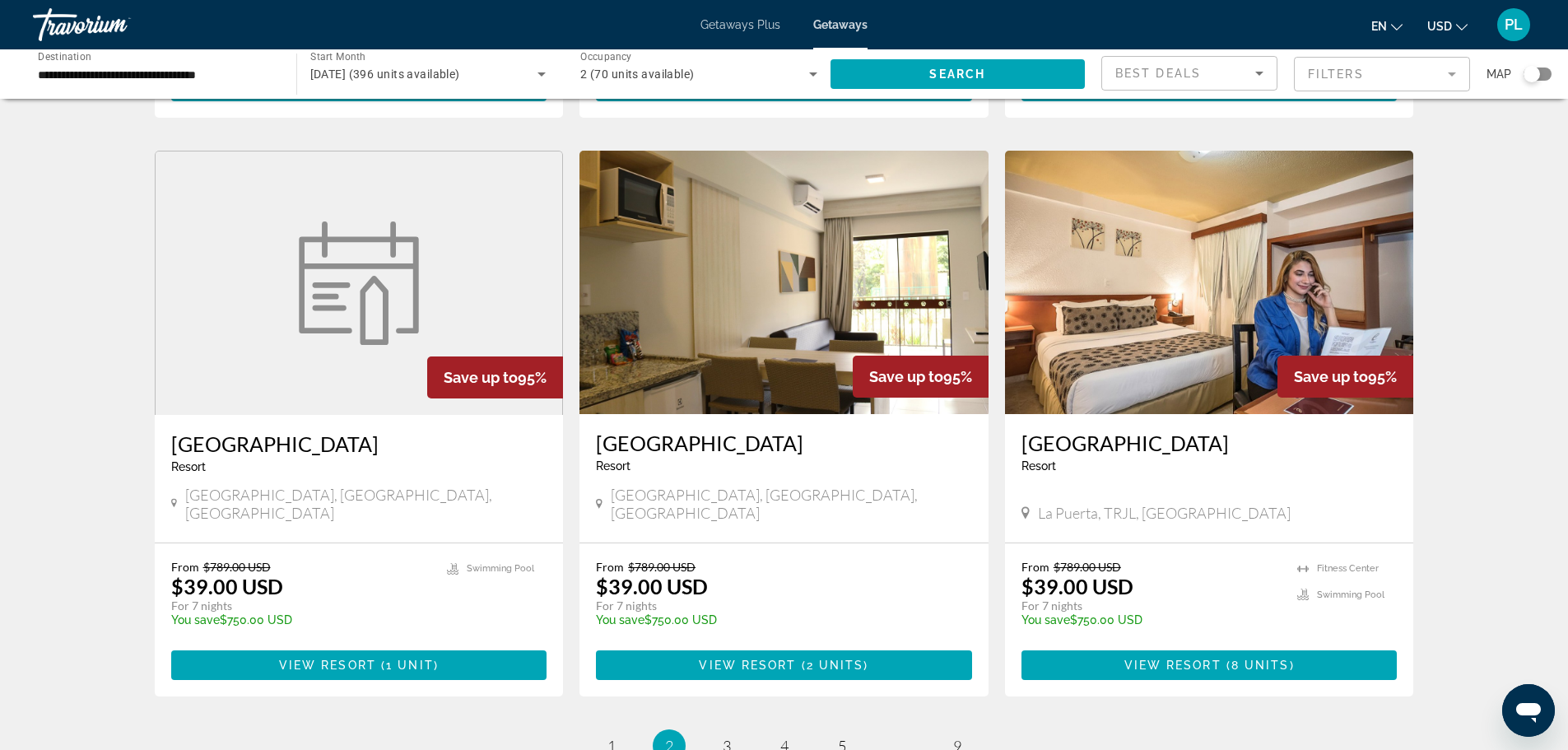
scroll to position [1893, 0]
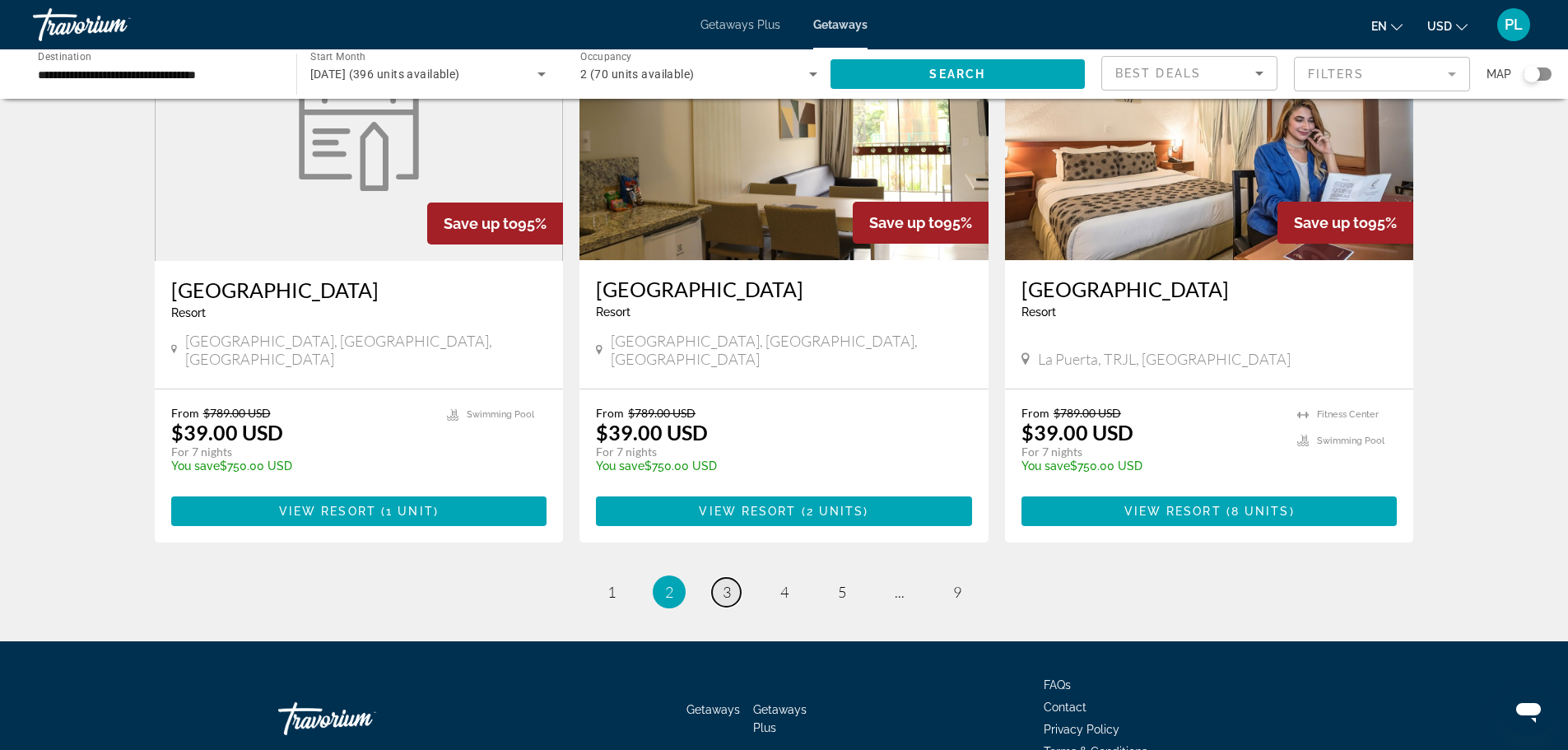
click at [724, 583] on span "3" at bounding box center [726, 592] width 8 height 18
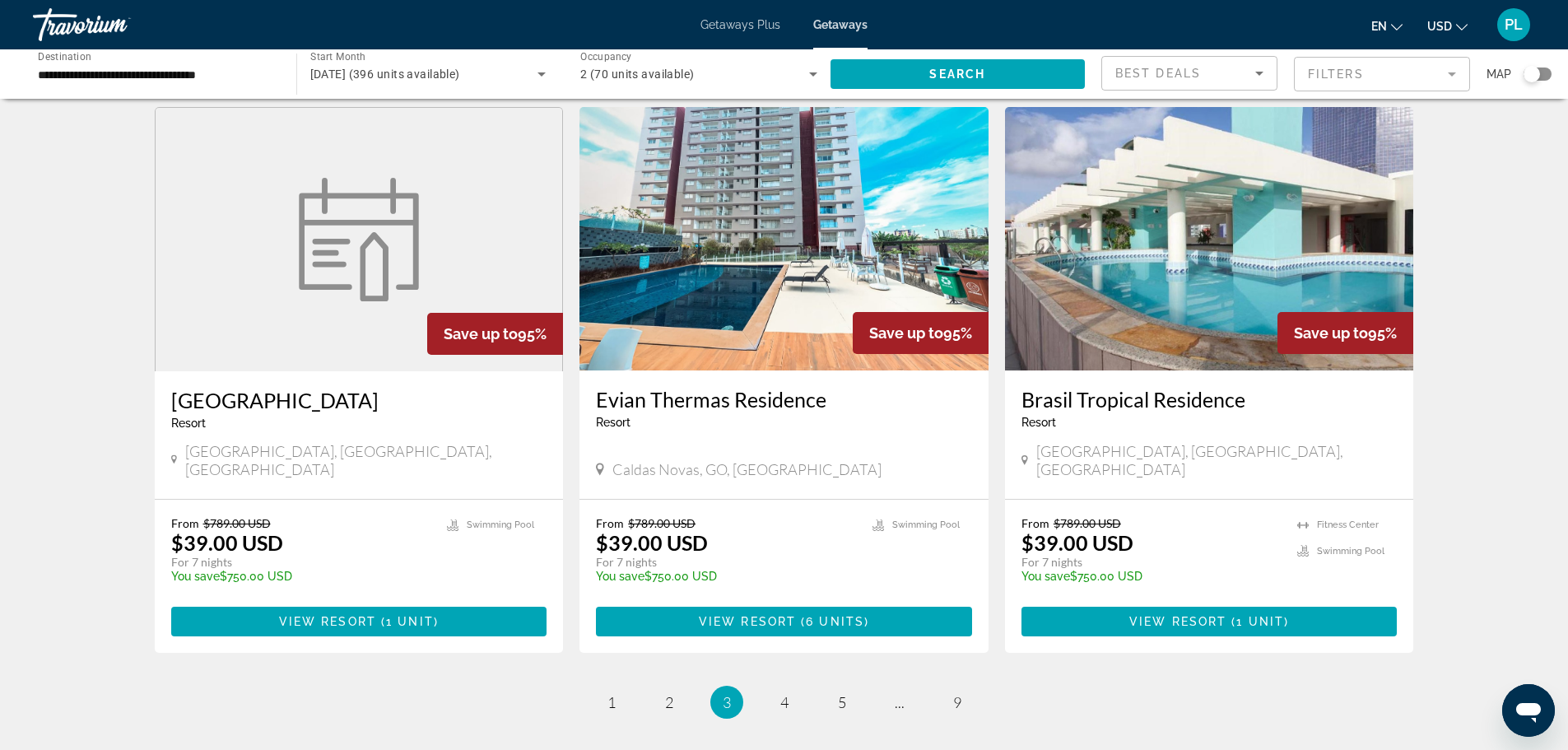
scroll to position [1812, 0]
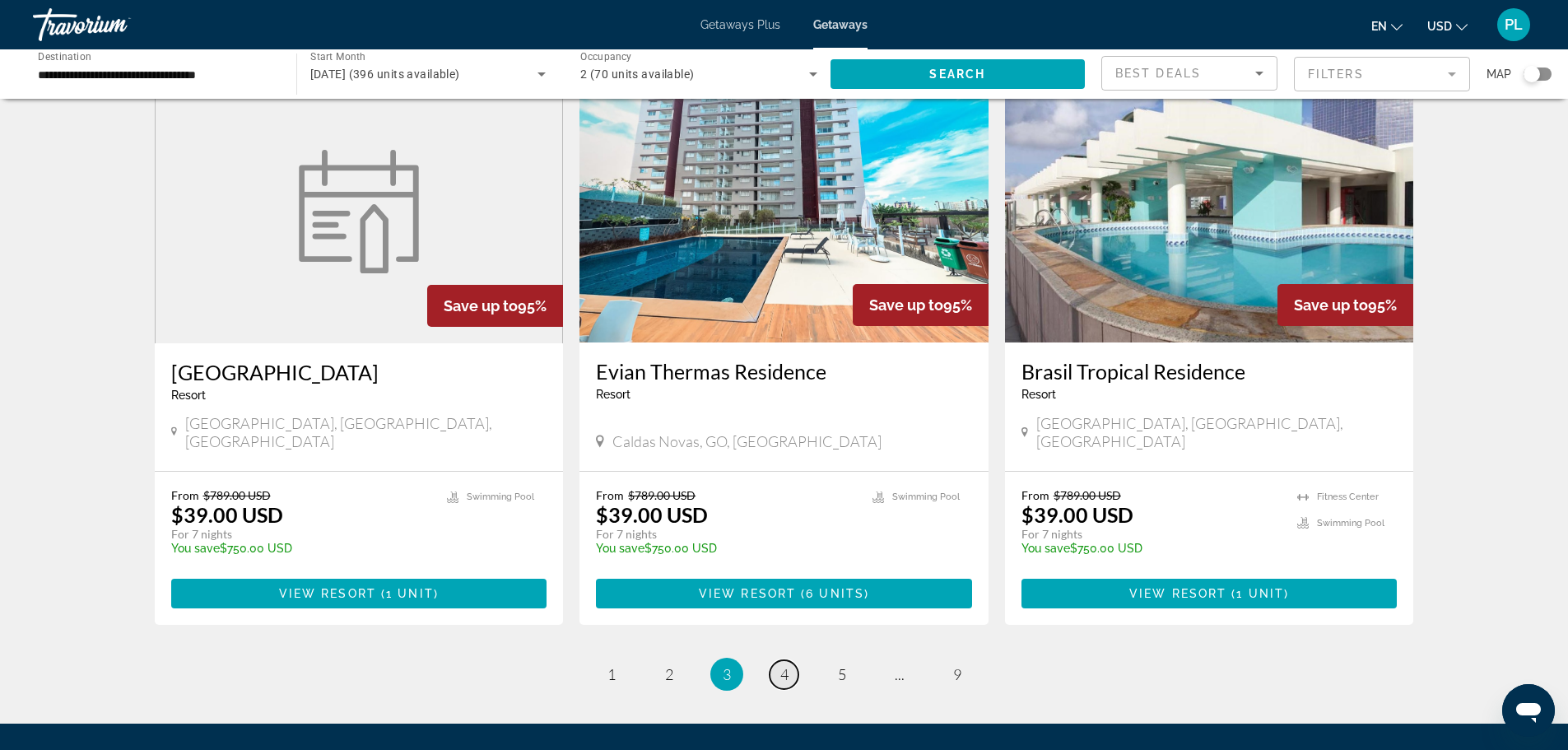
click at [783, 665] on span "4" at bounding box center [784, 674] width 8 height 18
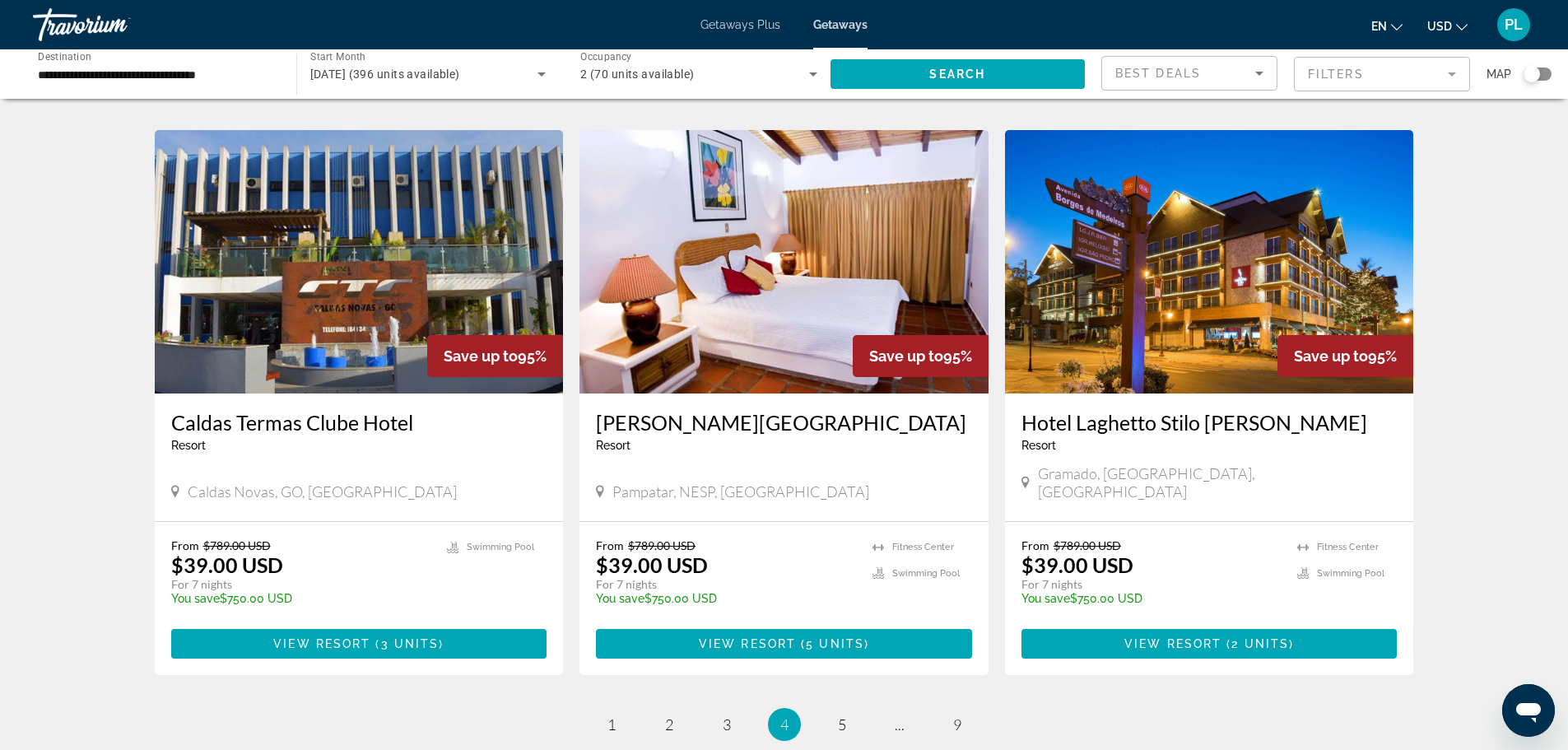
scroll to position [1812, 0]
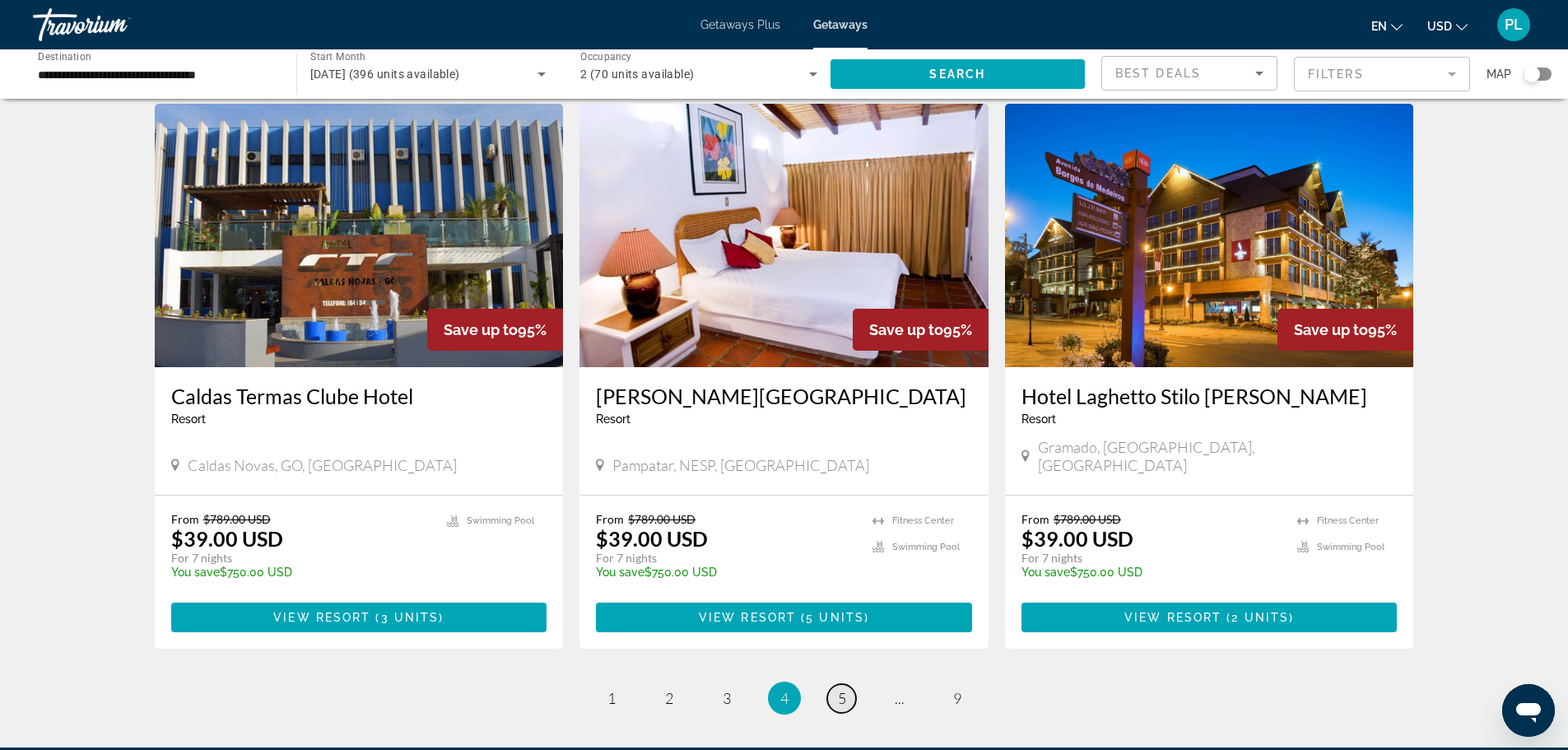
click at [842, 689] on span "5" at bounding box center [842, 698] width 8 height 18
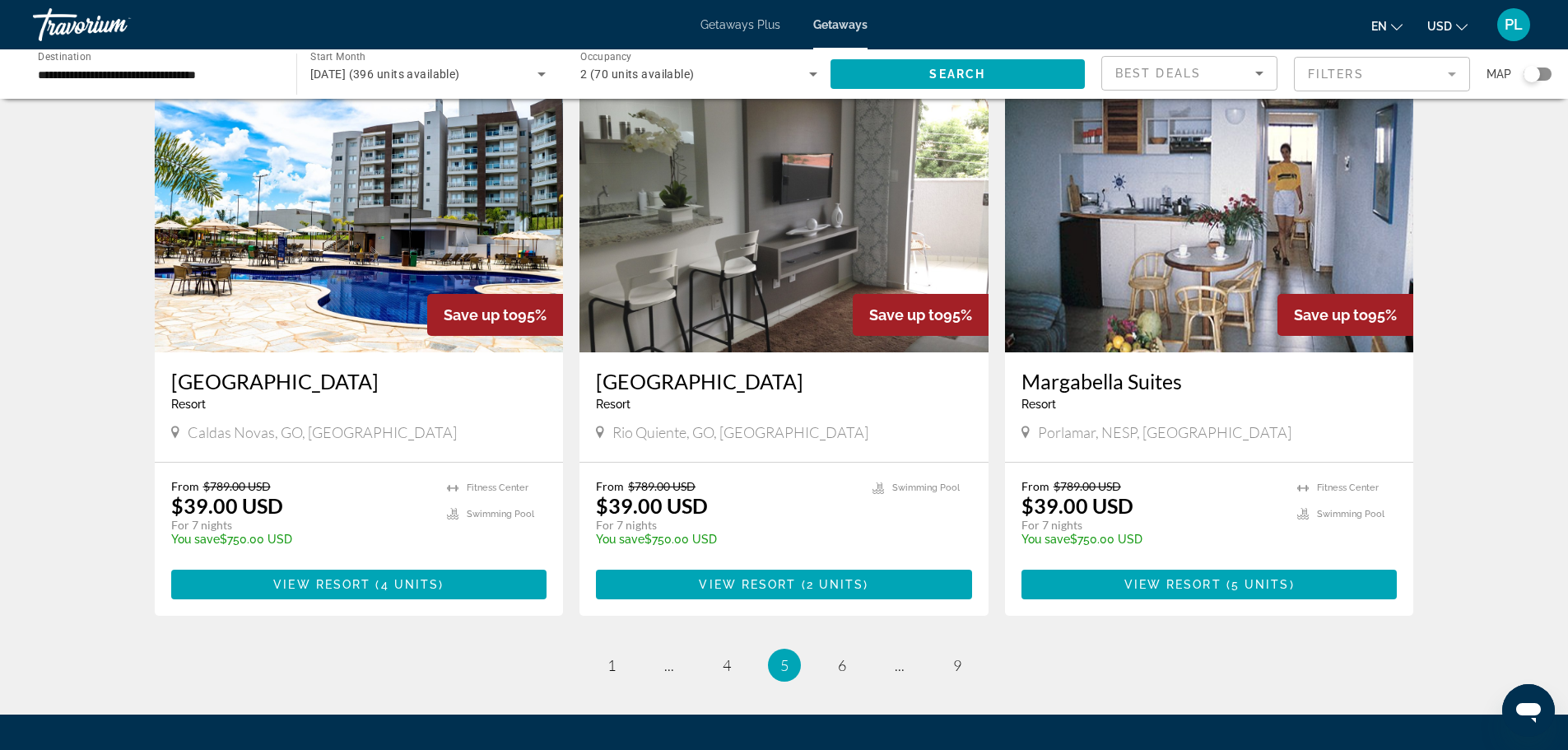
scroll to position [1812, 0]
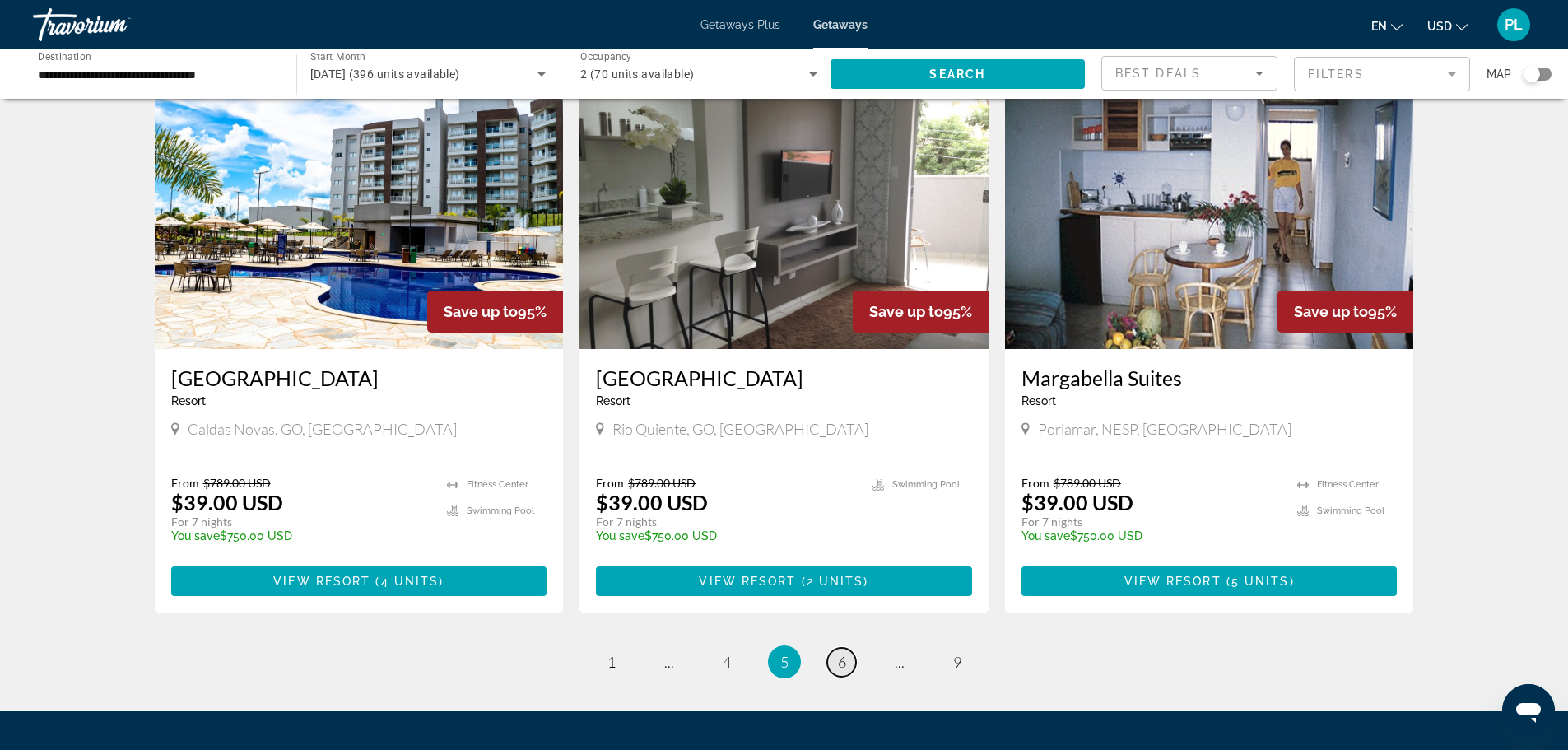
click at [847, 648] on link "page 6" at bounding box center [842, 662] width 29 height 29
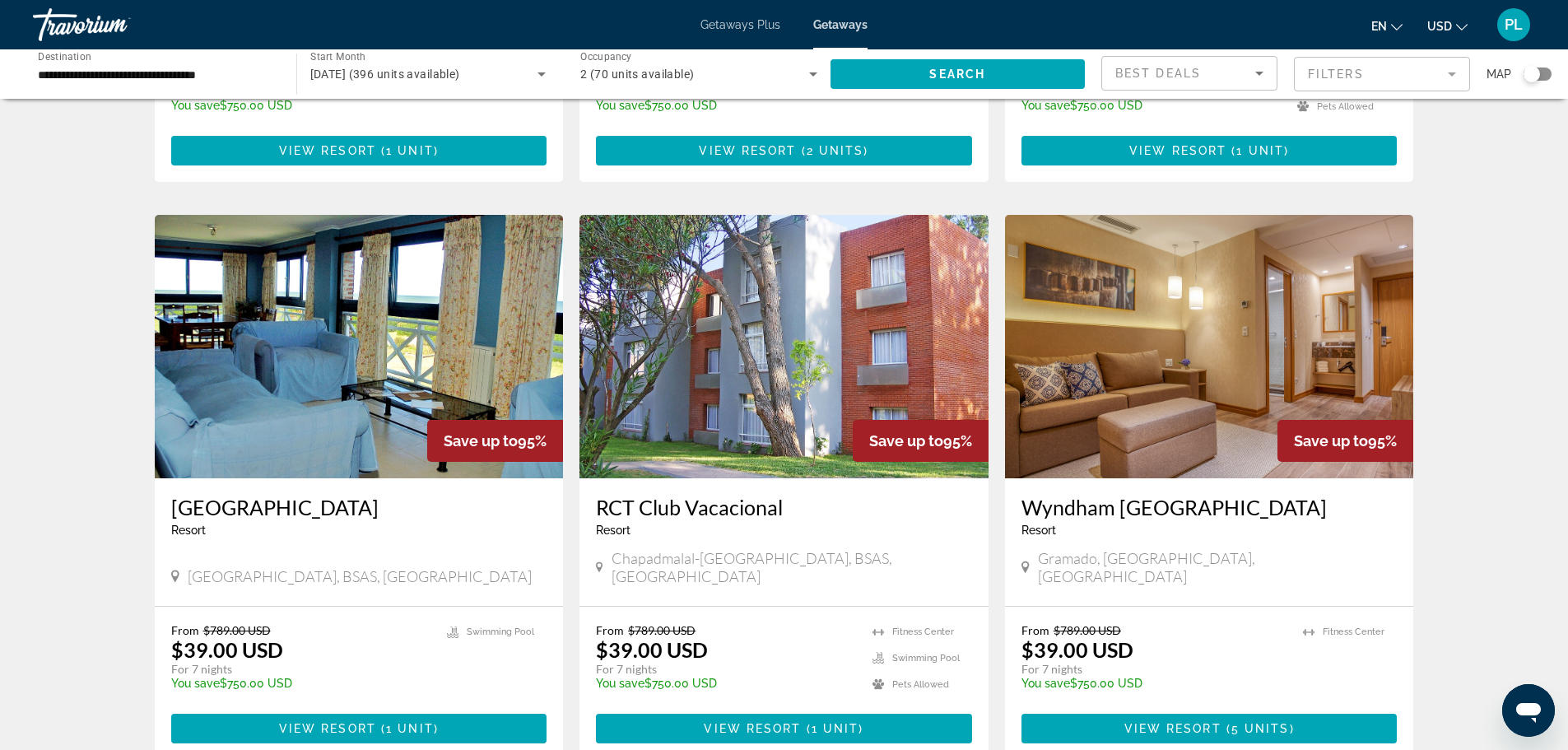
scroll to position [1729, 0]
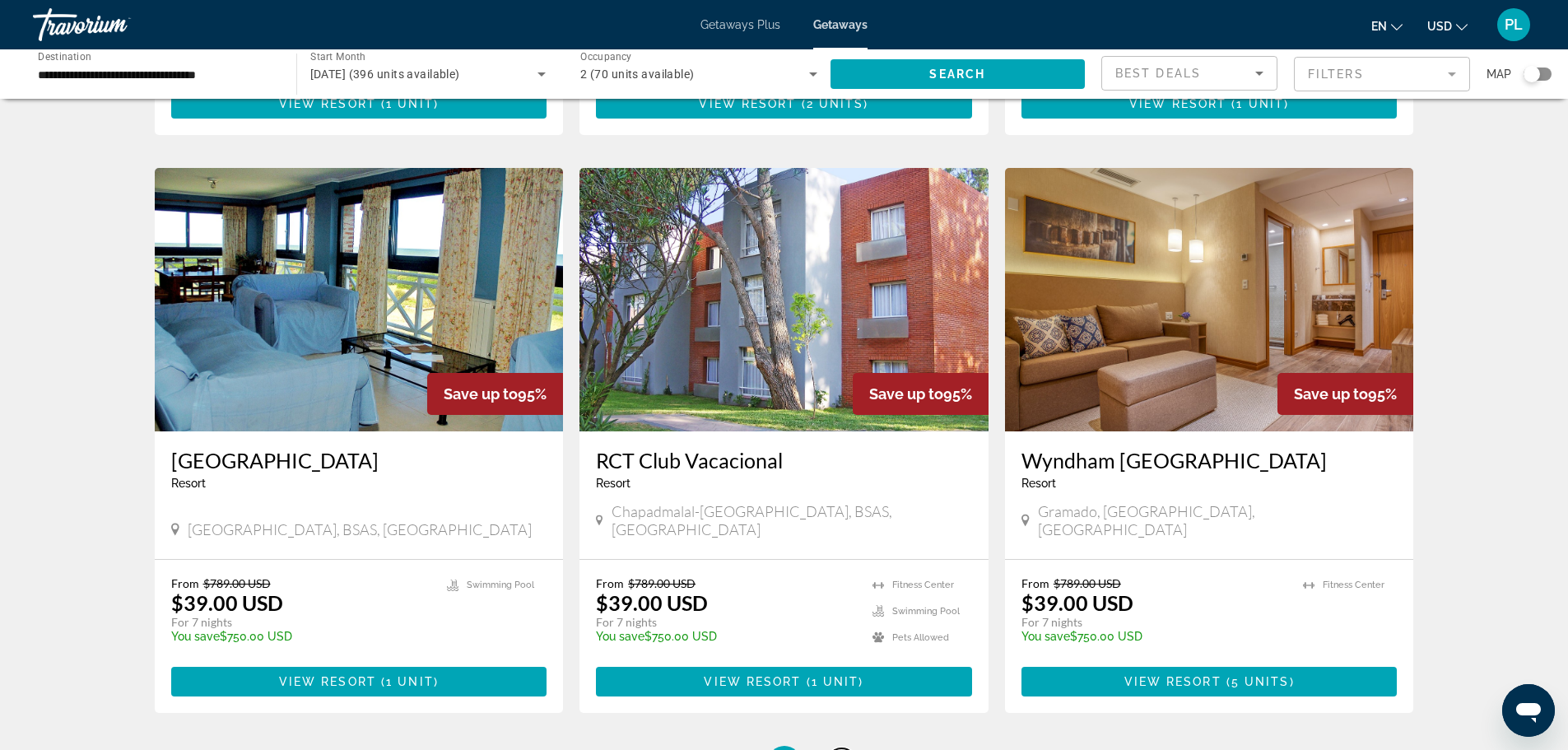
click at [838, 749] on span "7" at bounding box center [842, 763] width 8 height 18
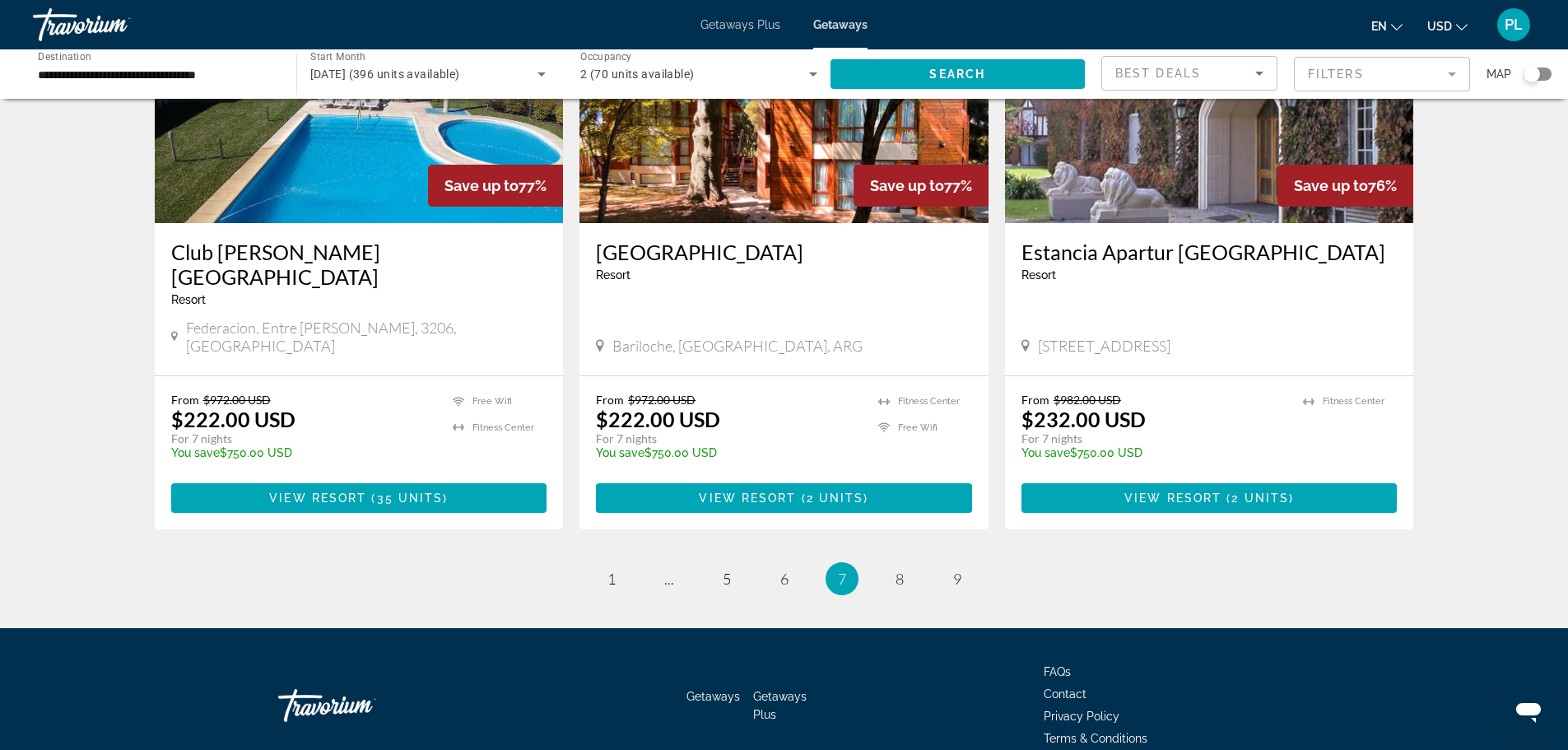
scroll to position [1938, 0]
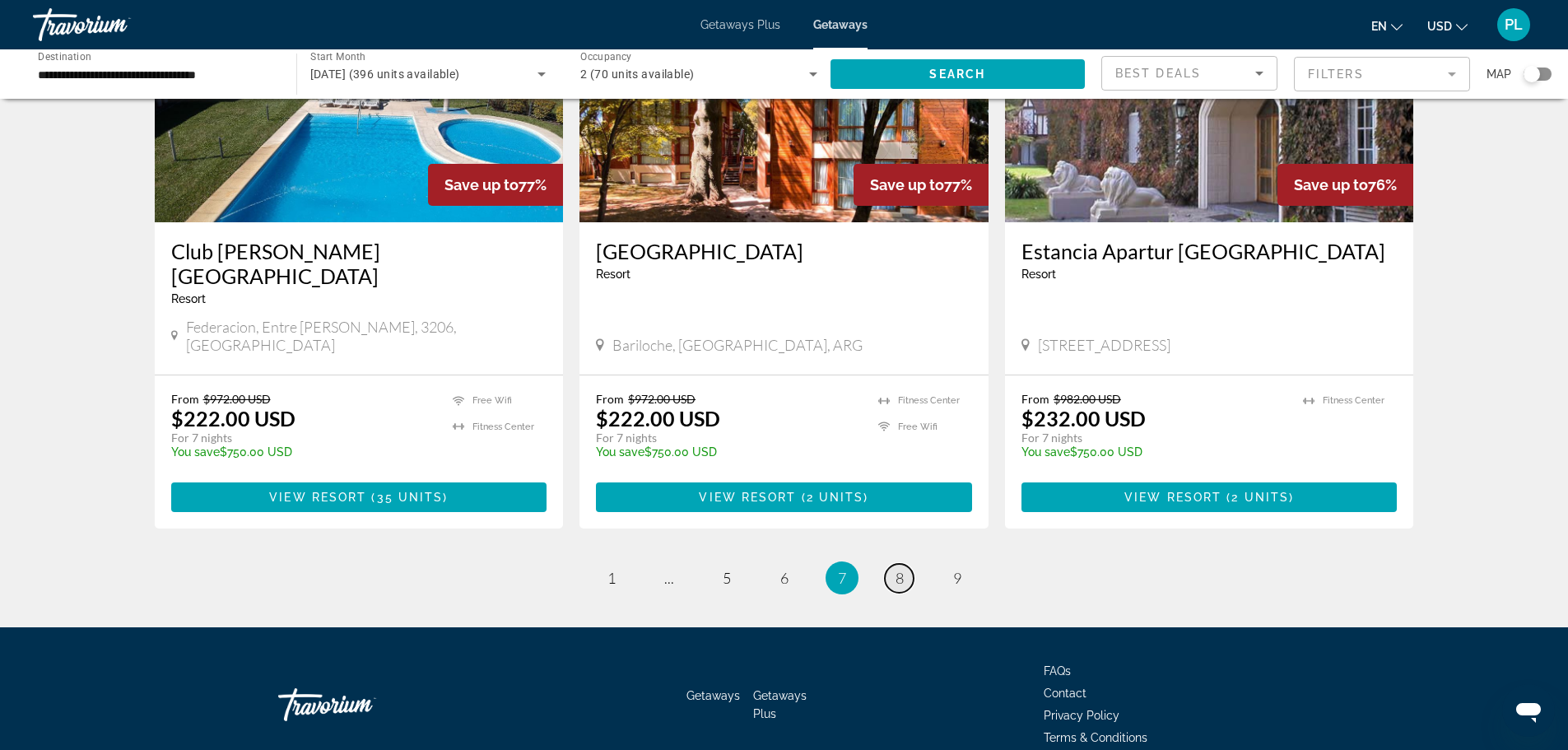
click at [901, 569] on span "8" at bounding box center [899, 578] width 8 height 18
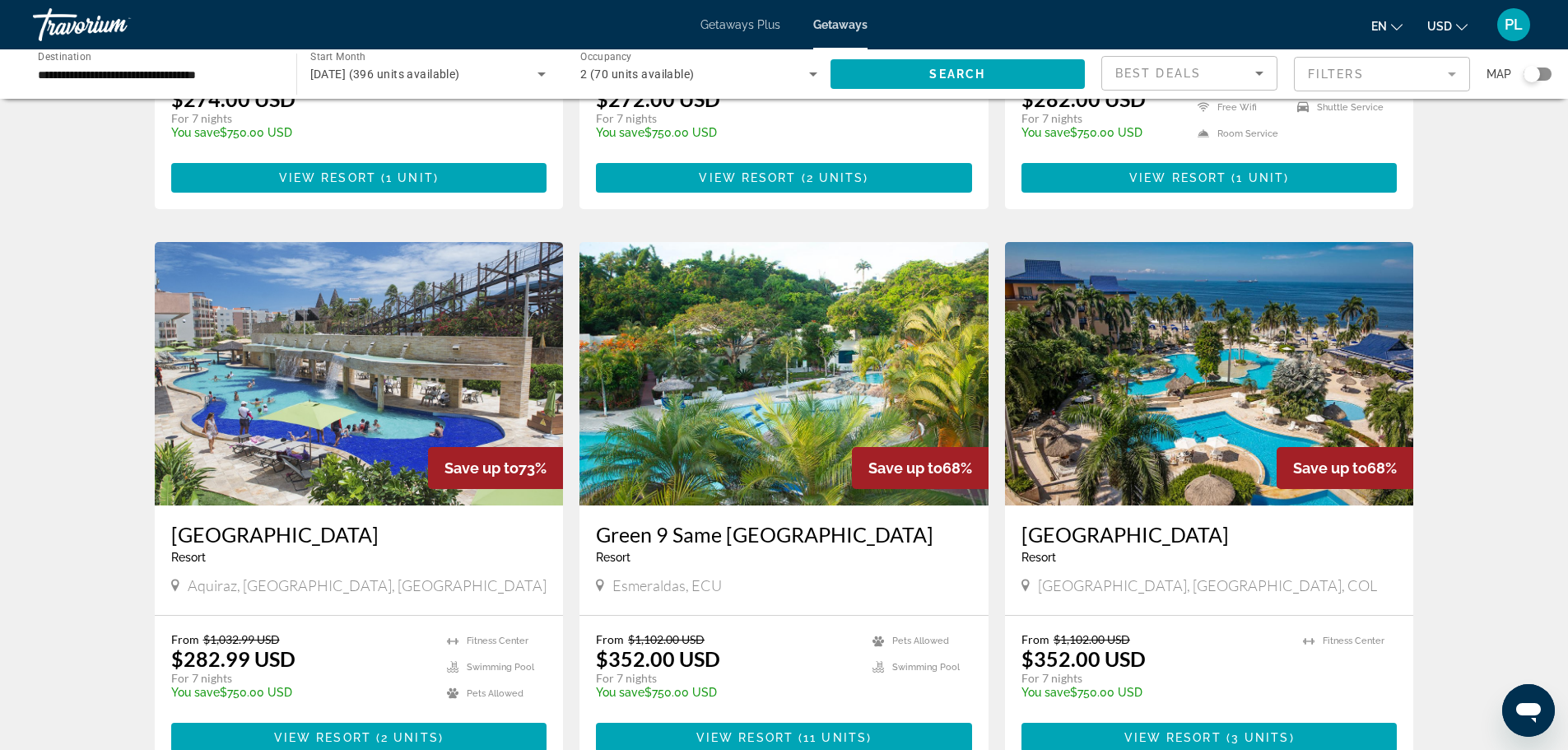
scroll to position [1893, 0]
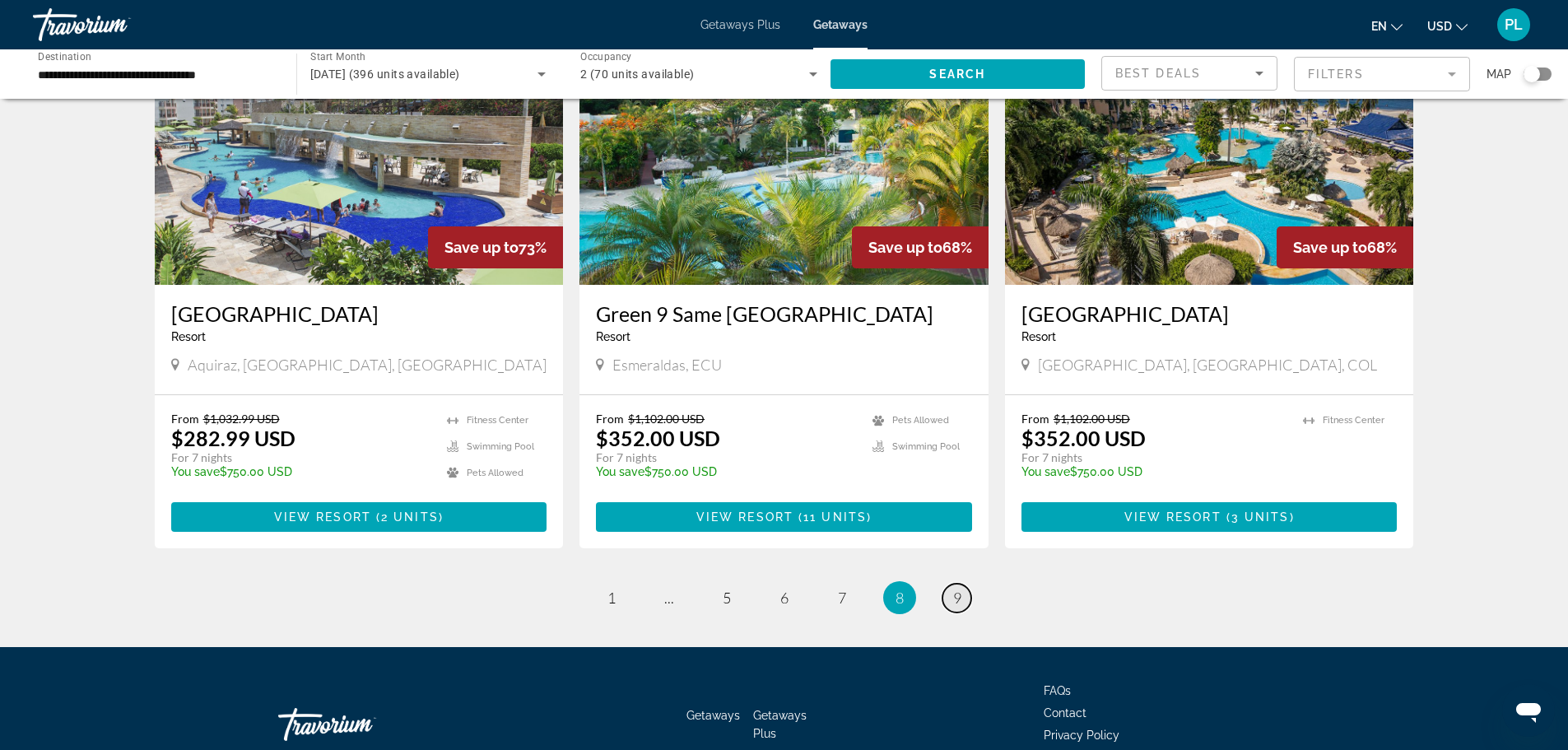
click at [962, 584] on link "page 9" at bounding box center [957, 598] width 29 height 29
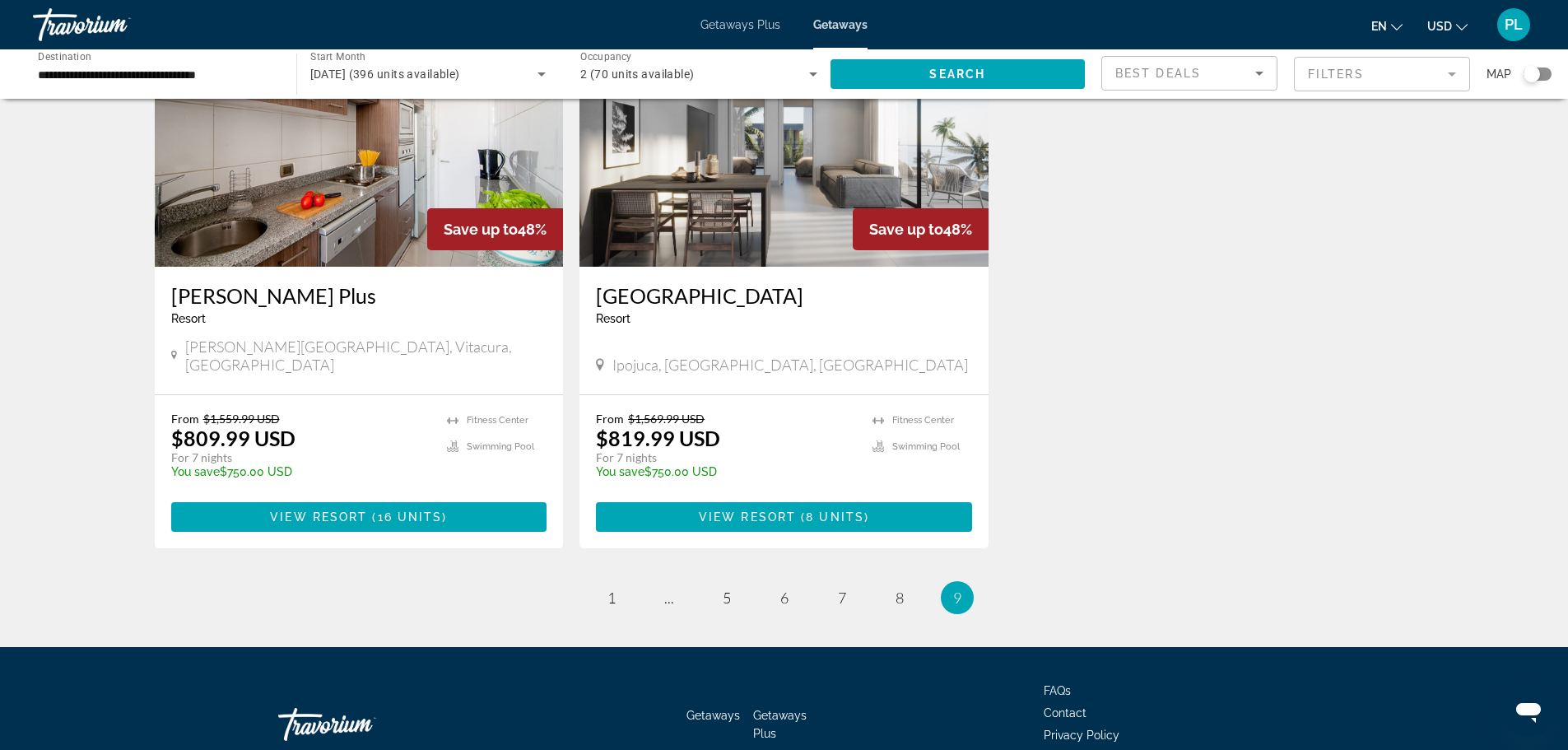
scroll to position [1938, 0]
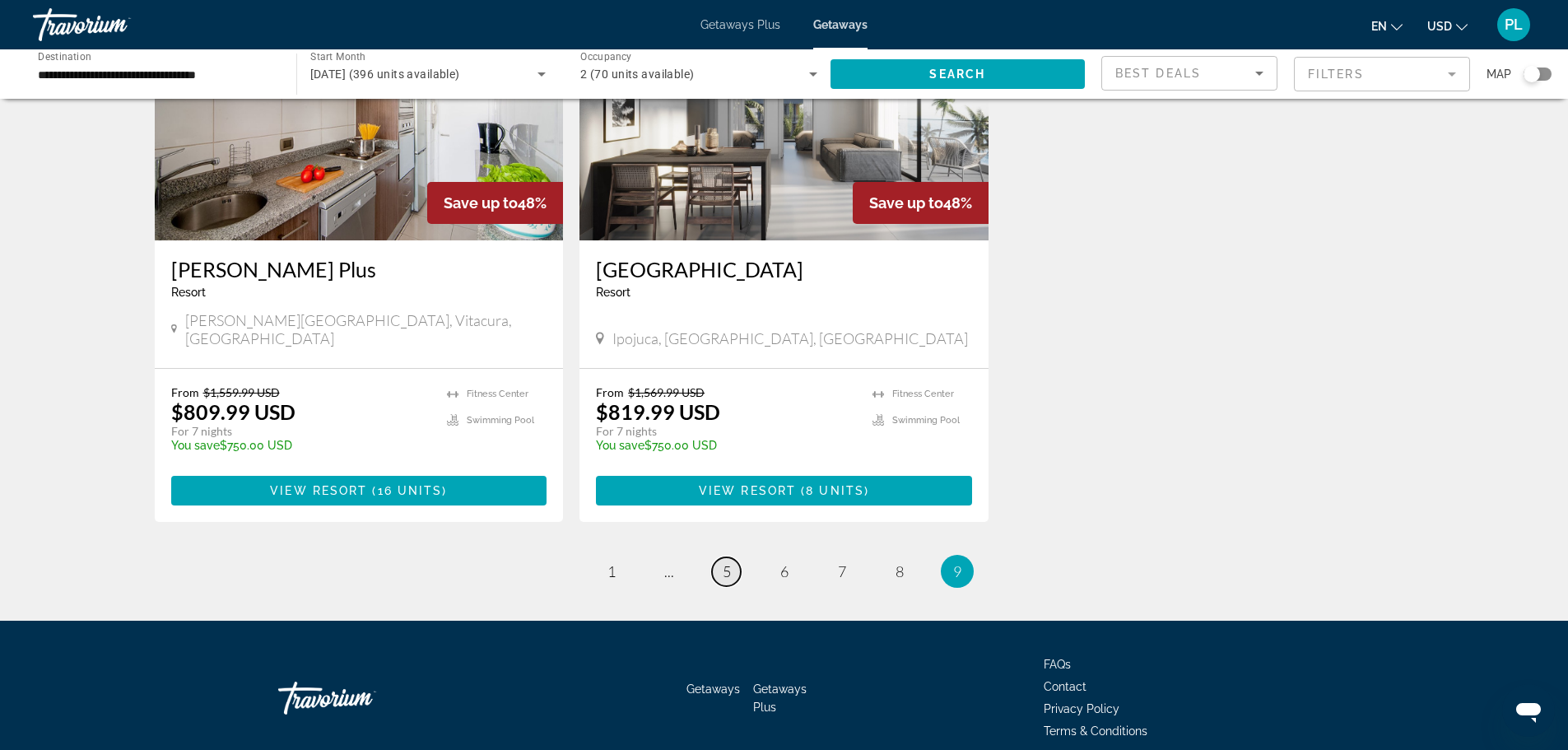
click at [729, 562] on span "5" at bounding box center [726, 571] width 8 height 18
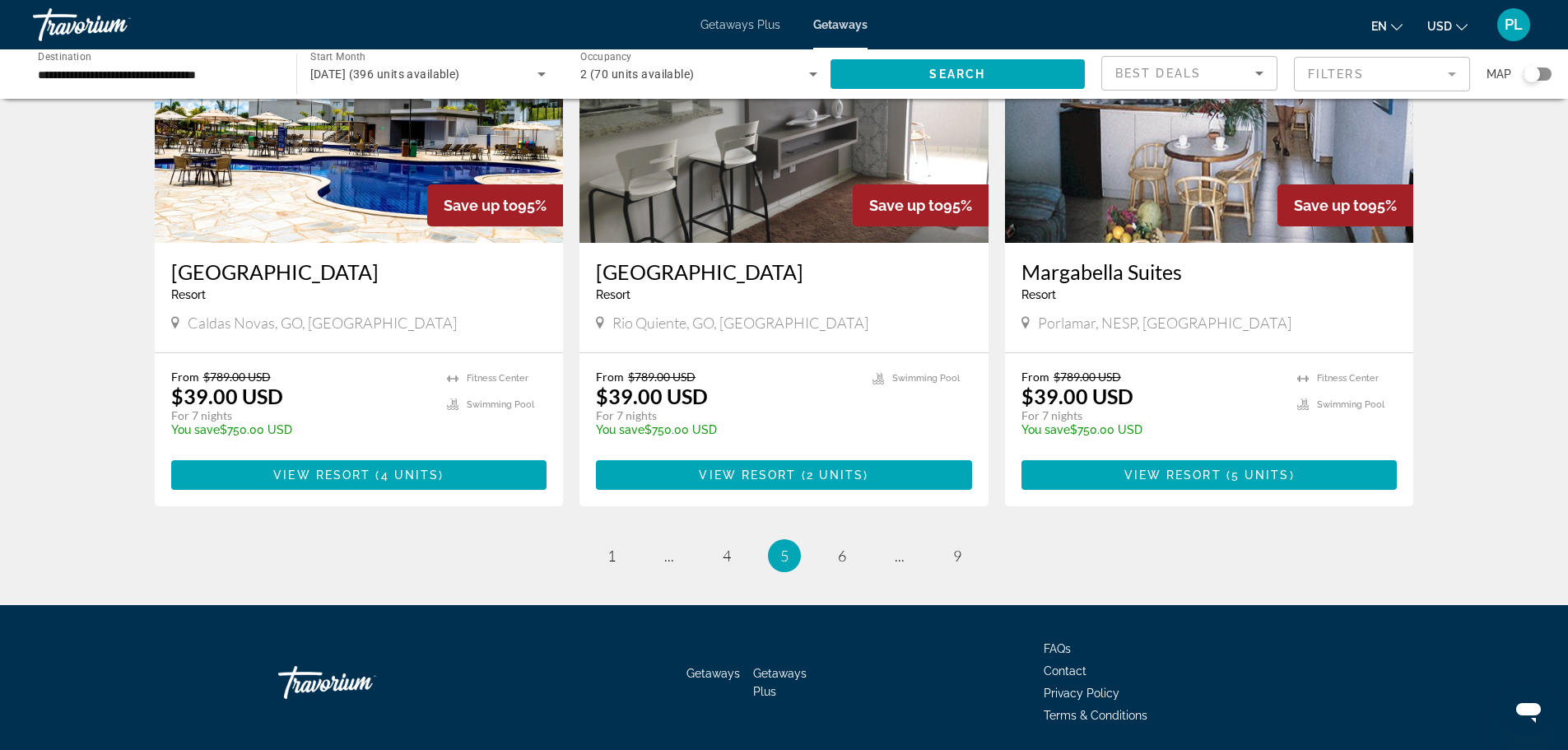
scroll to position [1938, 0]
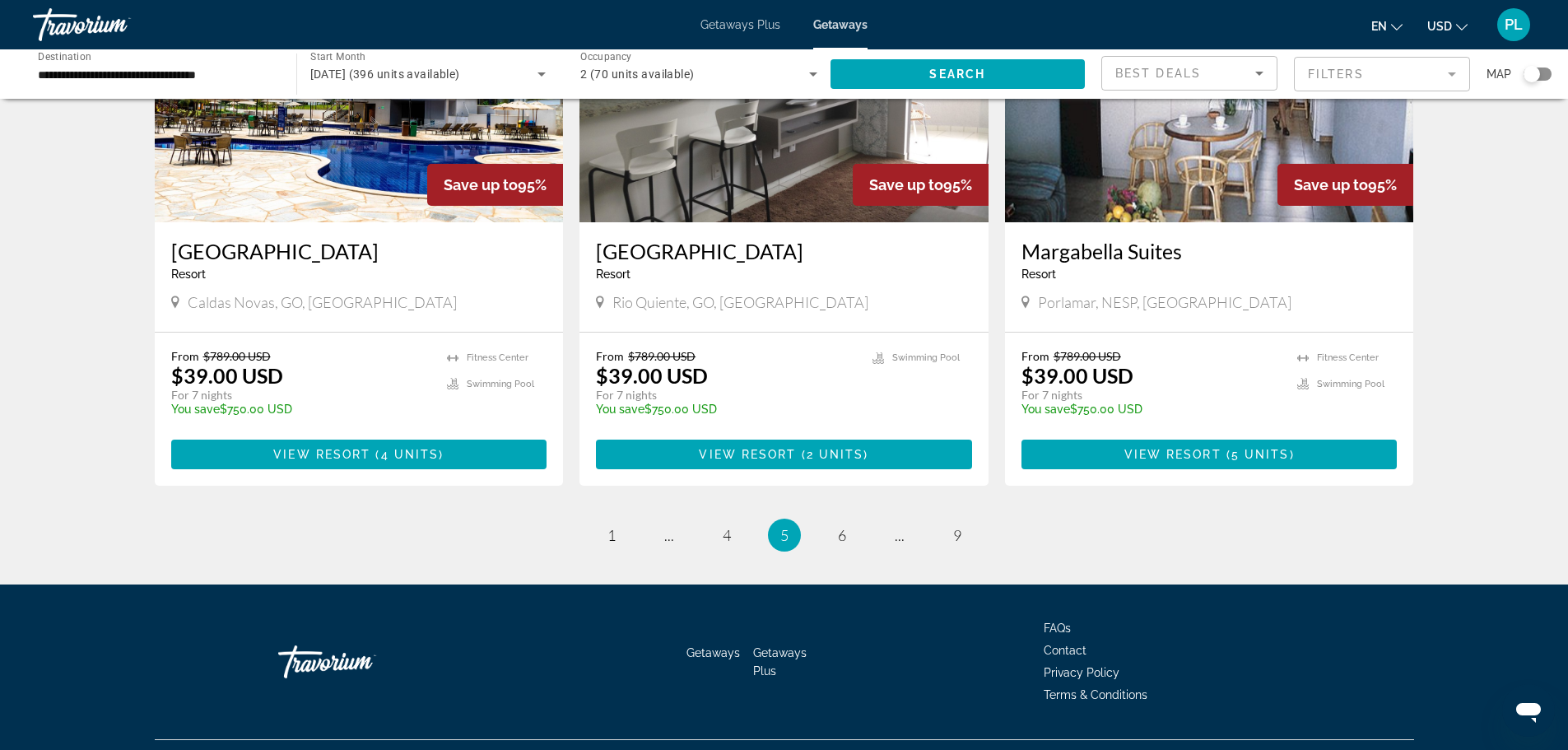
click at [717, 646] on span "Getaways" at bounding box center [713, 653] width 53 height 13
